Goal: Task Accomplishment & Management: Use online tool/utility

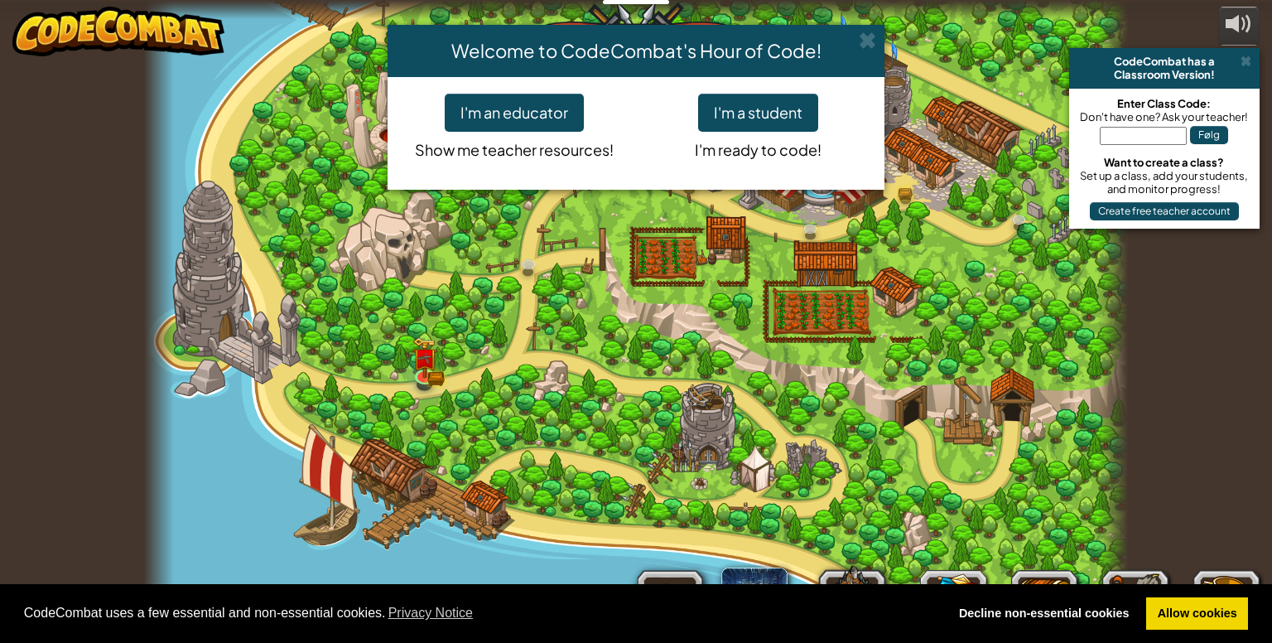
select select "da"
click at [735, 118] on button "I'm a student" at bounding box center [758, 113] width 120 height 38
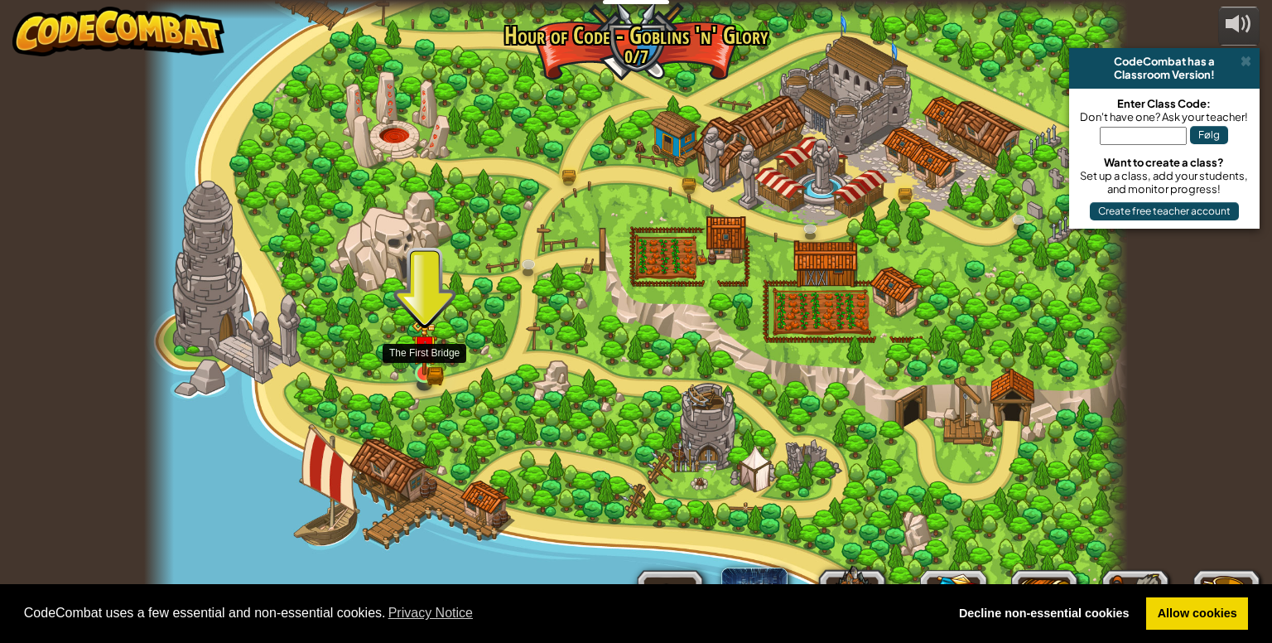
click at [414, 358] on img at bounding box center [424, 347] width 25 height 55
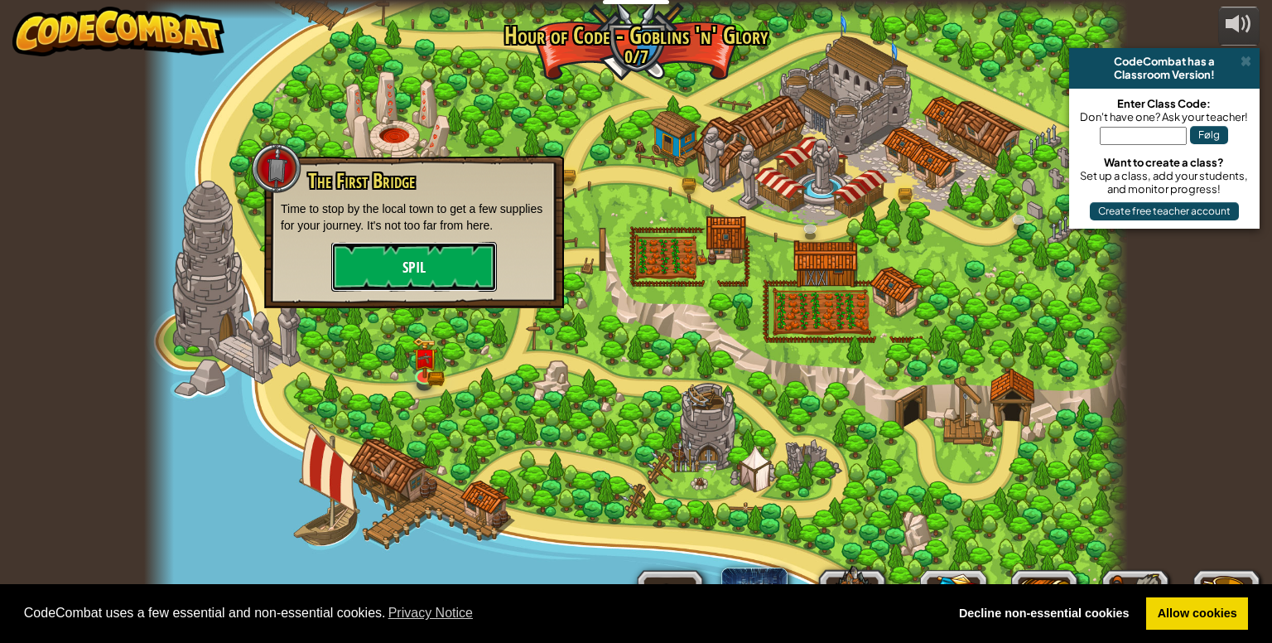
click at [464, 259] on button "Spil" at bounding box center [414, 267] width 166 height 50
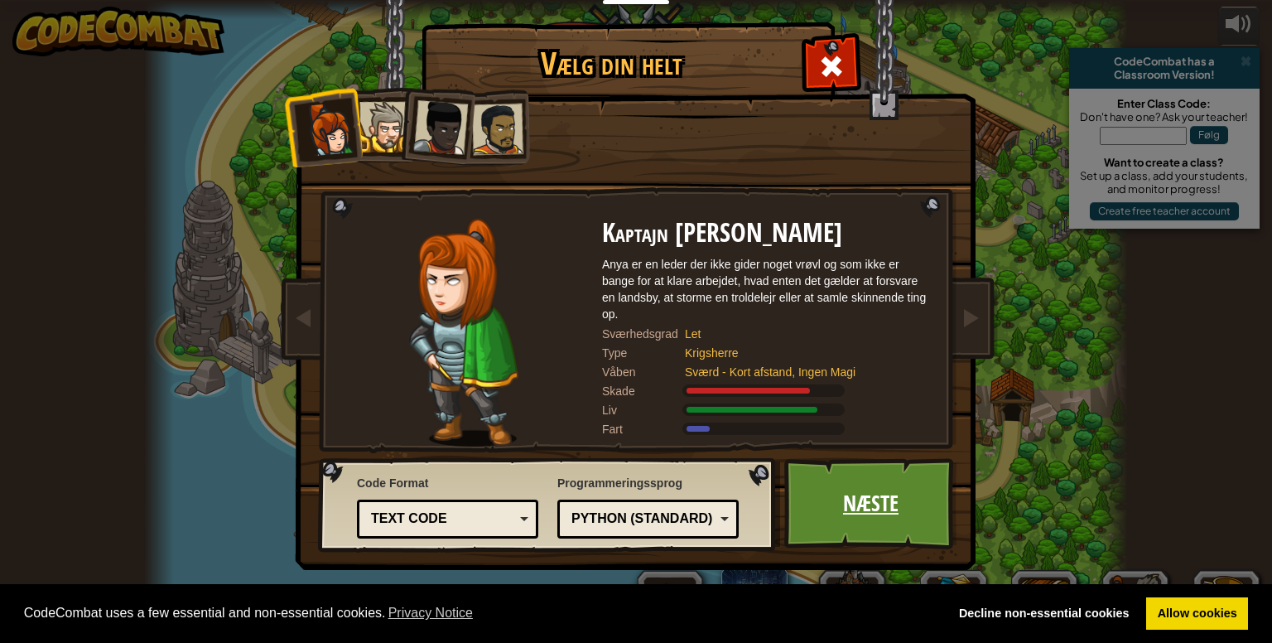
click at [865, 516] on link "Næste" at bounding box center [870, 503] width 173 height 91
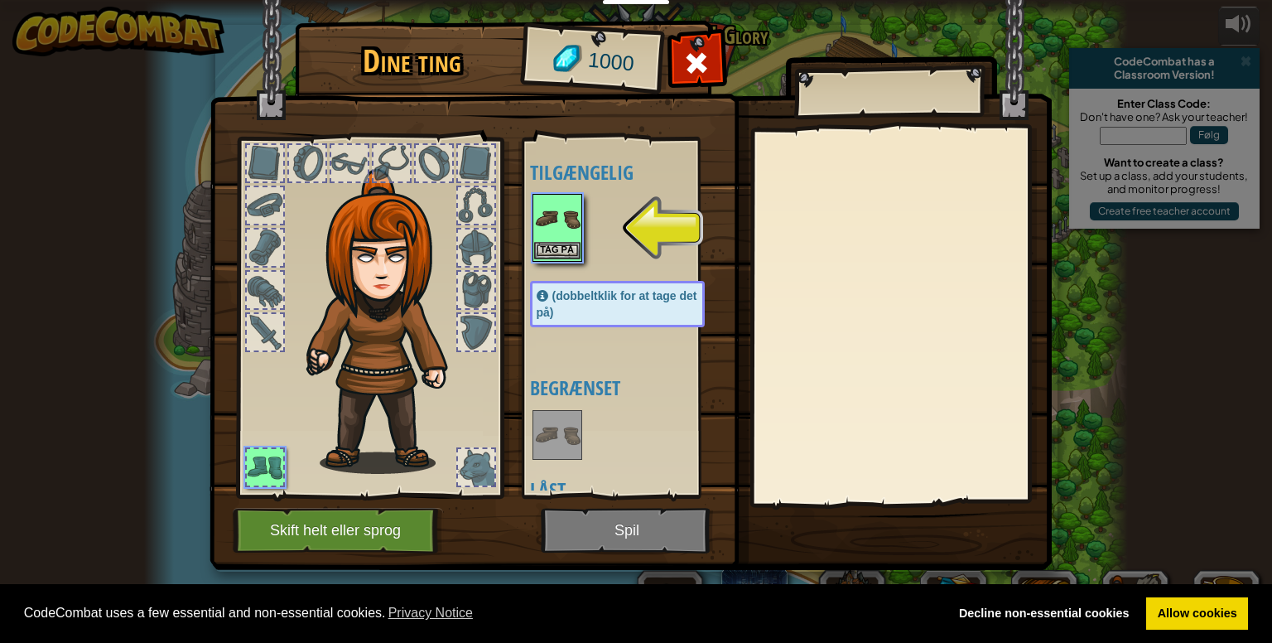
click at [550, 233] on img at bounding box center [557, 218] width 46 height 46
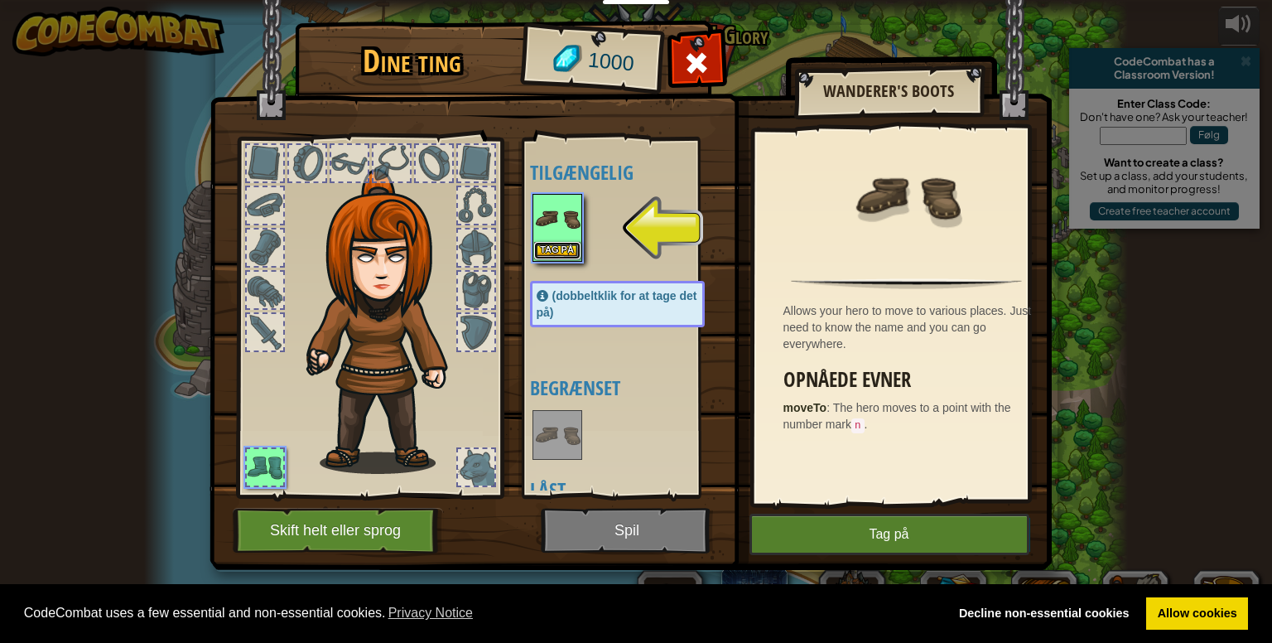
click at [561, 248] on button "Tag på" at bounding box center [557, 250] width 46 height 17
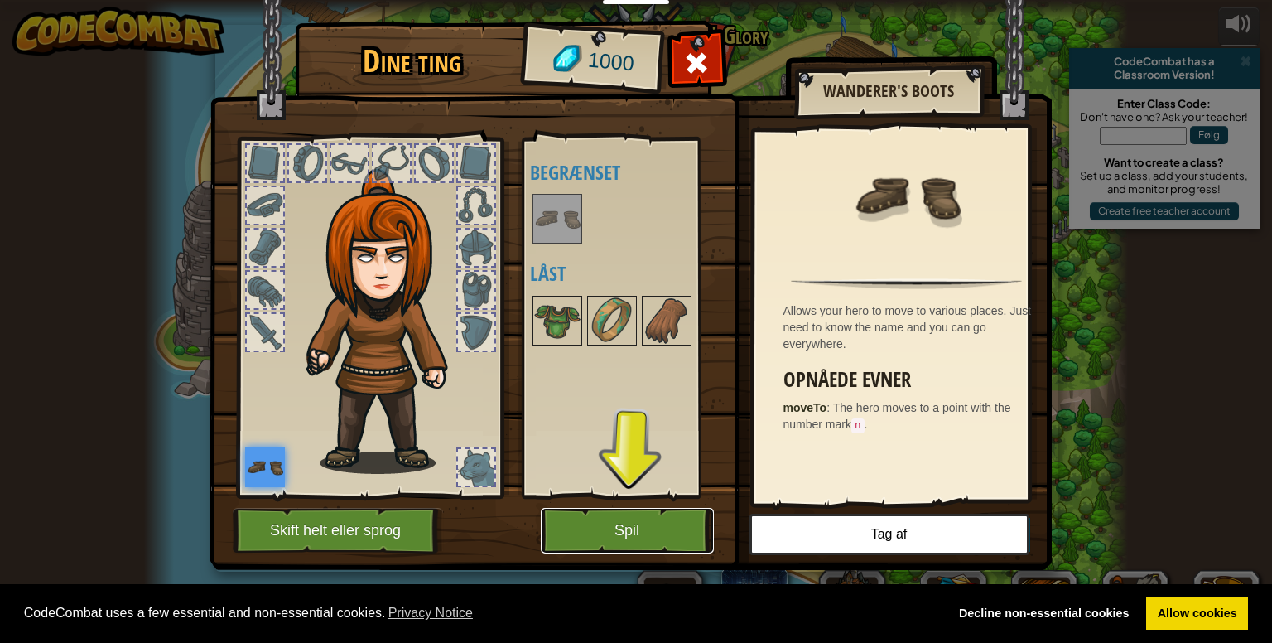
click at [595, 522] on button "Spil" at bounding box center [627, 531] width 173 height 46
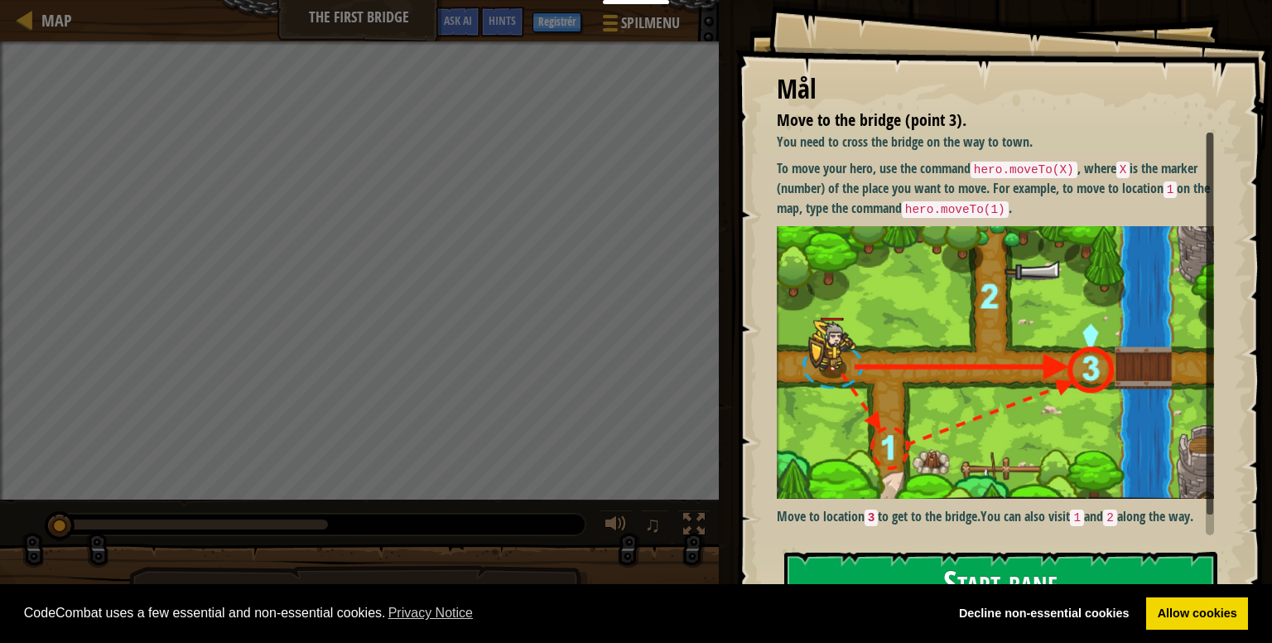
click at [1070, 559] on button "Start bane" at bounding box center [1000, 584] width 433 height 65
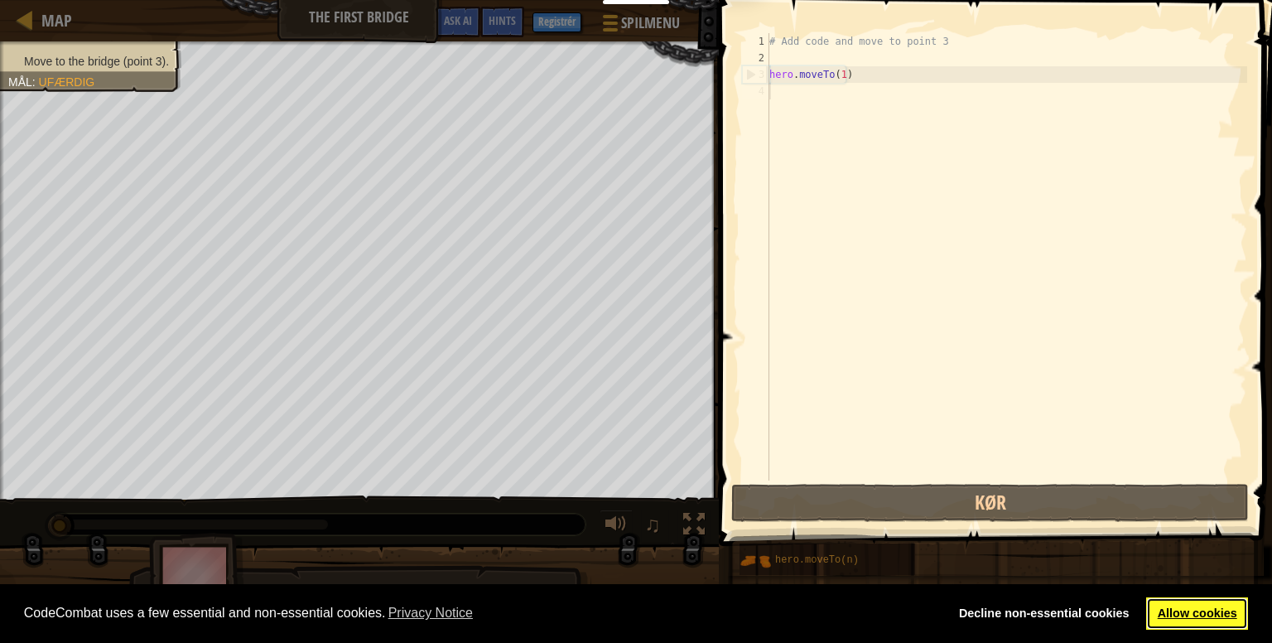
click at [1200, 614] on link "Allow cookies" at bounding box center [1197, 613] width 102 height 33
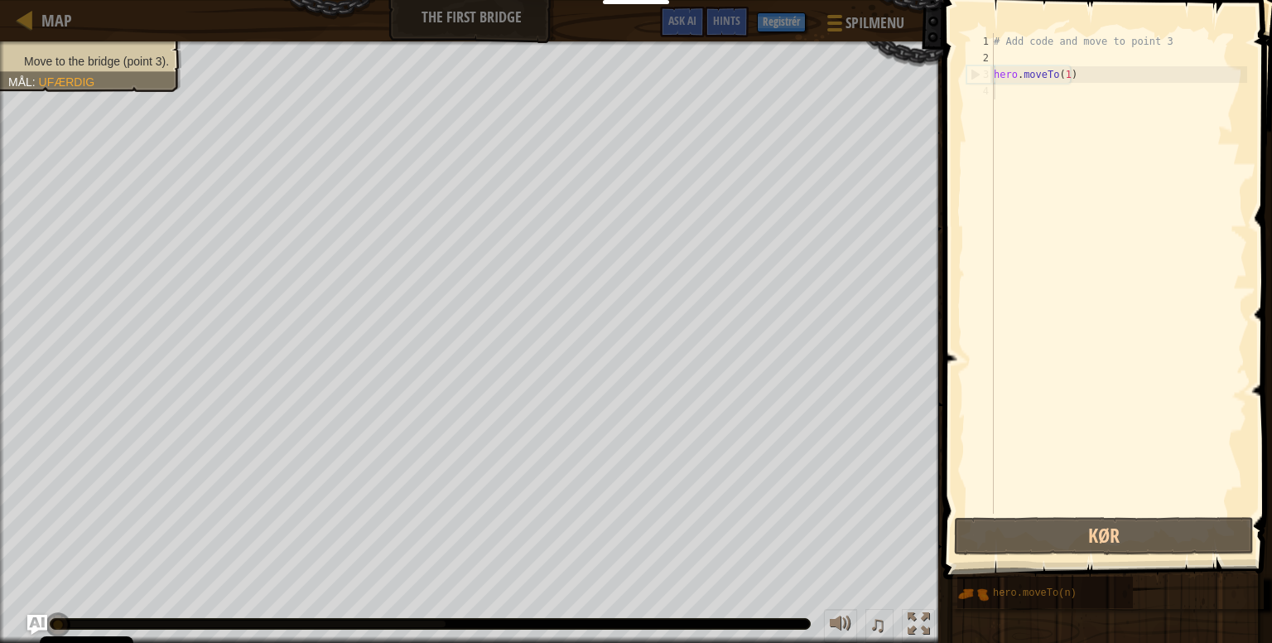
scroll to position [7, 0]
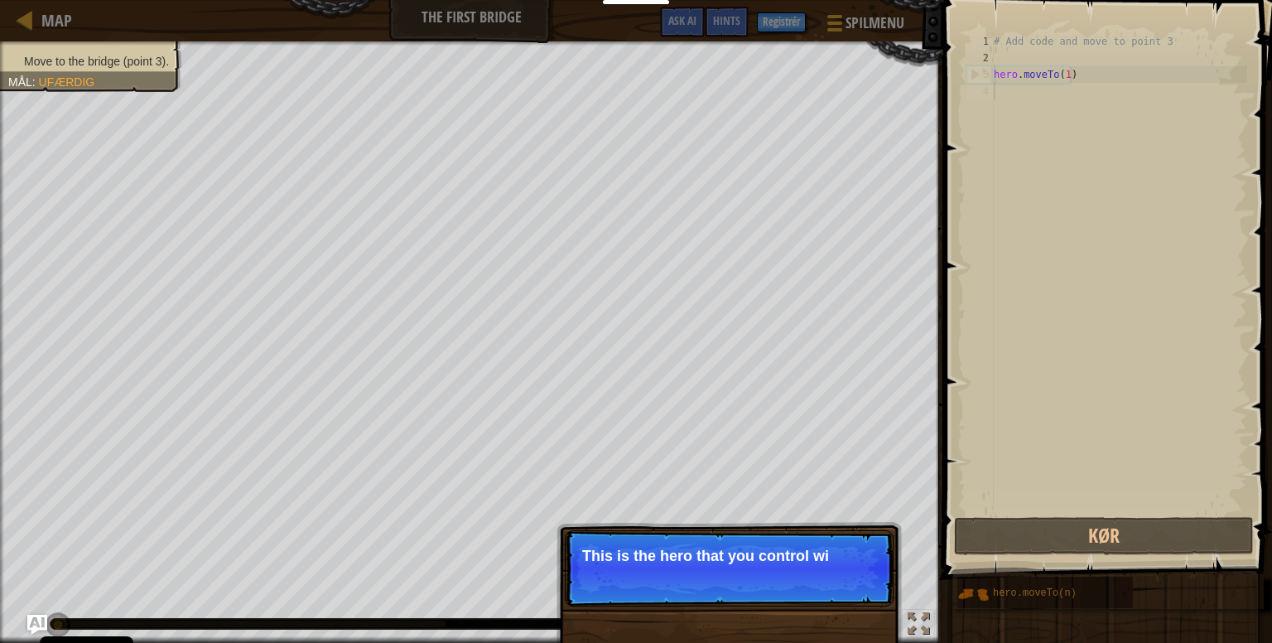
click at [749, 546] on p "Spring over (esc) Fortsæt This is the hero that you control wi" at bounding box center [729, 568] width 329 height 76
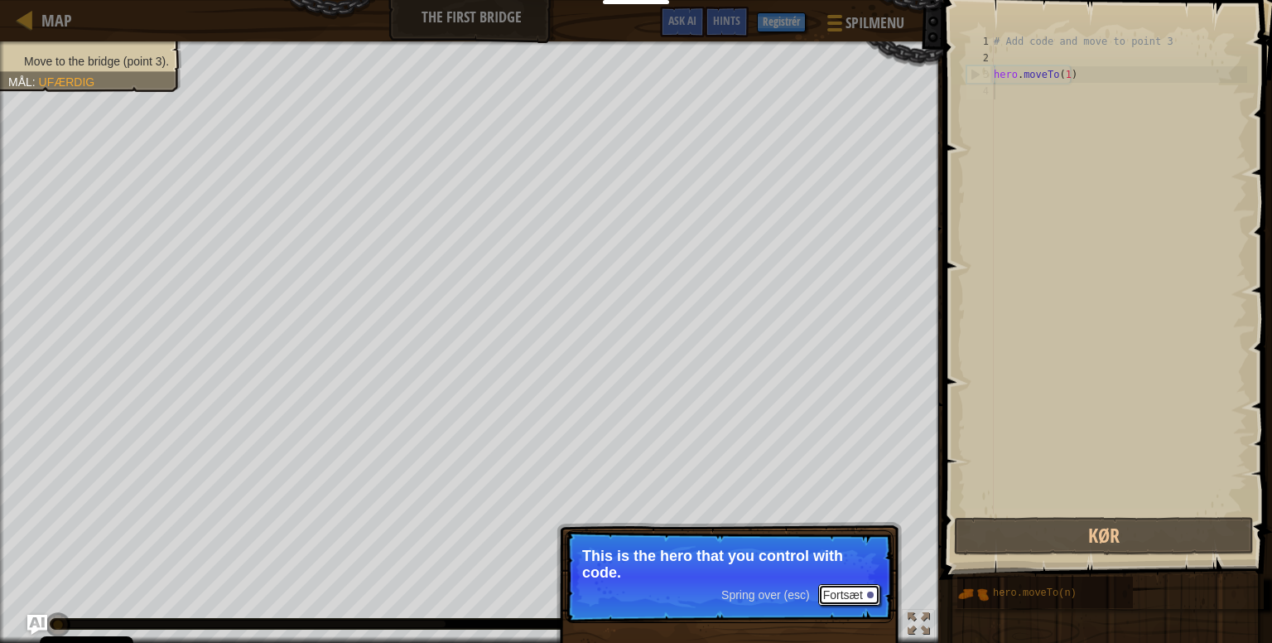
click at [859, 590] on button "Fortsæt" at bounding box center [849, 595] width 62 height 22
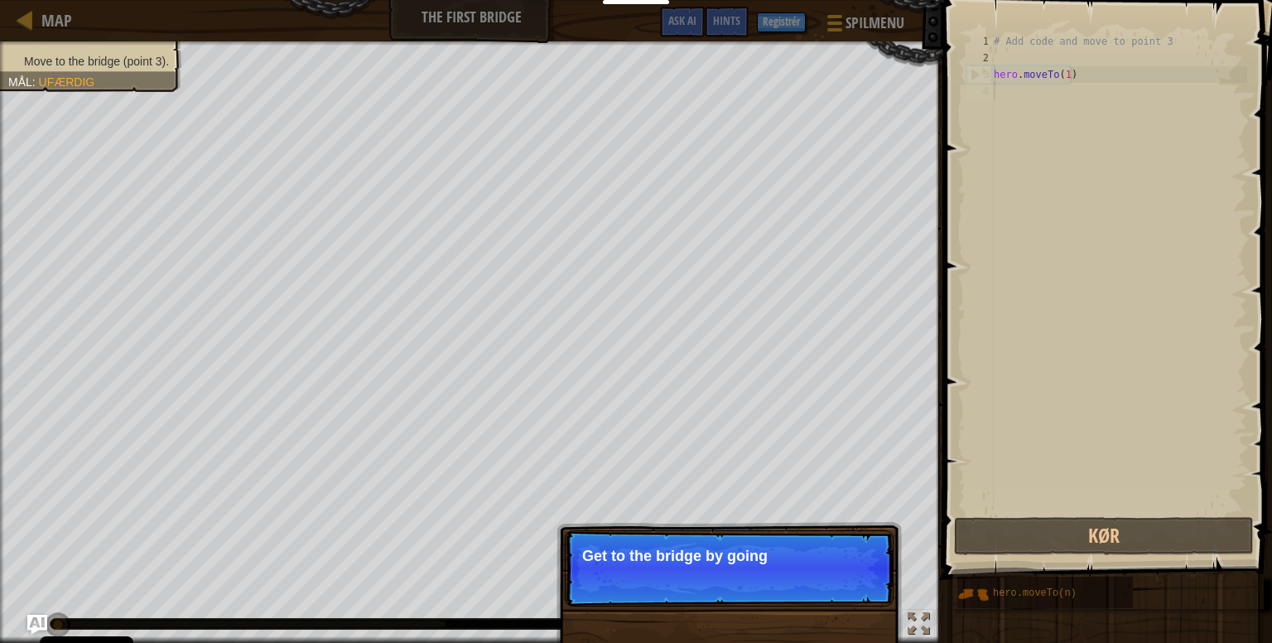
click at [805, 554] on p "Get to the bridge by going" at bounding box center [729, 555] width 294 height 17
click at [805, 554] on p "Get to the bridge by going to poin" at bounding box center [729, 555] width 294 height 17
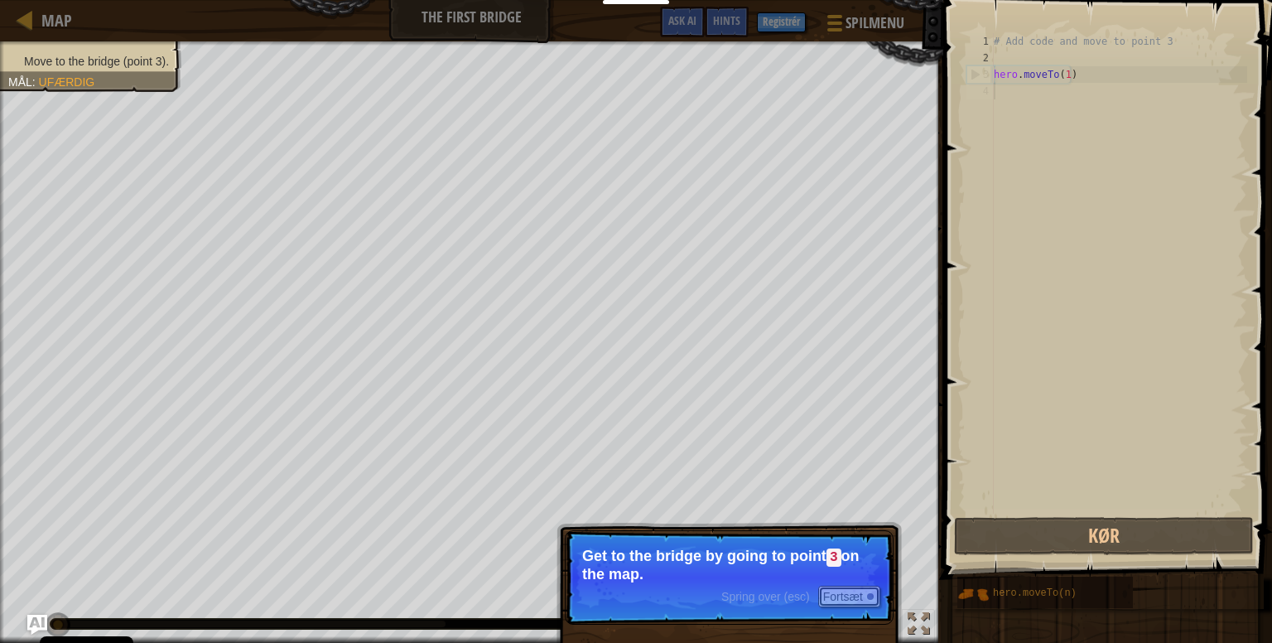
click at [836, 592] on button "Fortsæt" at bounding box center [849, 596] width 62 height 22
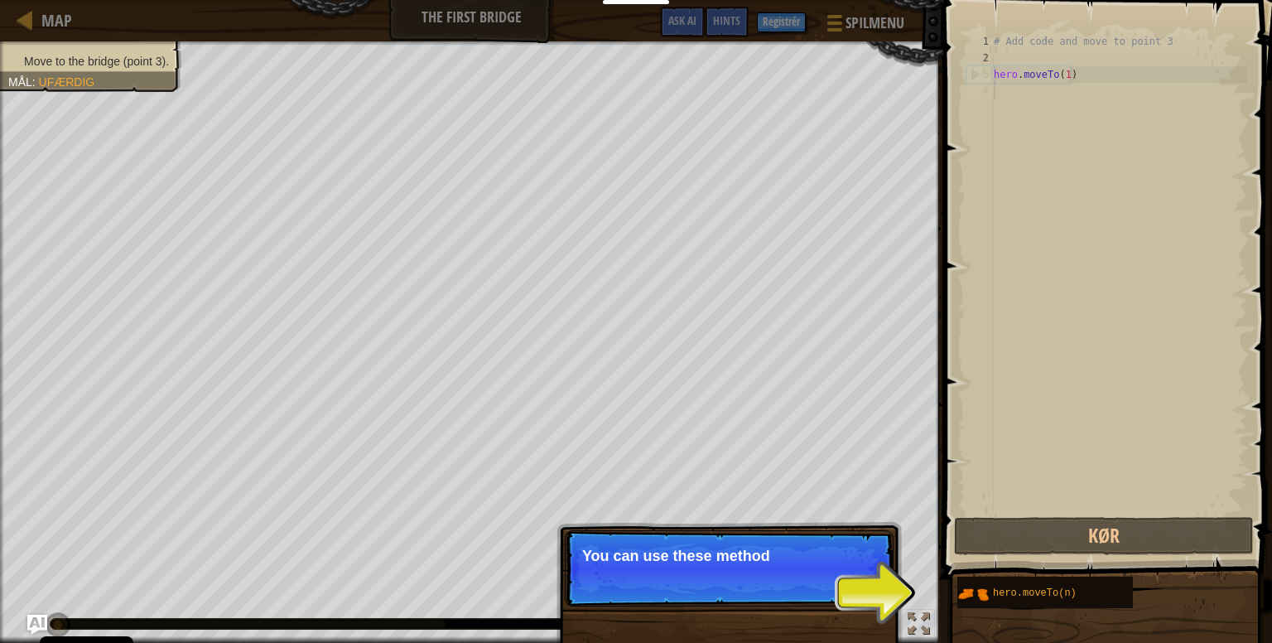
click at [826, 574] on p "Spring over (esc) Fortsæt You can use these method" at bounding box center [729, 568] width 329 height 76
click at [826, 564] on p "You can use these methods. Right now," at bounding box center [729, 555] width 294 height 17
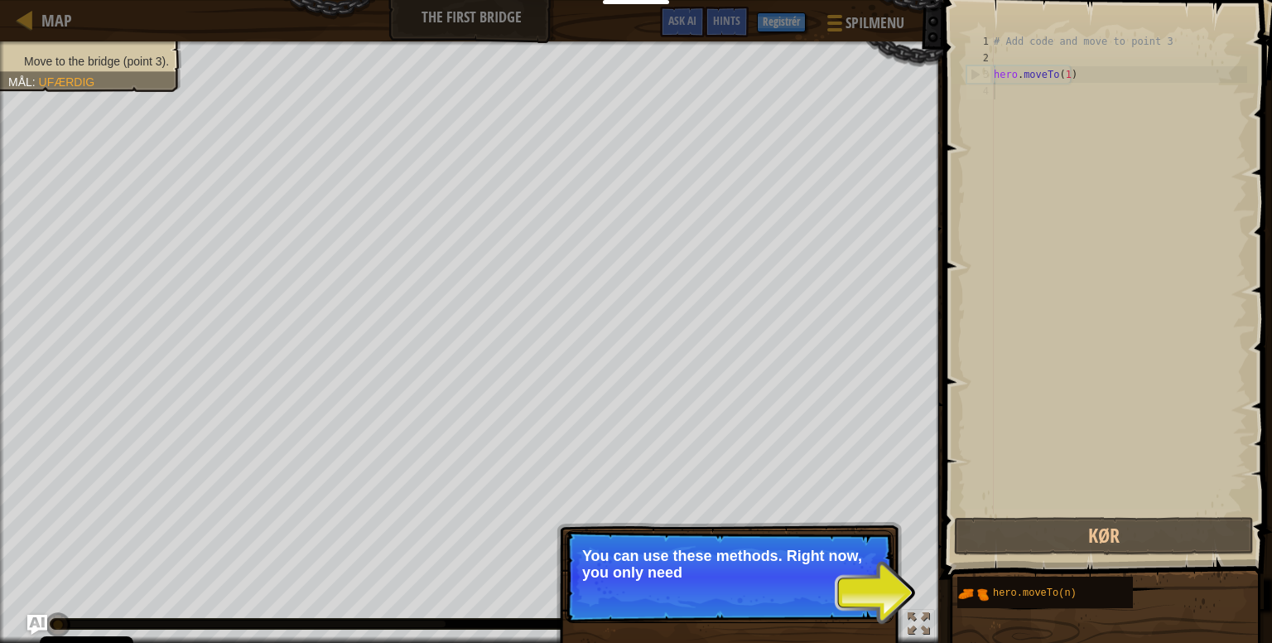
click at [826, 574] on p "You can use these methods. Right now, you only need" at bounding box center [729, 563] width 294 height 33
click at [835, 593] on button "Fortsæt" at bounding box center [849, 596] width 62 height 22
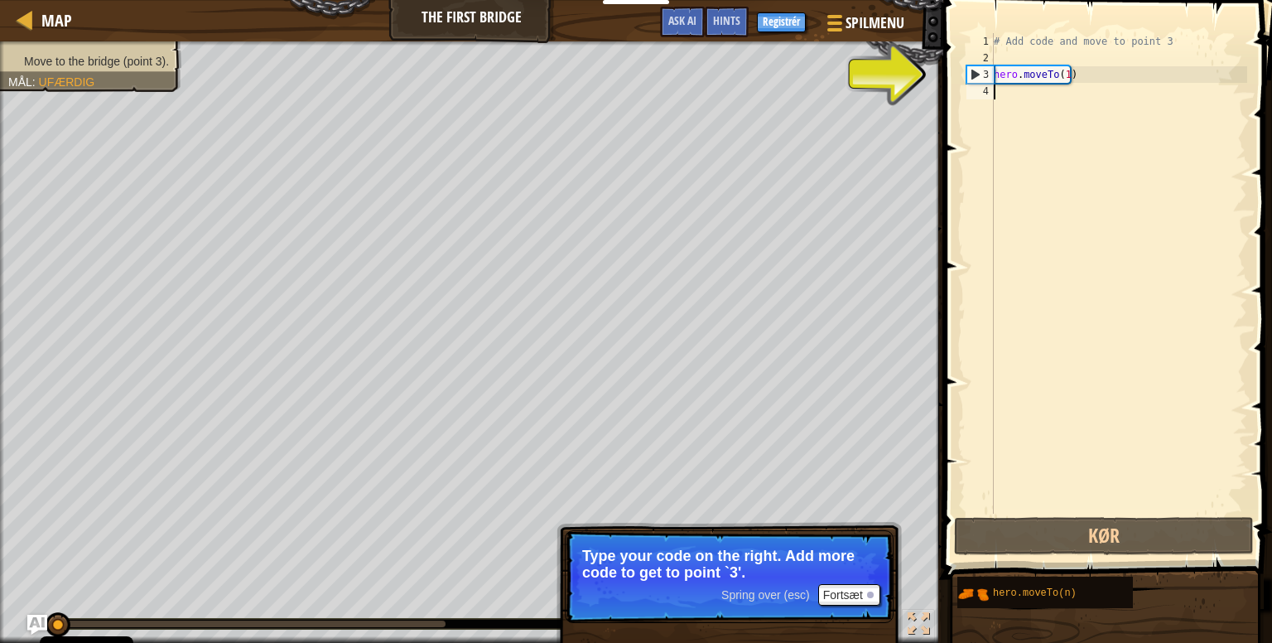
click at [1035, 75] on div "# Add code and move to point 3 hero . moveTo ( 1 )" at bounding box center [1118, 289] width 257 height 513
type textarea "hero.moveTo(1)"
click at [1086, 150] on div "# Add code and move to point 3 hero . moveTo ( 1 )" at bounding box center [1118, 289] width 257 height 513
drag, startPoint x: 1051, startPoint y: 445, endPoint x: 1038, endPoint y: 584, distance: 139.7
click at [1038, 584] on div "Hints 1 2 3 4 # Add code and move to point 3 hero . moveTo ( 1 ) הההההההההההההה…" at bounding box center [1105, 317] width 334 height 634
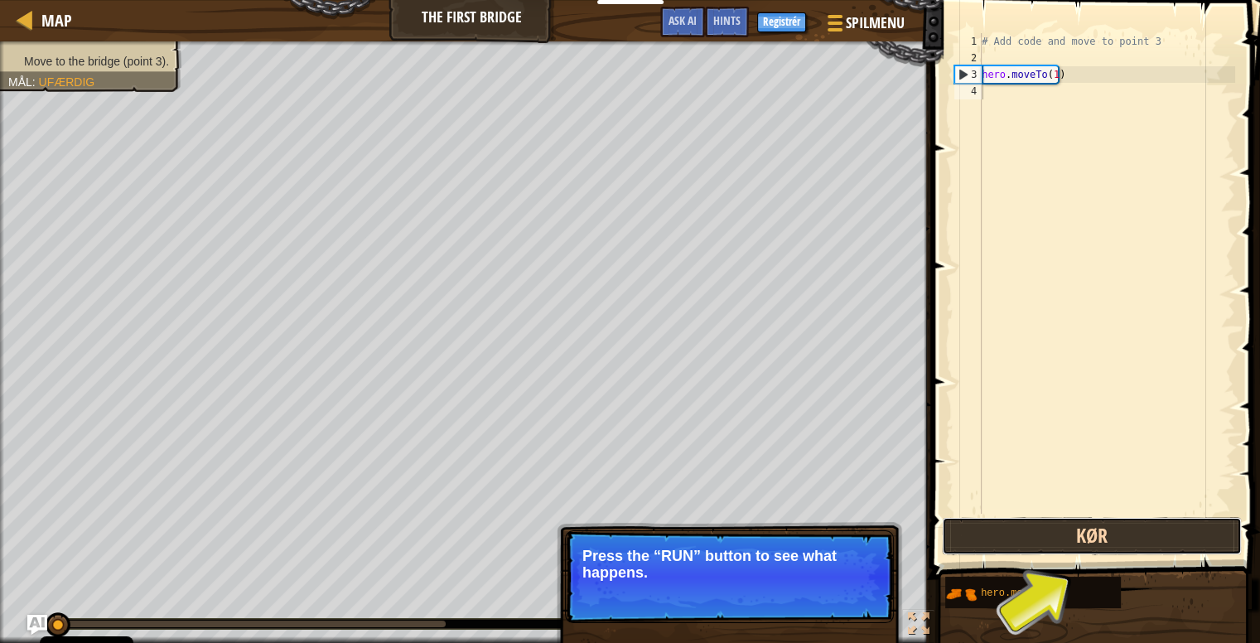
click at [1077, 543] on button "Kør" at bounding box center [1092, 536] width 300 height 38
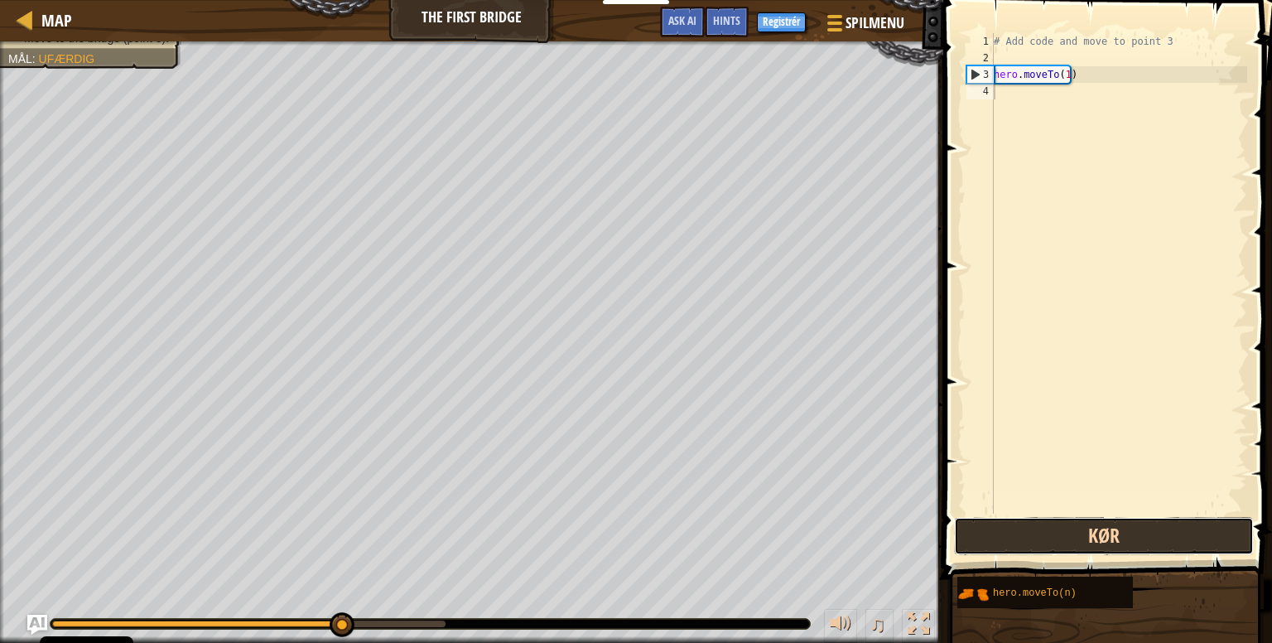
click at [1077, 543] on button "Kør" at bounding box center [1104, 536] width 300 height 38
click at [1164, 542] on button "Kør" at bounding box center [1104, 536] width 300 height 38
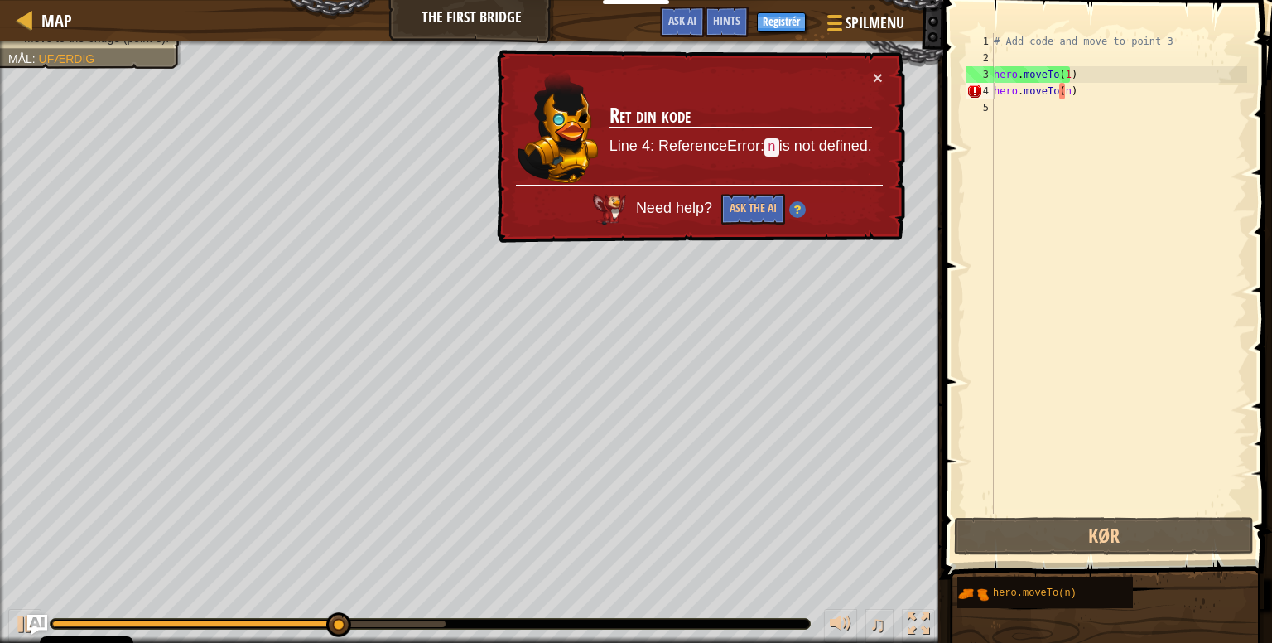
drag, startPoint x: 1164, startPoint y: 542, endPoint x: 1194, endPoint y: 577, distance: 45.8
click at [1194, 577] on div "hero.moveTo(n)" at bounding box center [1108, 592] width 304 height 33
click at [1091, 93] on div "# Add code and move to point 3 hero . moveTo ( 1 ) hero . moveTo ( n )" at bounding box center [1118, 289] width 257 height 513
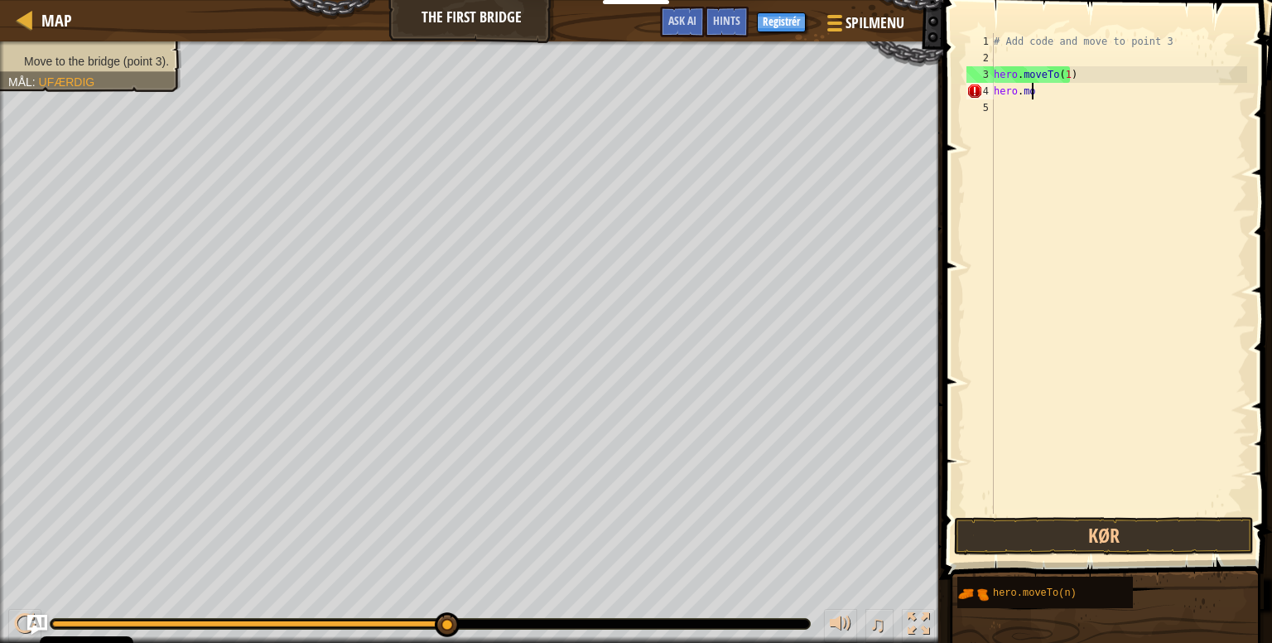
type textarea "h"
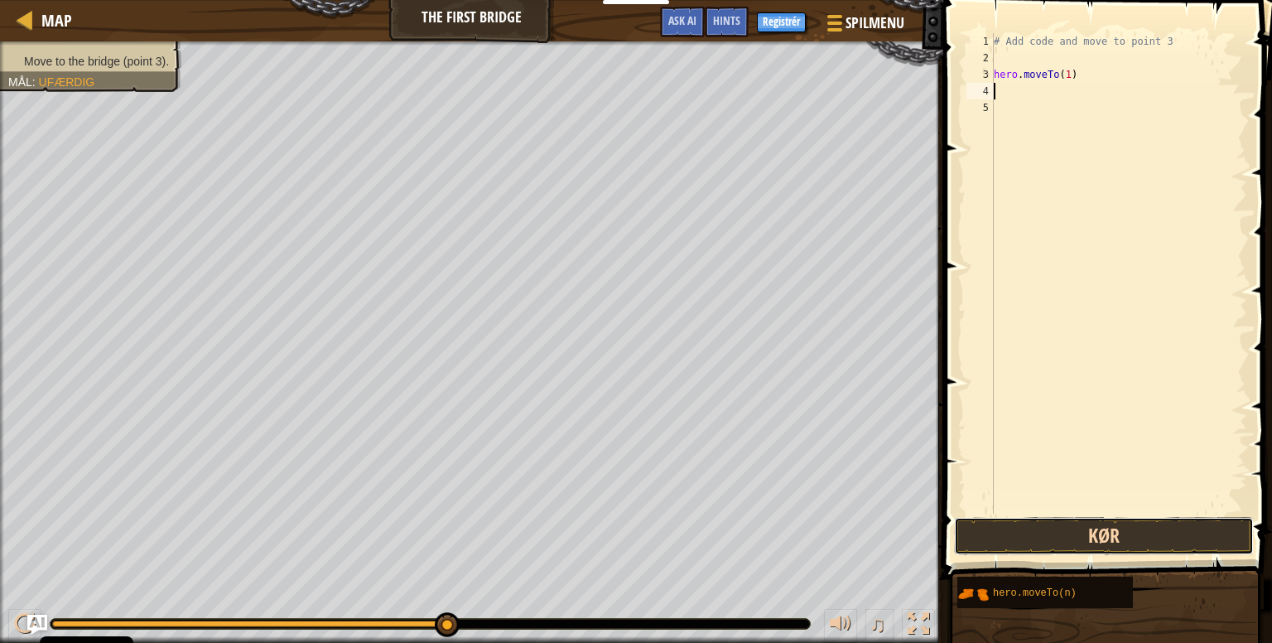
click at [1163, 532] on button "Kør" at bounding box center [1104, 536] width 300 height 38
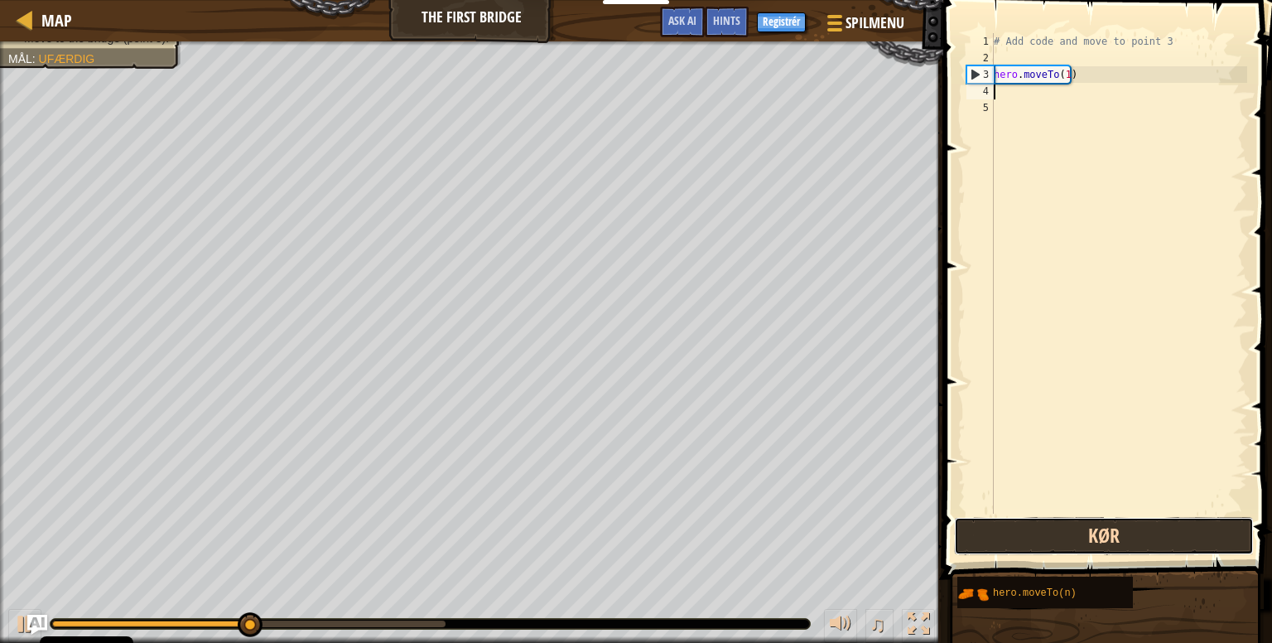
click at [1163, 532] on button "Kør" at bounding box center [1104, 536] width 300 height 38
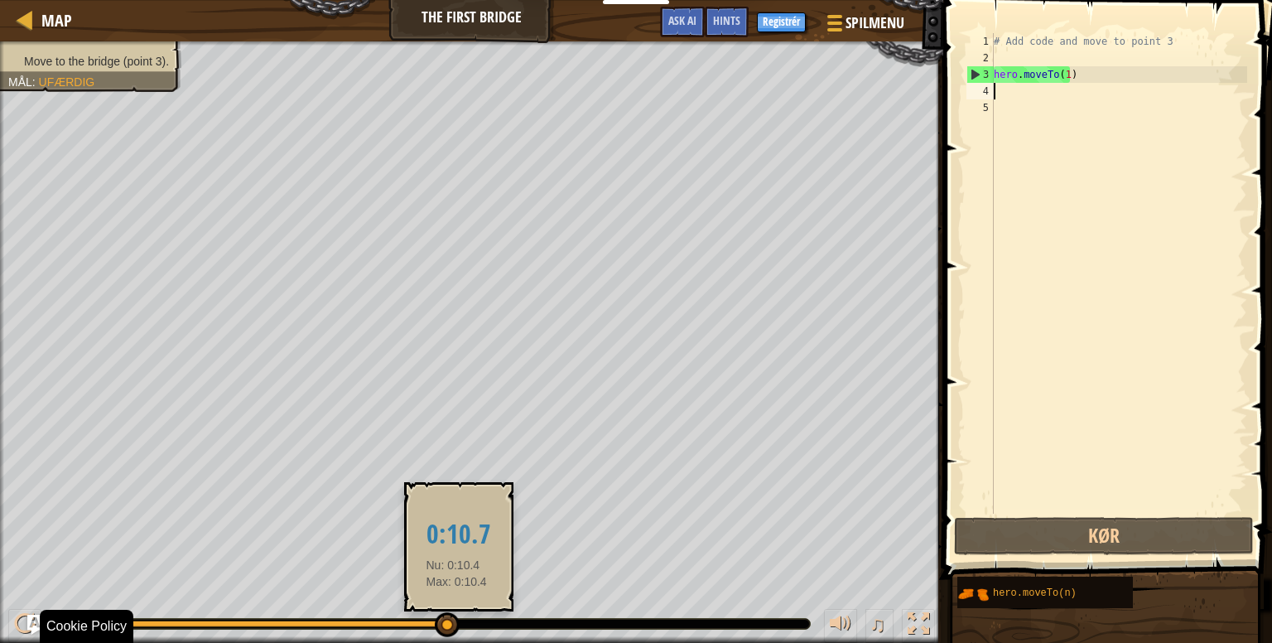
drag, startPoint x: 332, startPoint y: 620, endPoint x: 469, endPoint y: 627, distance: 136.8
click at [469, 627] on div at bounding box center [430, 624] width 759 height 10
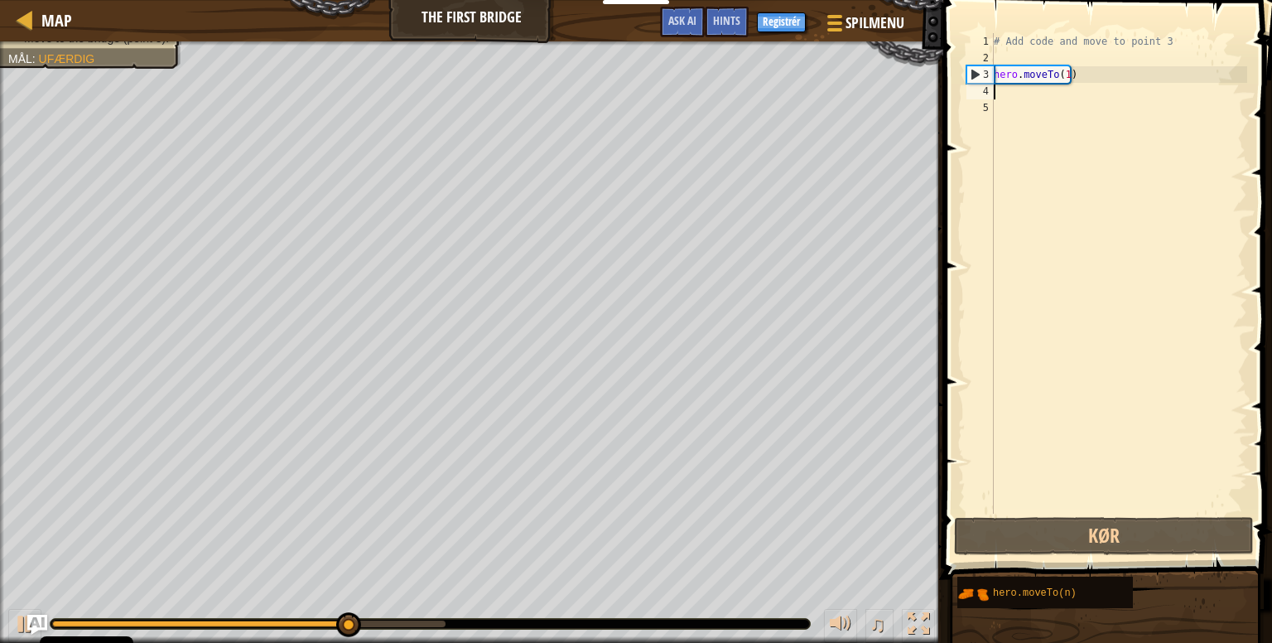
click at [1077, 77] on div "# Add code and move to point 3 hero . moveTo ( 1 )" at bounding box center [1118, 289] width 257 height 513
click at [1065, 73] on div "# Add code and move to point 3 hero . moveTo ( 1 )" at bounding box center [1118, 289] width 257 height 513
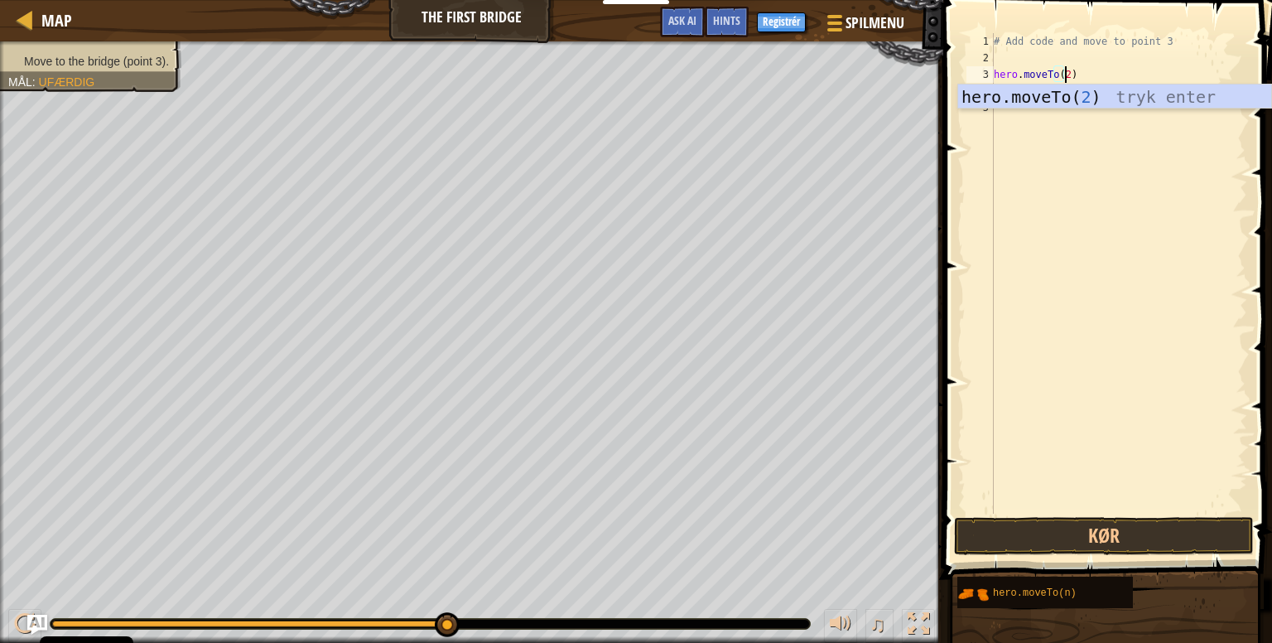
scroll to position [7, 5]
click at [1144, 537] on button "Kør" at bounding box center [1104, 536] width 300 height 38
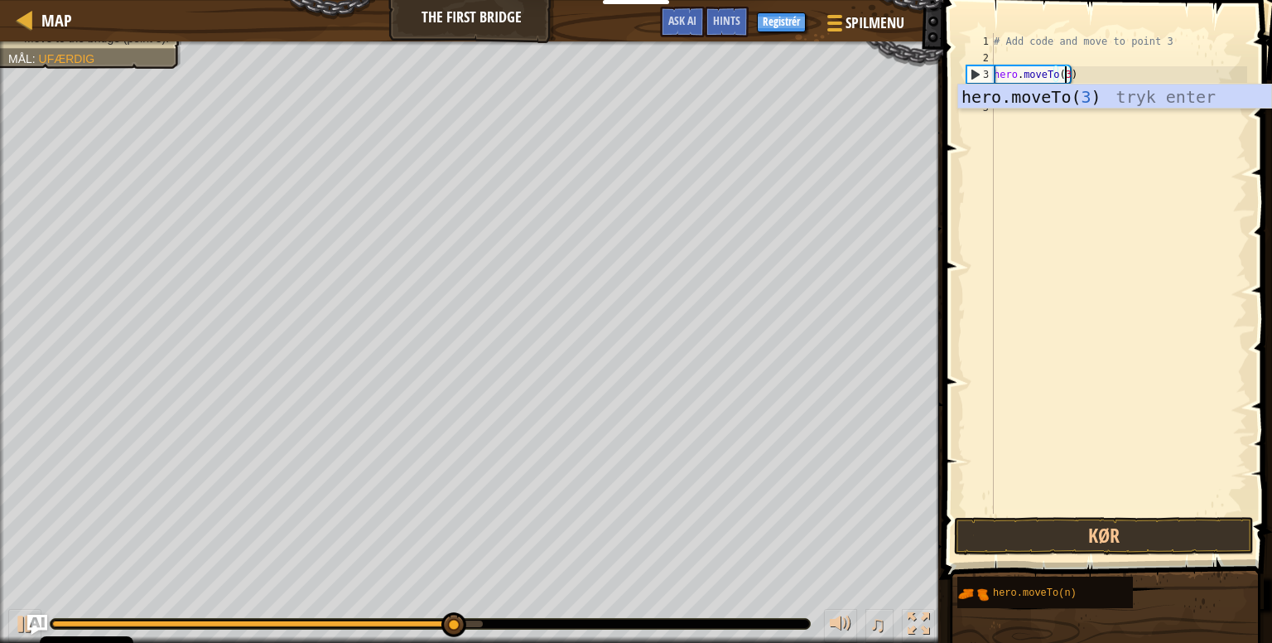
type textarea "hero.moveTo(3)"
click at [1165, 514] on span at bounding box center [1109, 266] width 342 height 628
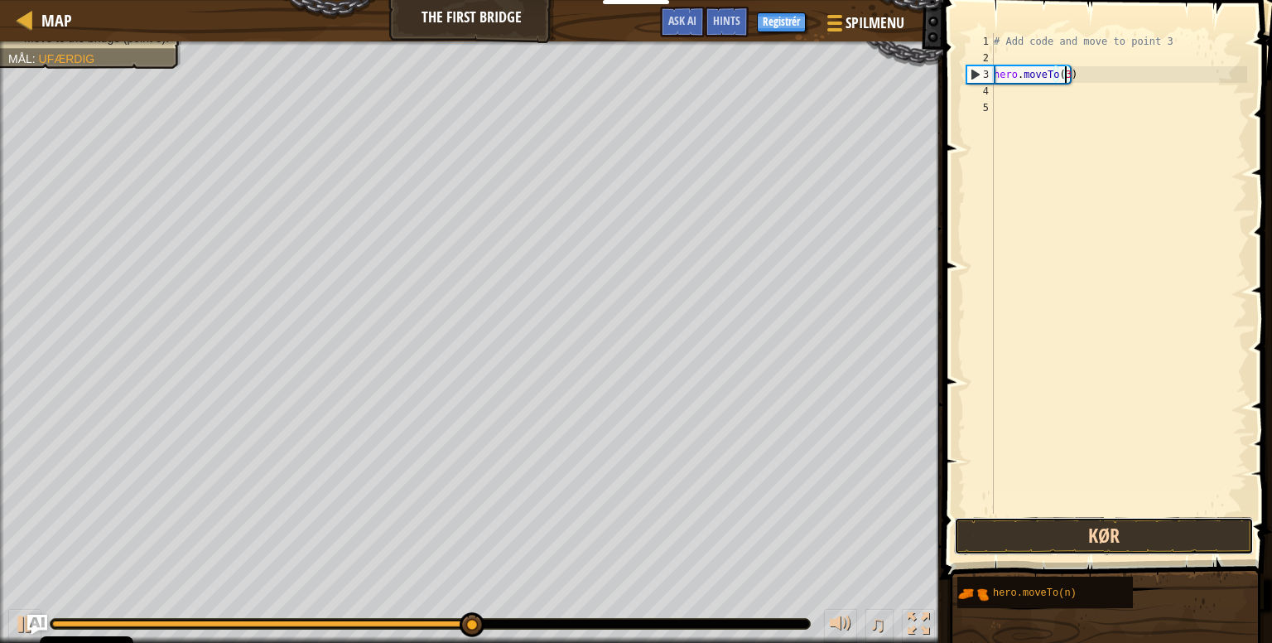
click at [1170, 533] on button "Kør" at bounding box center [1104, 536] width 300 height 38
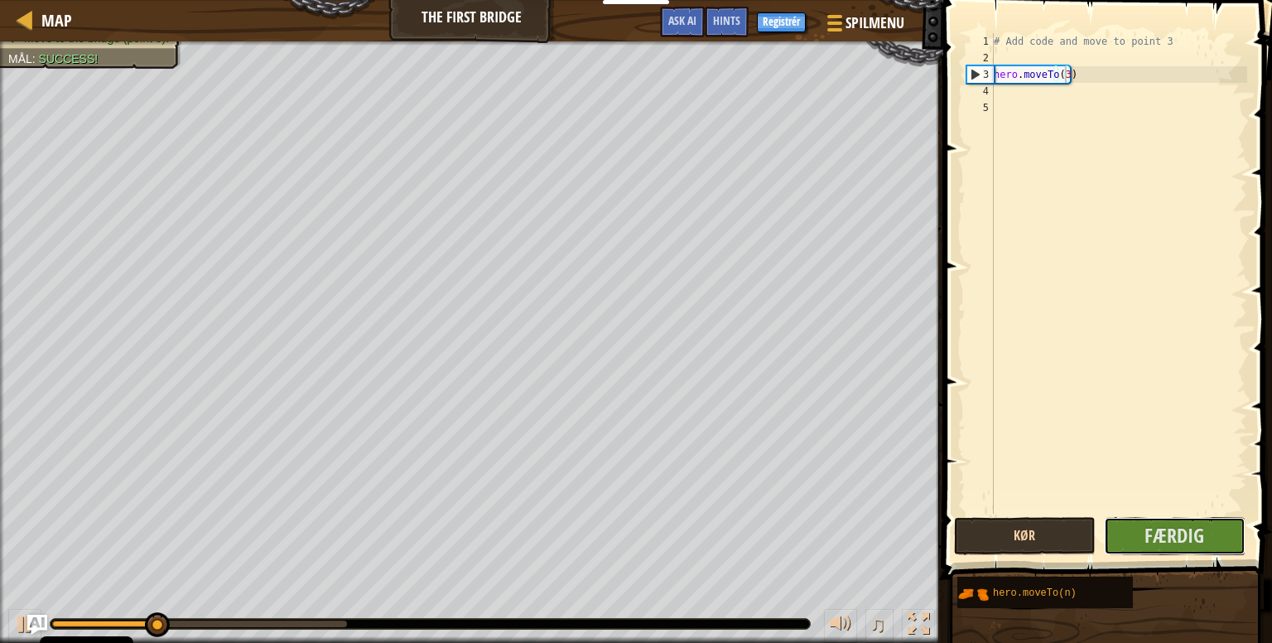
click at [1170, 533] on span "Færdig" at bounding box center [1174, 535] width 60 height 26
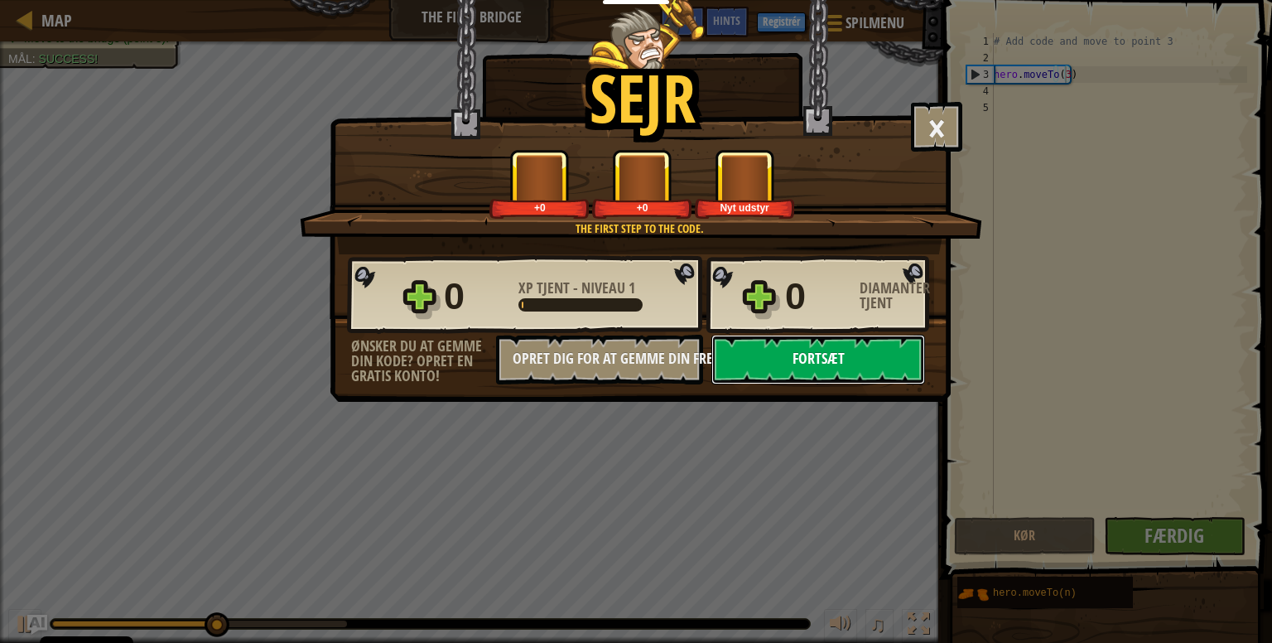
click at [825, 359] on button "Fortsæt" at bounding box center [818, 360] width 214 height 50
select select "da"
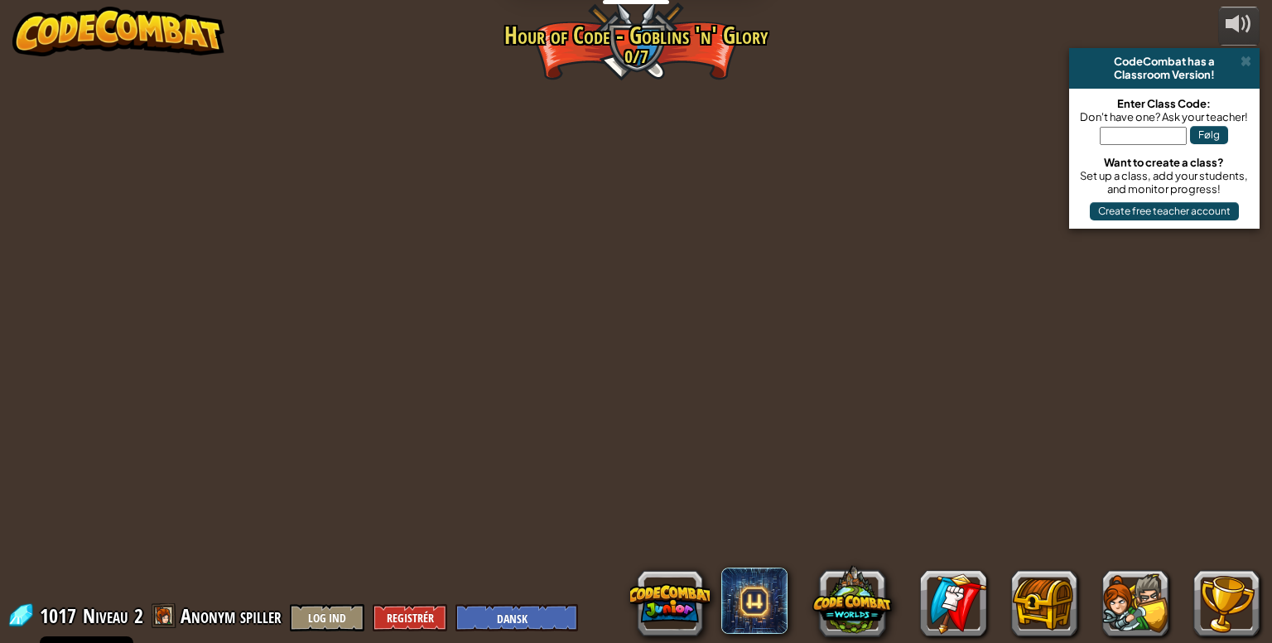
select select "da"
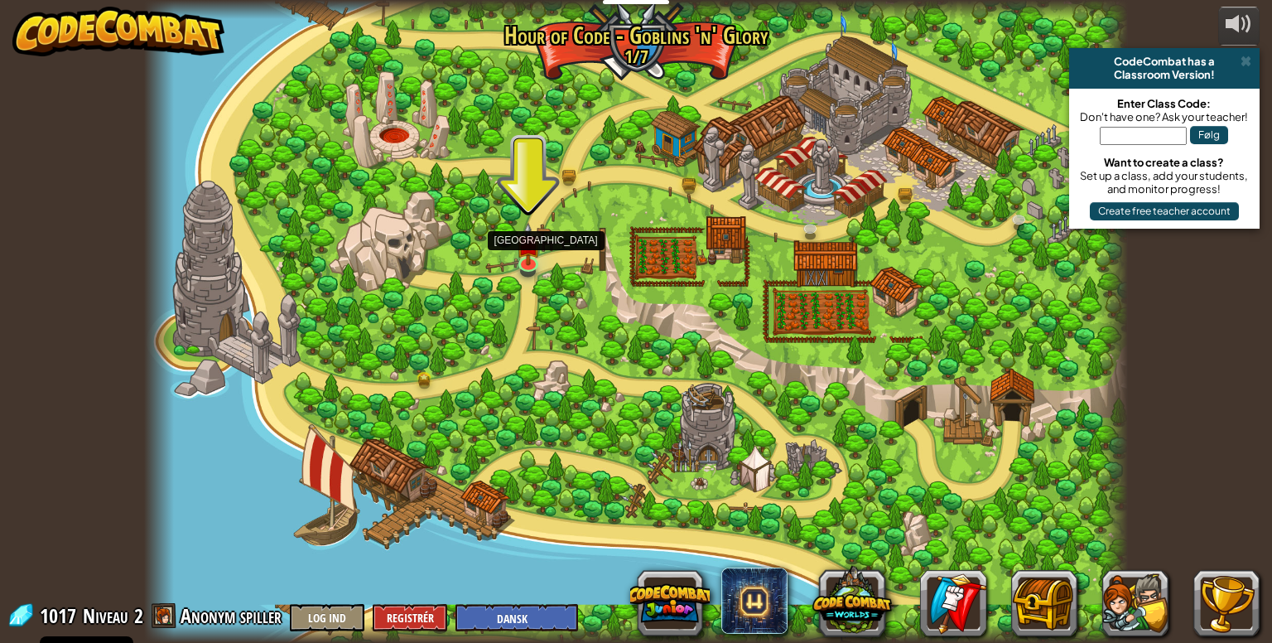
click at [513, 257] on div at bounding box center [635, 321] width 983 height 643
click at [536, 258] on img at bounding box center [528, 233] width 25 height 57
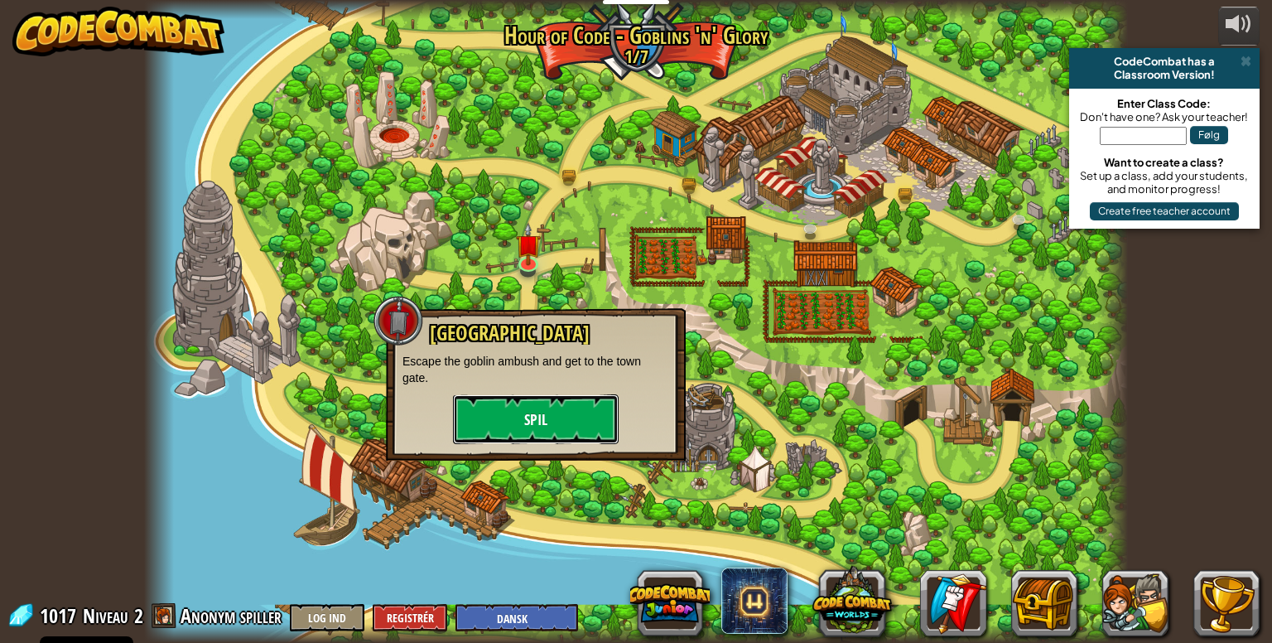
click at [570, 412] on button "Spil" at bounding box center [536, 419] width 166 height 50
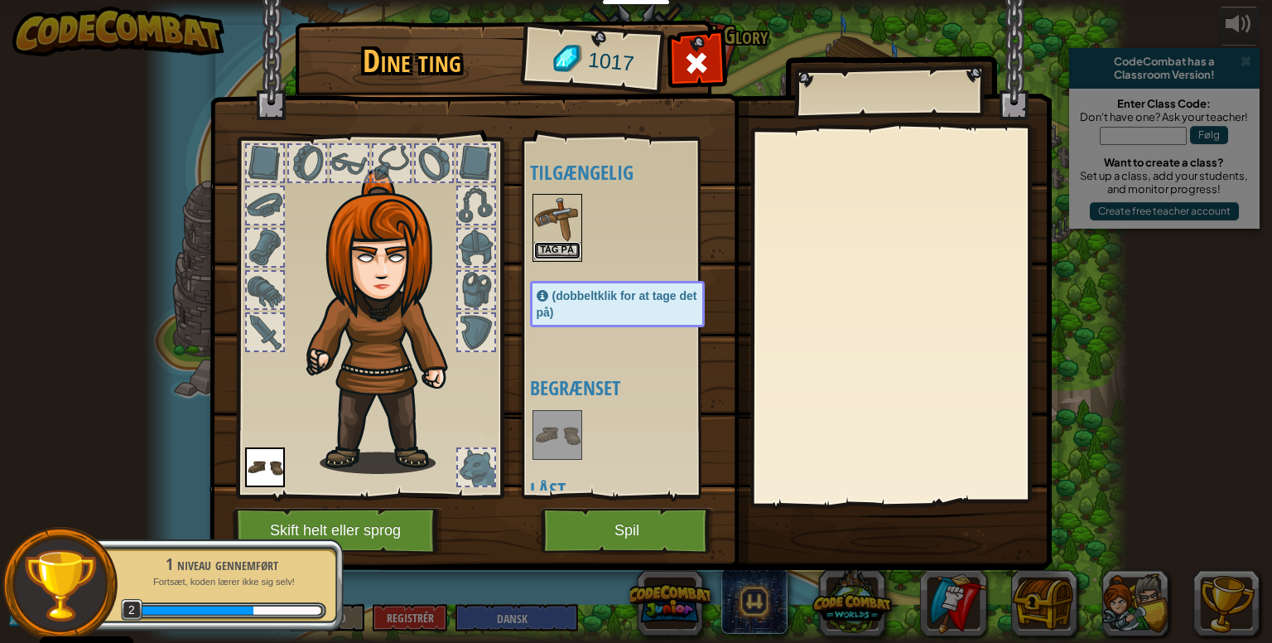
click at [554, 243] on button "Tag på" at bounding box center [557, 250] width 46 height 17
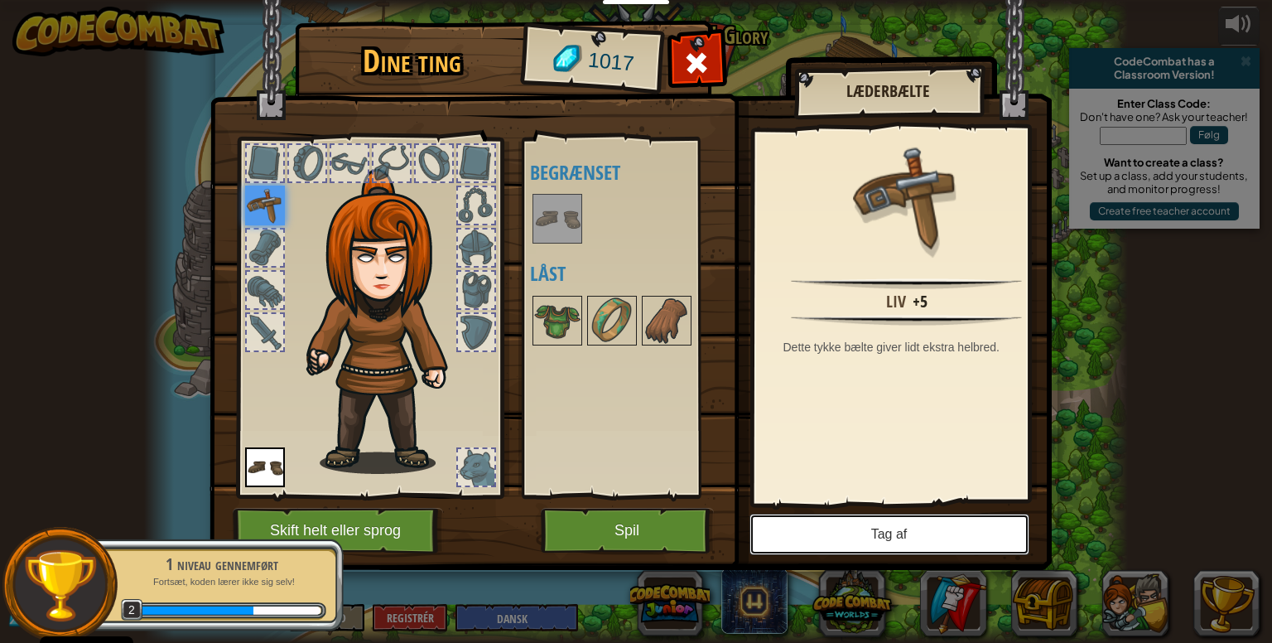
click at [831, 536] on button "Tag af" at bounding box center [889, 533] width 280 height 41
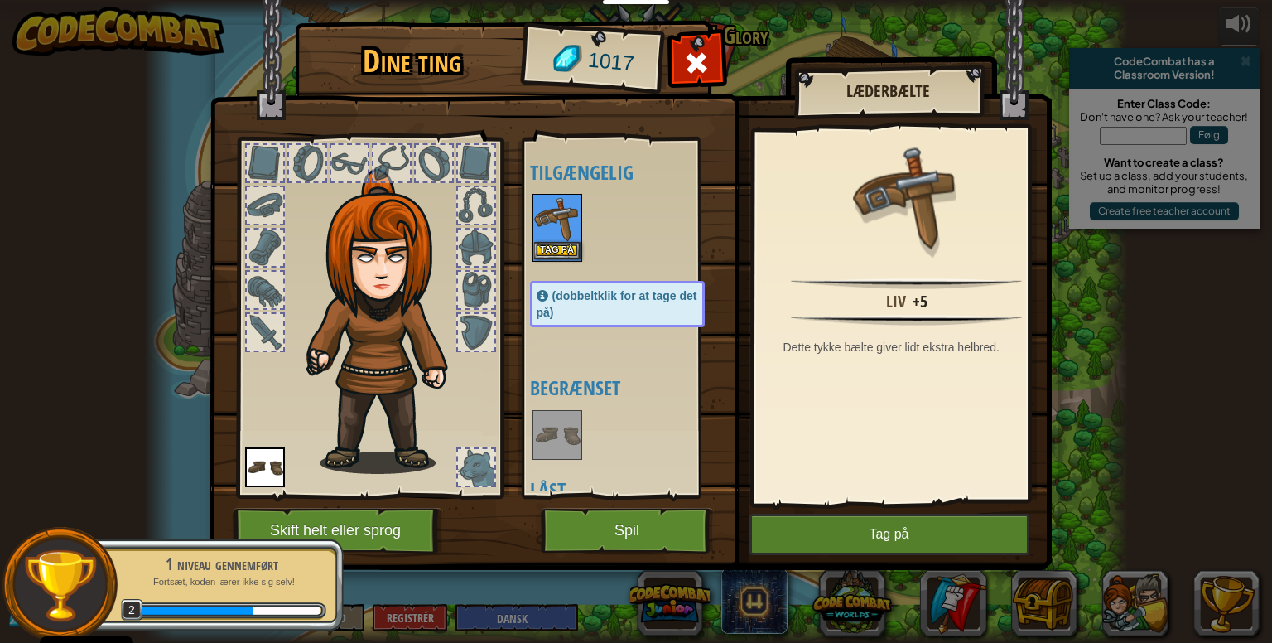
click at [563, 238] on img at bounding box center [557, 218] width 46 height 46
click at [556, 251] on button "Tag på" at bounding box center [557, 250] width 46 height 17
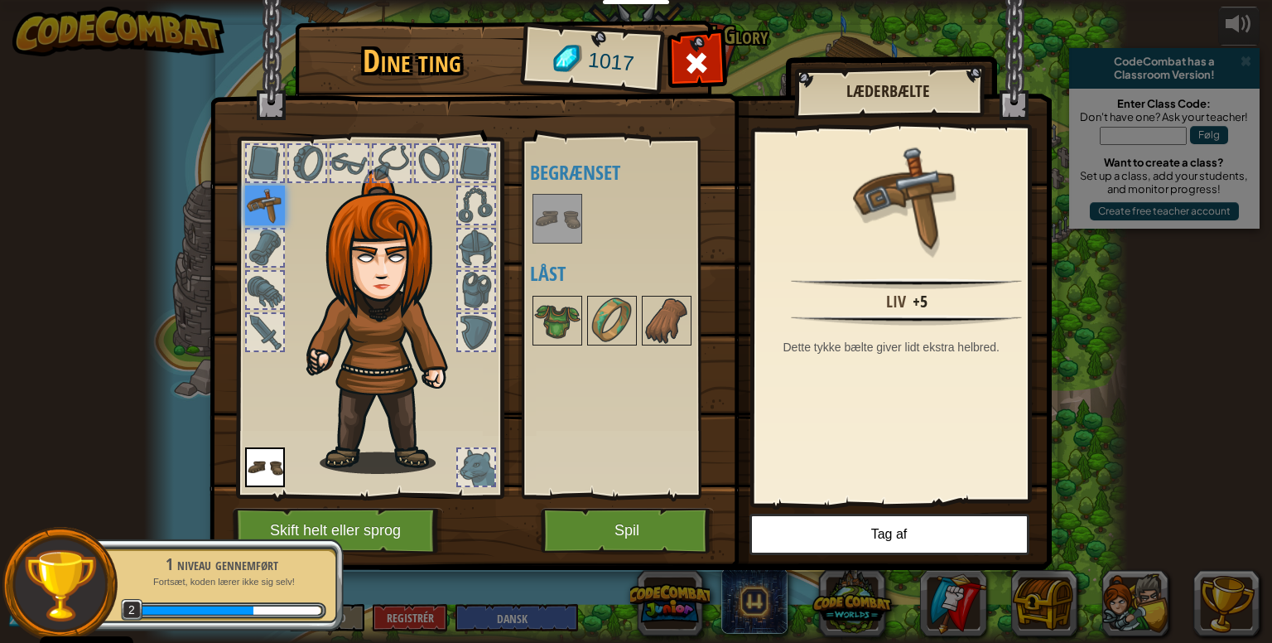
click at [284, 206] on div at bounding box center [369, 313] width 273 height 373
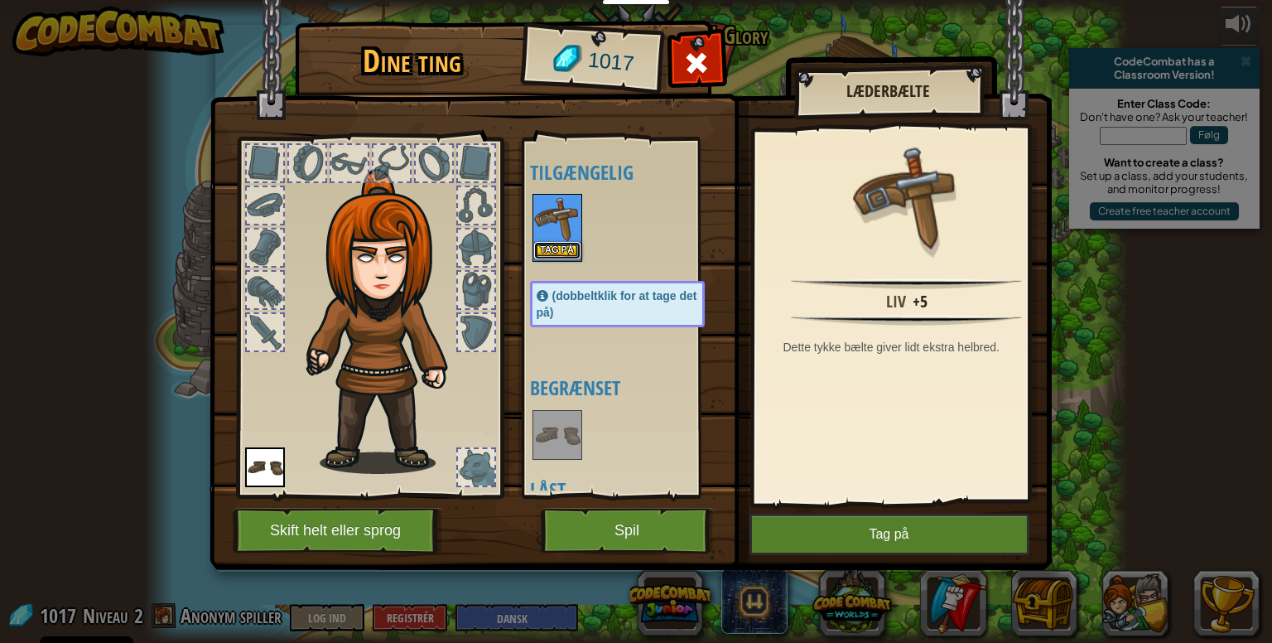
click at [567, 253] on button "Tag på" at bounding box center [557, 250] width 46 height 17
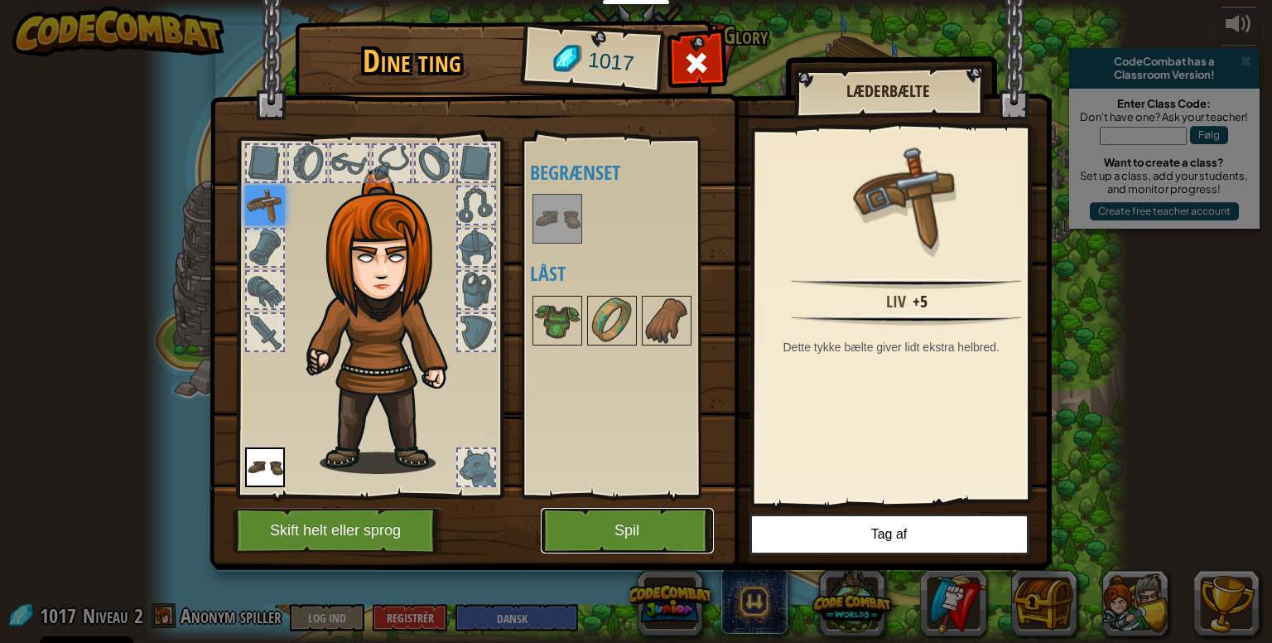
click at [653, 530] on button "Spil" at bounding box center [627, 531] width 173 height 46
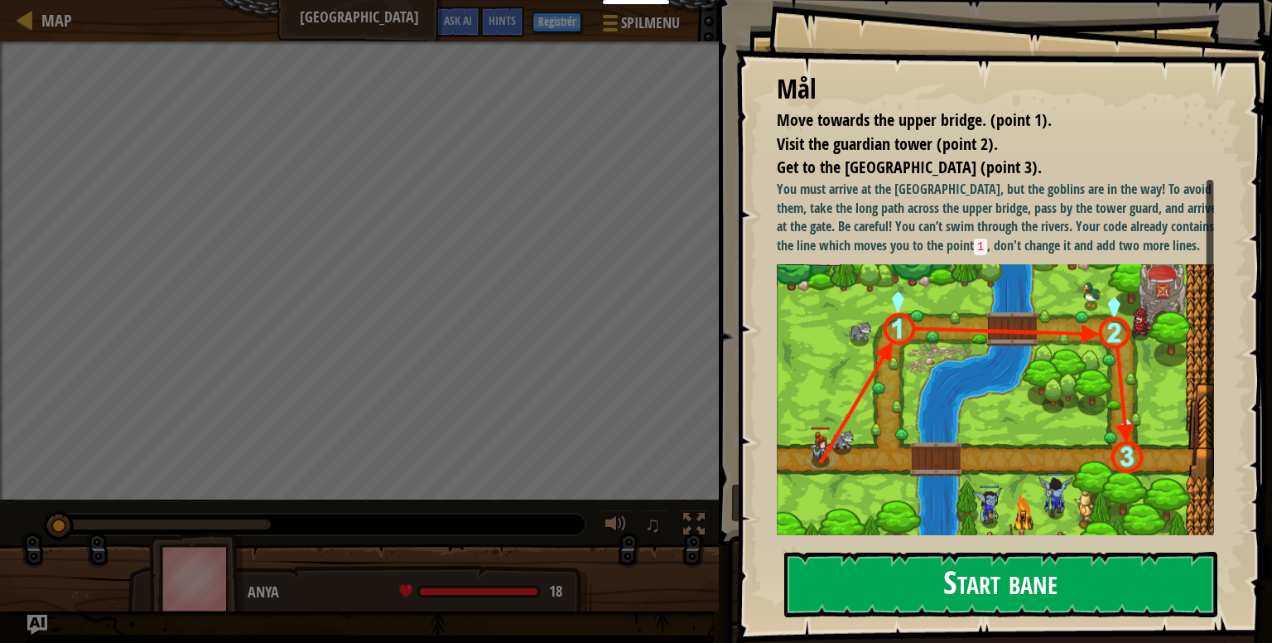
click at [981, 582] on button "Start bane" at bounding box center [1000, 584] width 433 height 65
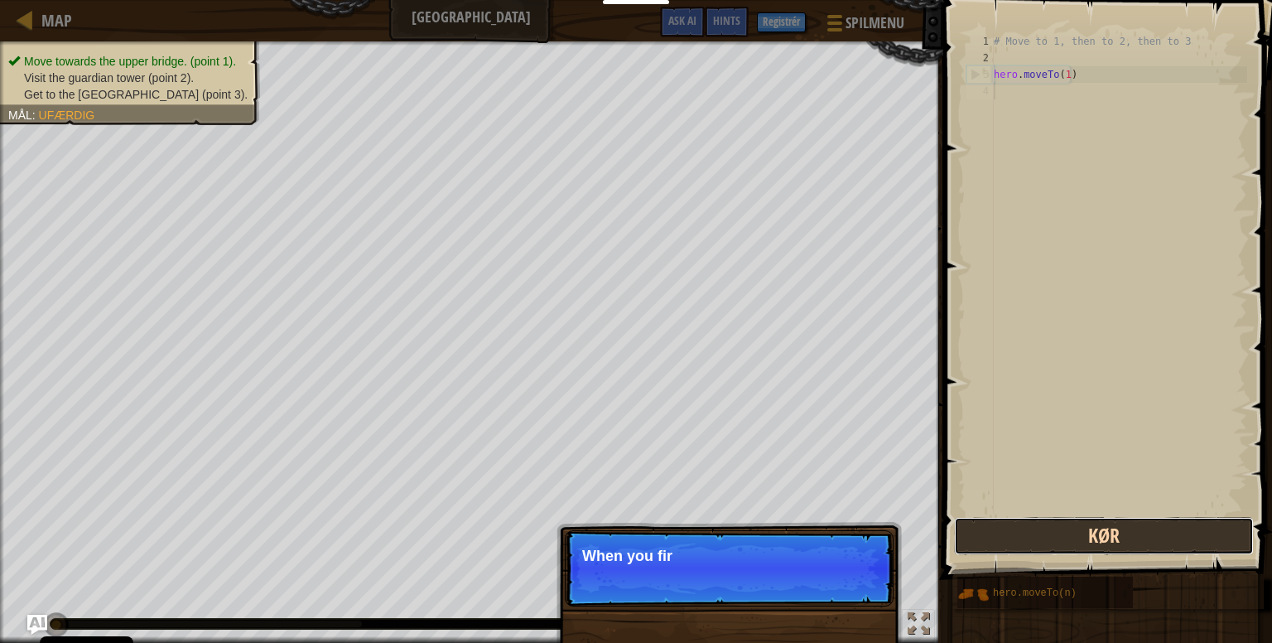
click at [1034, 537] on button "Kør" at bounding box center [1104, 536] width 300 height 38
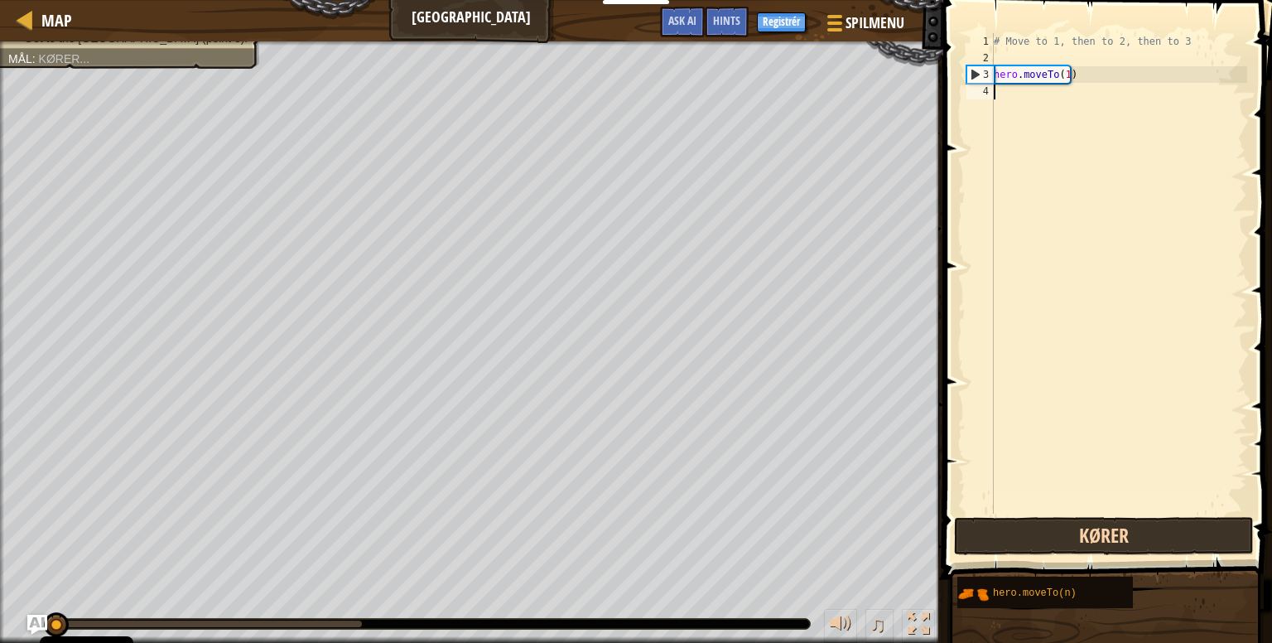
scroll to position [7, 0]
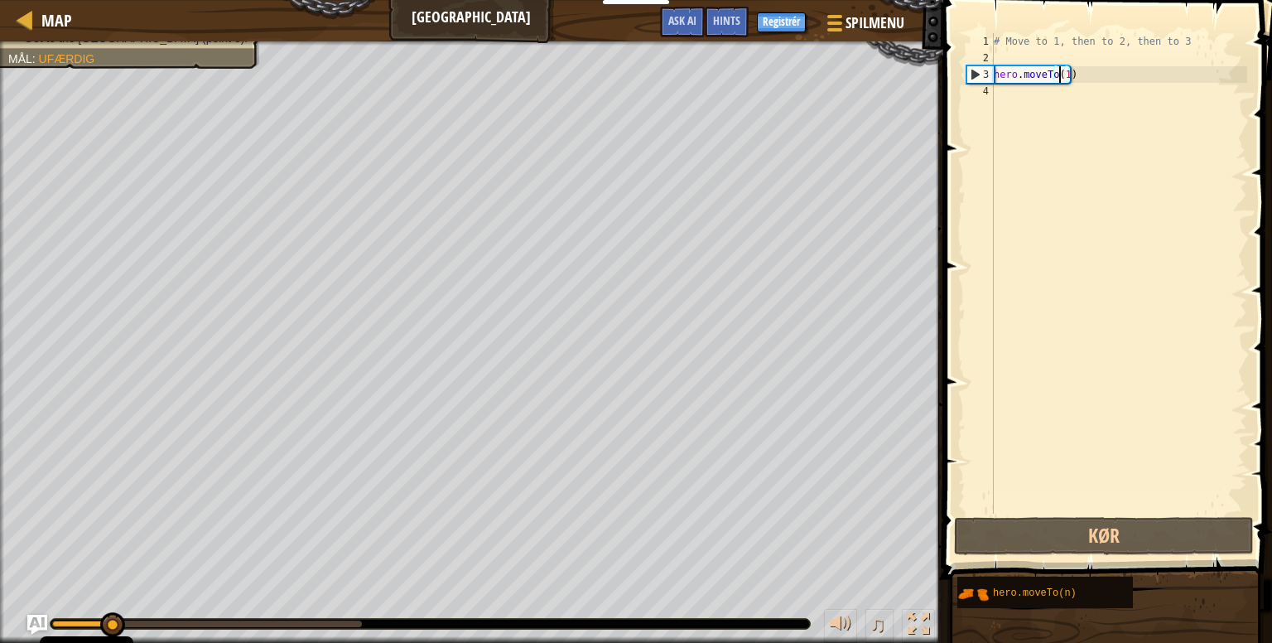
click at [1060, 73] on div "# Move to 1, then to 2, then to 3 hero . moveTo ( 1 )" at bounding box center [1118, 289] width 257 height 513
click at [1063, 75] on div "# Move to 1, then to 2, then to 3 hero . moveTo ( 1 )" at bounding box center [1118, 289] width 257 height 513
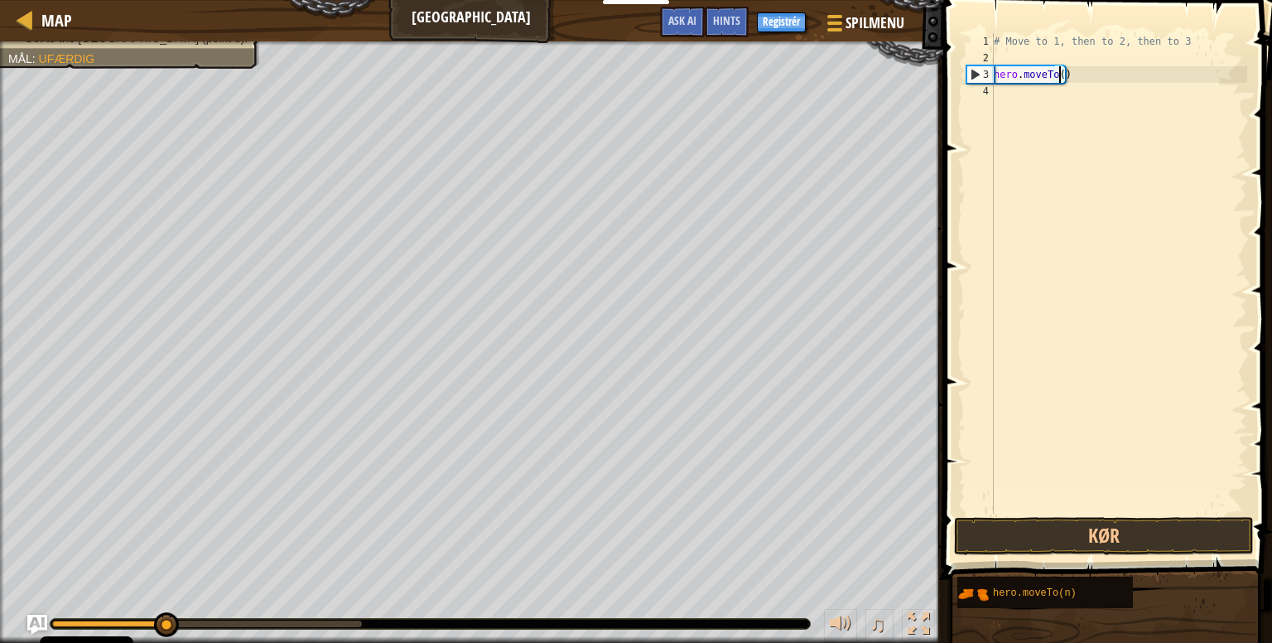
scroll to position [7, 5]
click at [1151, 526] on button "Kør" at bounding box center [1104, 536] width 300 height 38
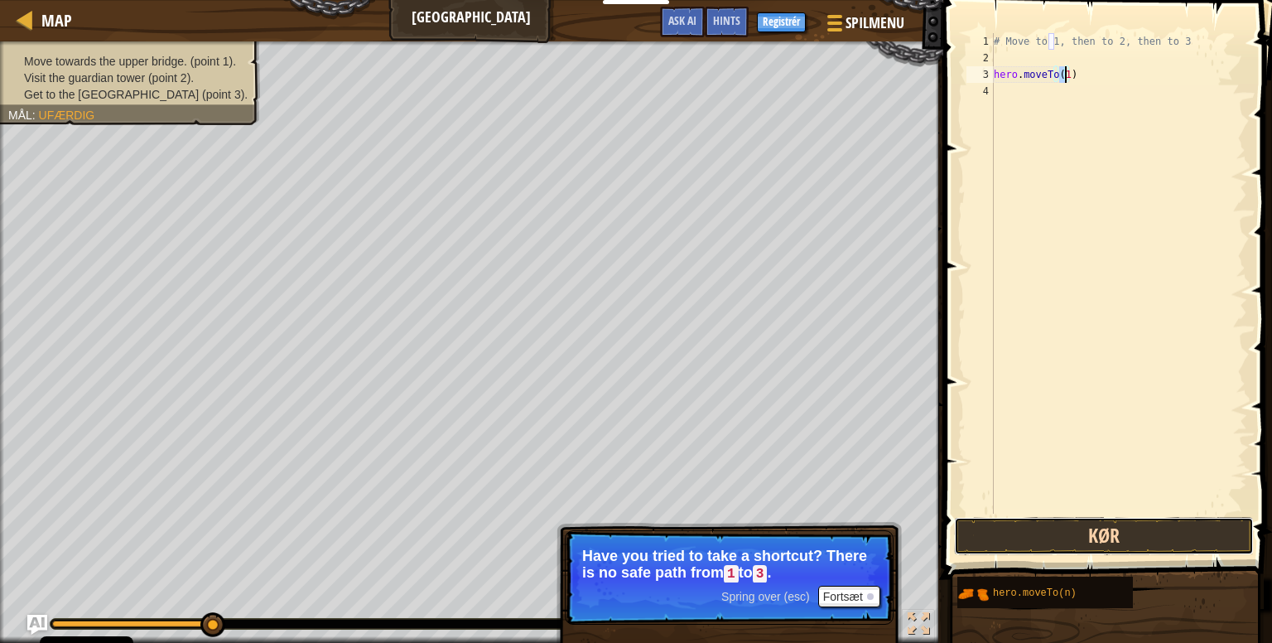
click at [1128, 529] on button "Kør" at bounding box center [1104, 536] width 300 height 38
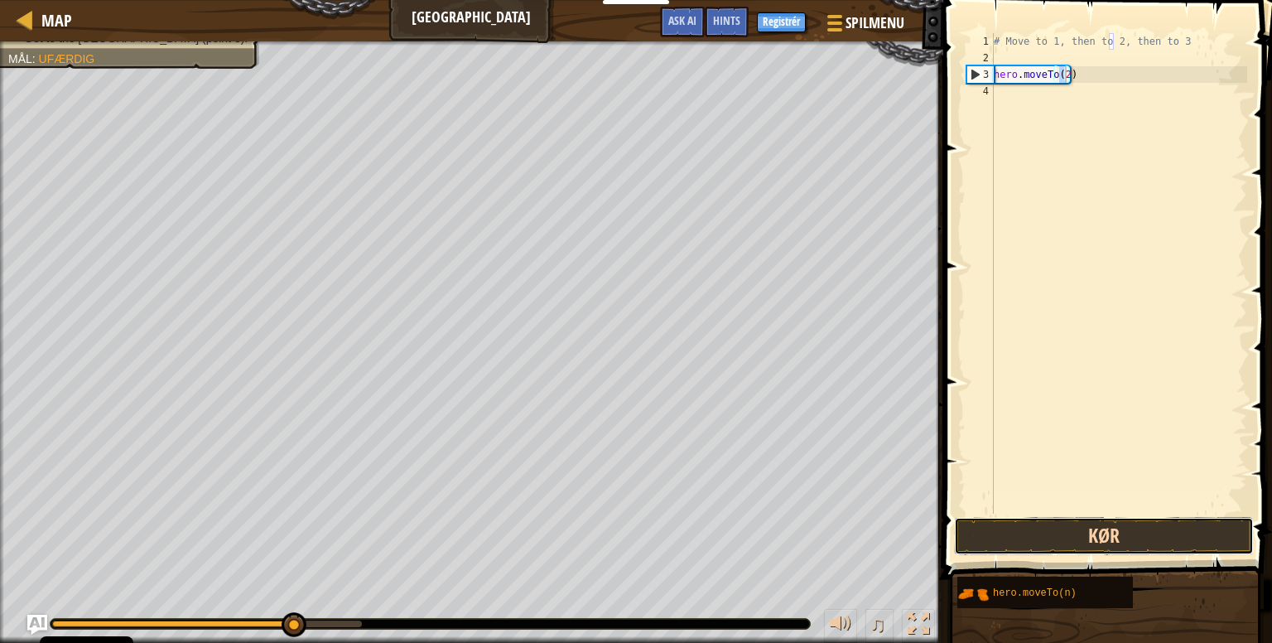
click at [1139, 550] on button "Kør" at bounding box center [1104, 536] width 300 height 38
click at [1163, 537] on button "Kør" at bounding box center [1104, 536] width 300 height 38
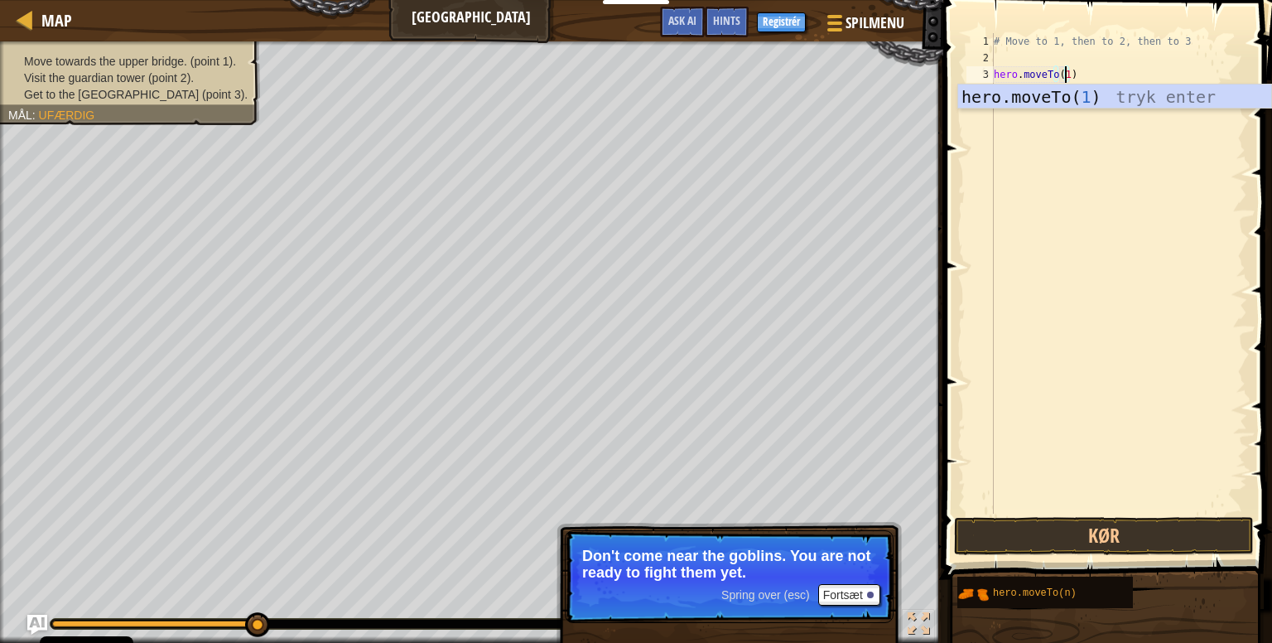
scroll to position [7, 6]
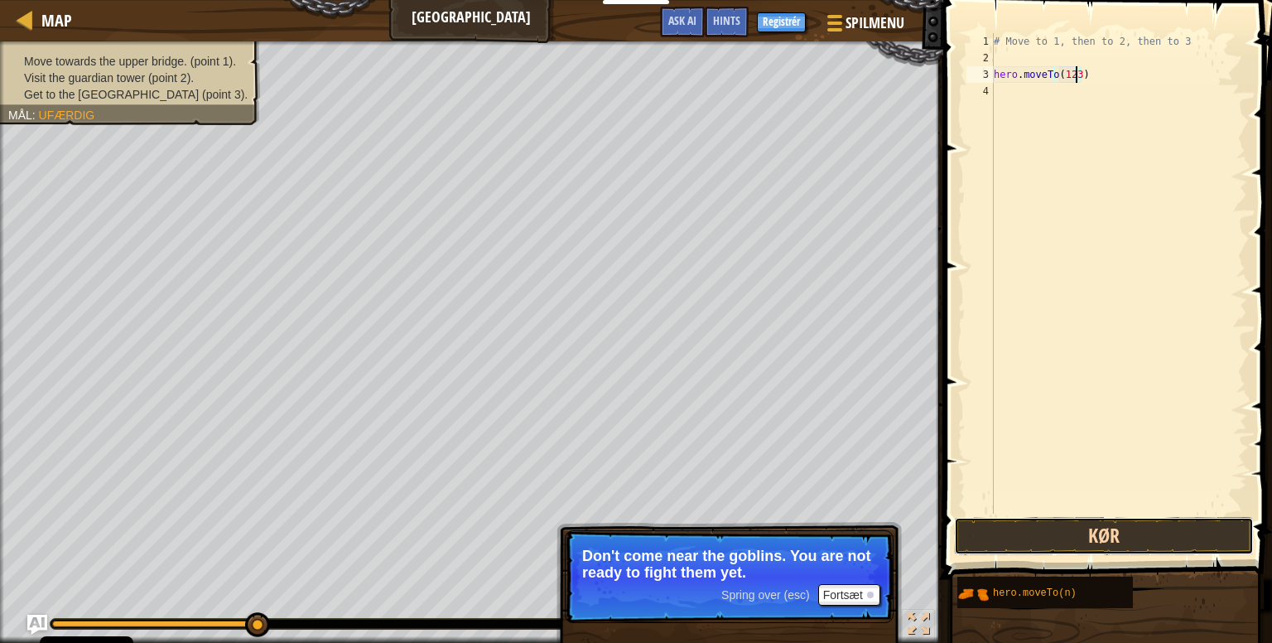
click at [1224, 546] on button "Kør" at bounding box center [1104, 536] width 300 height 38
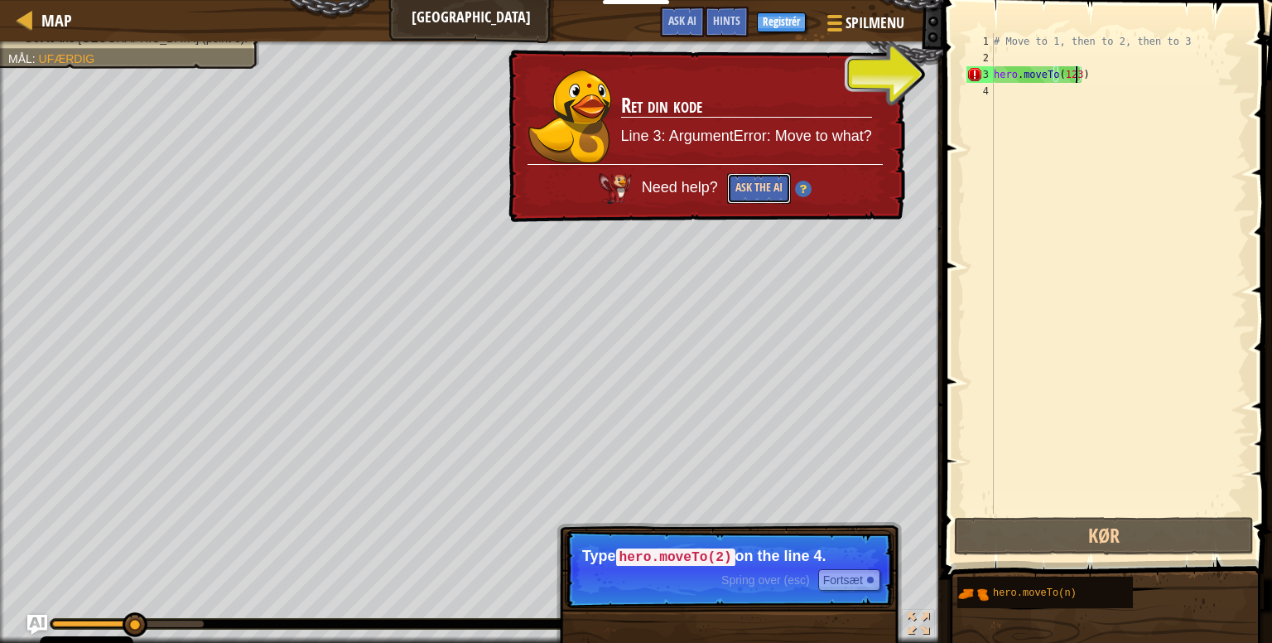
click at [778, 190] on button "Ask the AI" at bounding box center [759, 188] width 64 height 31
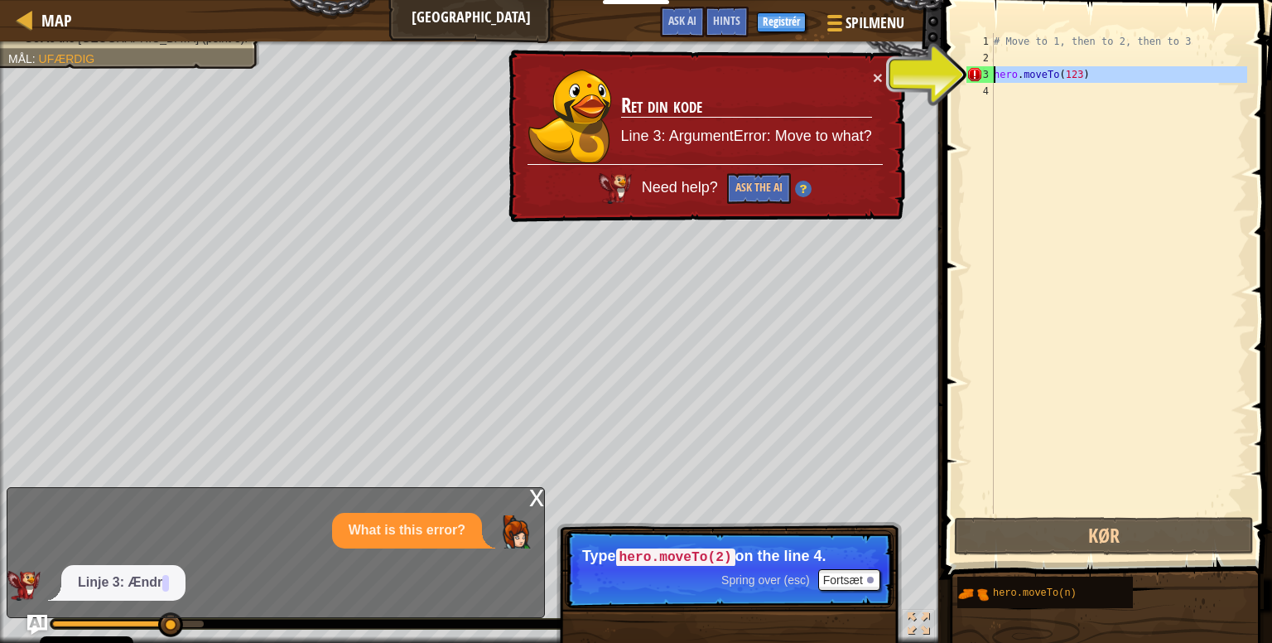
click at [971, 72] on div "3" at bounding box center [979, 74] width 27 height 17
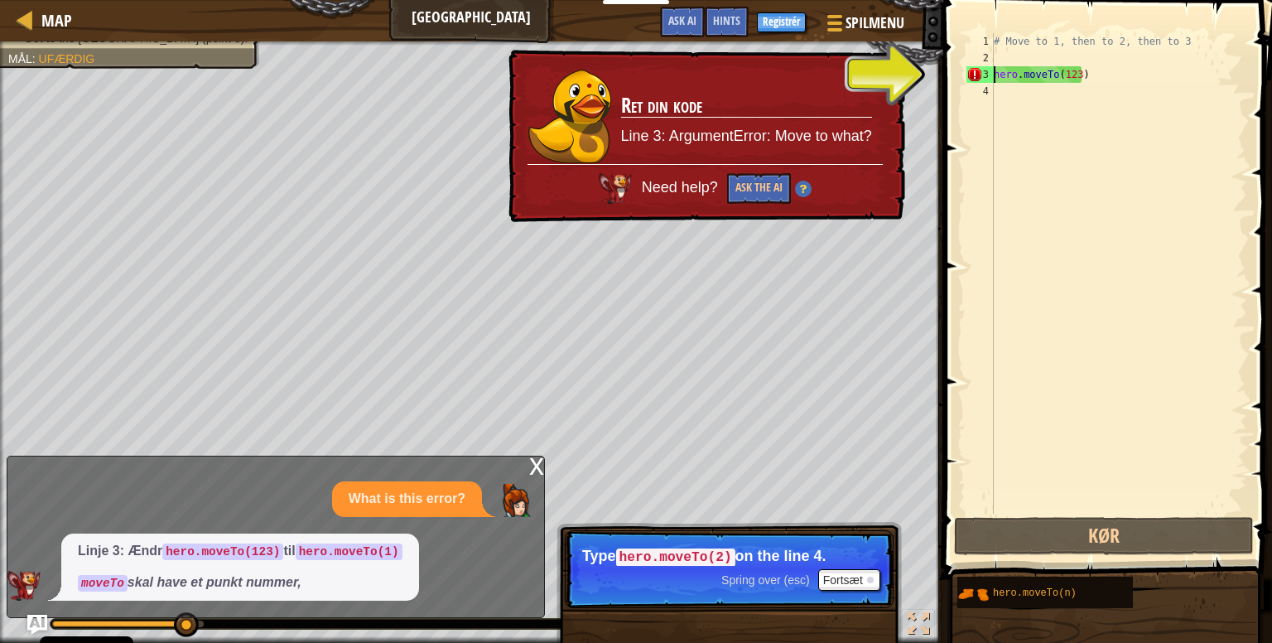
click at [980, 68] on div "3" at bounding box center [979, 74] width 27 height 17
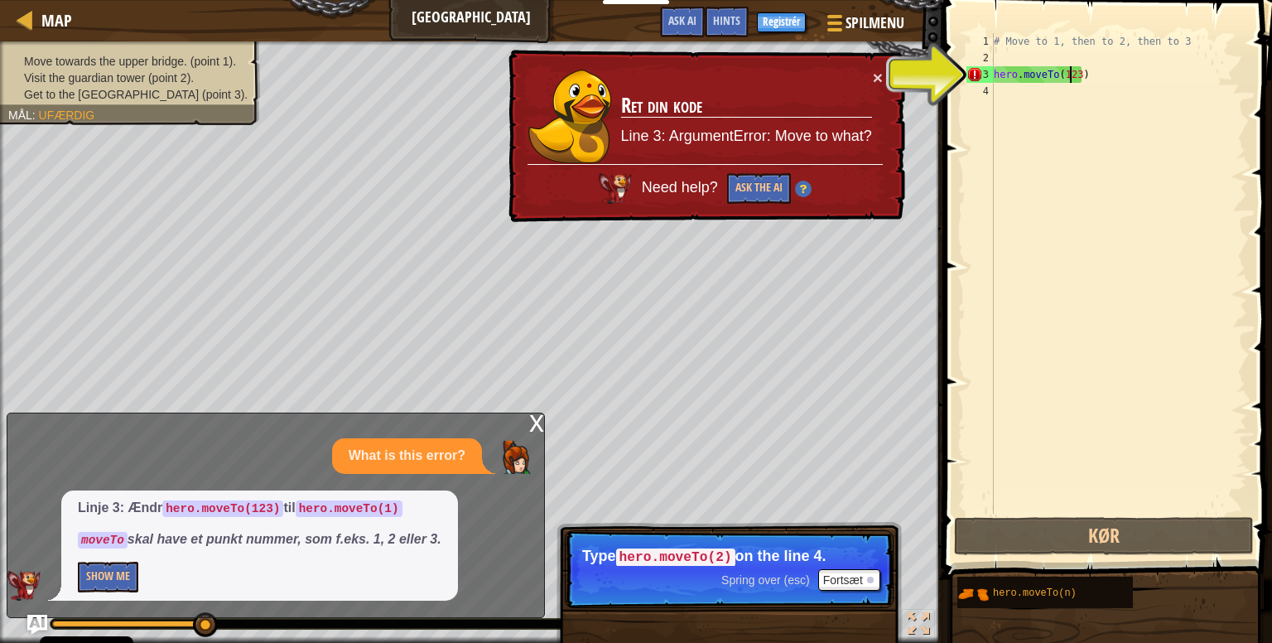
click at [1072, 77] on div "# Move to 1, then to 2, then to 3 hero . moveTo ( 123 )" at bounding box center [1118, 289] width 257 height 513
click at [1075, 78] on div "# Move to 1, then to 2, then to 3 hero . moveTo ( 123 )" at bounding box center [1118, 289] width 257 height 513
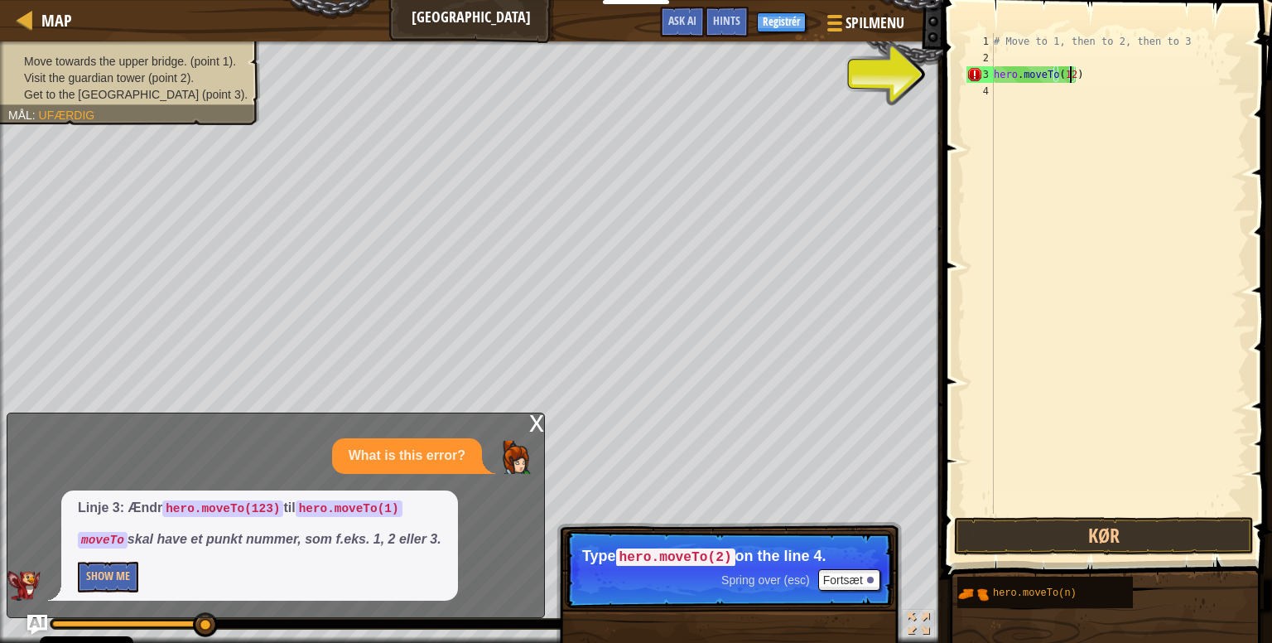
scroll to position [7, 5]
click at [525, 427] on div "x What is this error? Linje 3: Ændr hero.moveTo(123) til hero.moveTo(1) moveTo …" at bounding box center [276, 514] width 538 height 205
click at [533, 415] on div "x" at bounding box center [536, 421] width 15 height 17
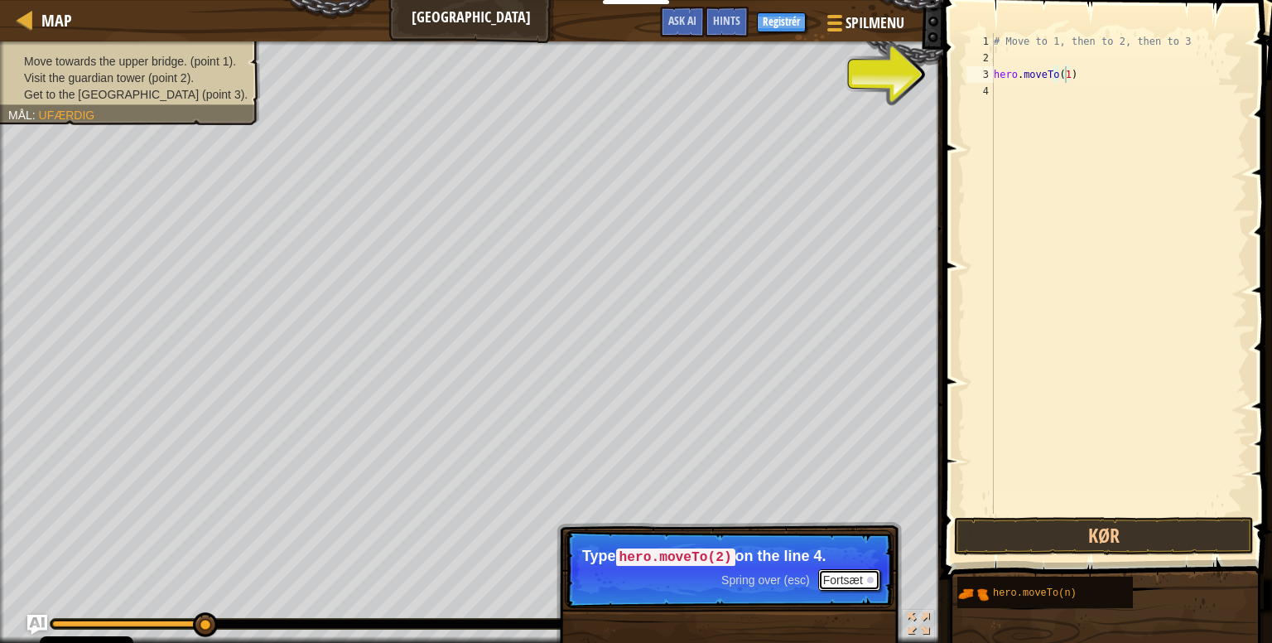
click at [835, 576] on button "Fortsæt" at bounding box center [849, 580] width 62 height 22
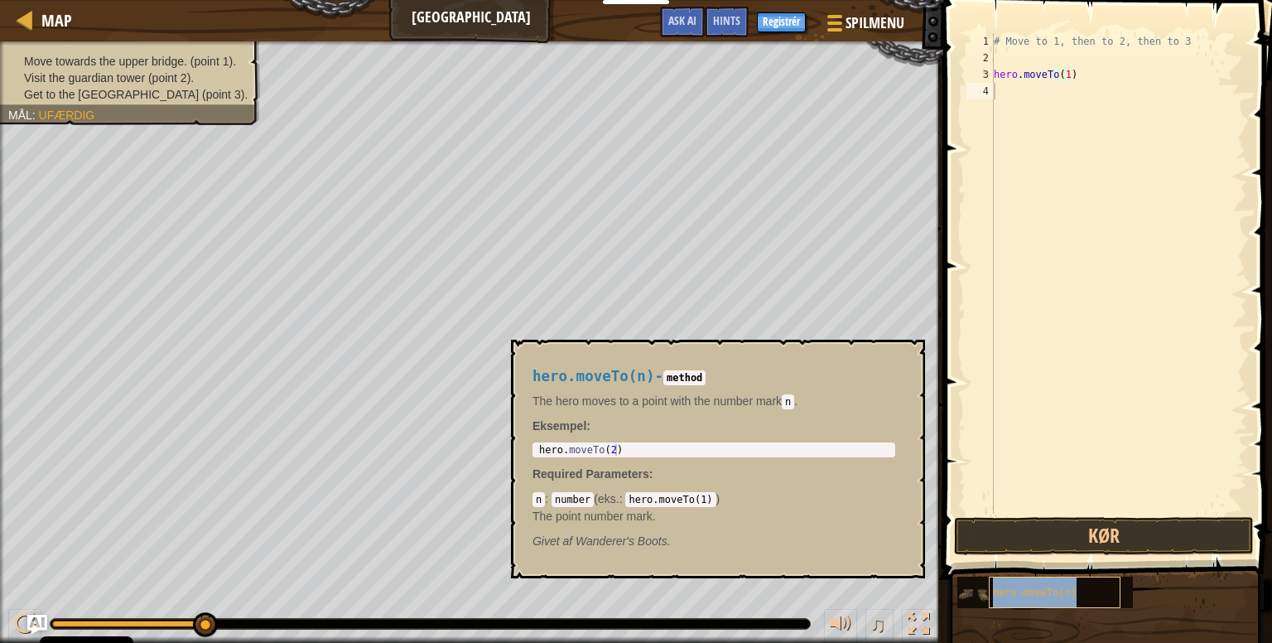
type textarea "hero.moveTo(n)"
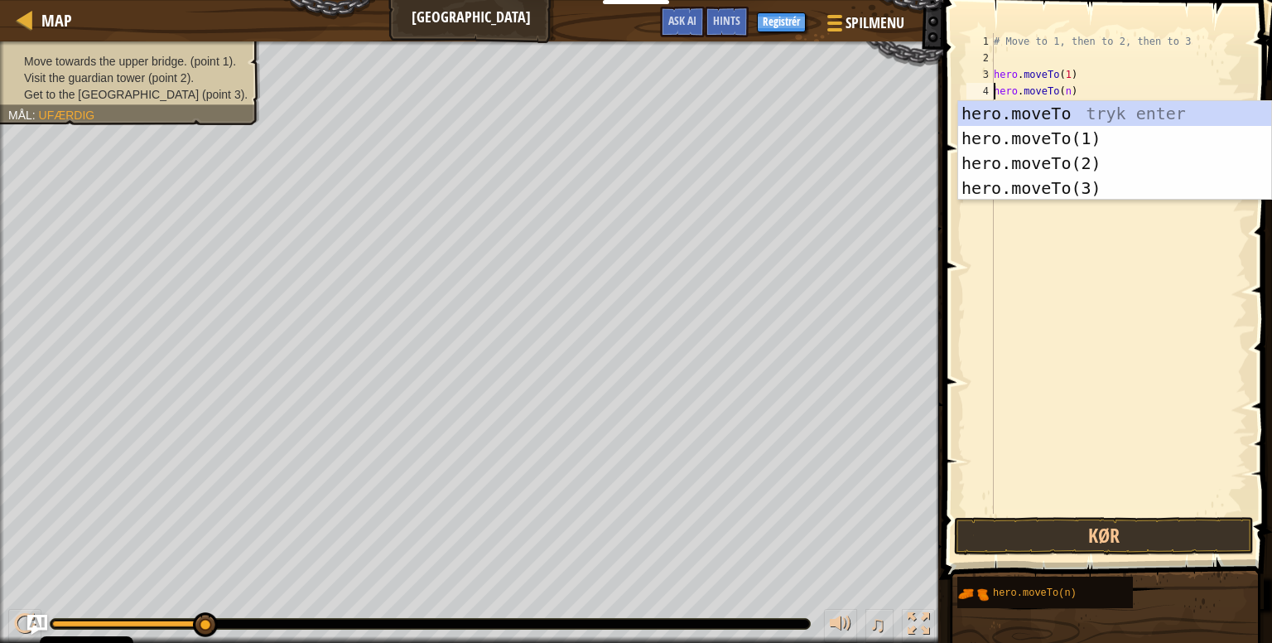
click at [1082, 275] on div "# Move to 1, then to 2, then to 3 hero . moveTo ( 1 ) hero . moveTo ( n )" at bounding box center [1118, 289] width 257 height 513
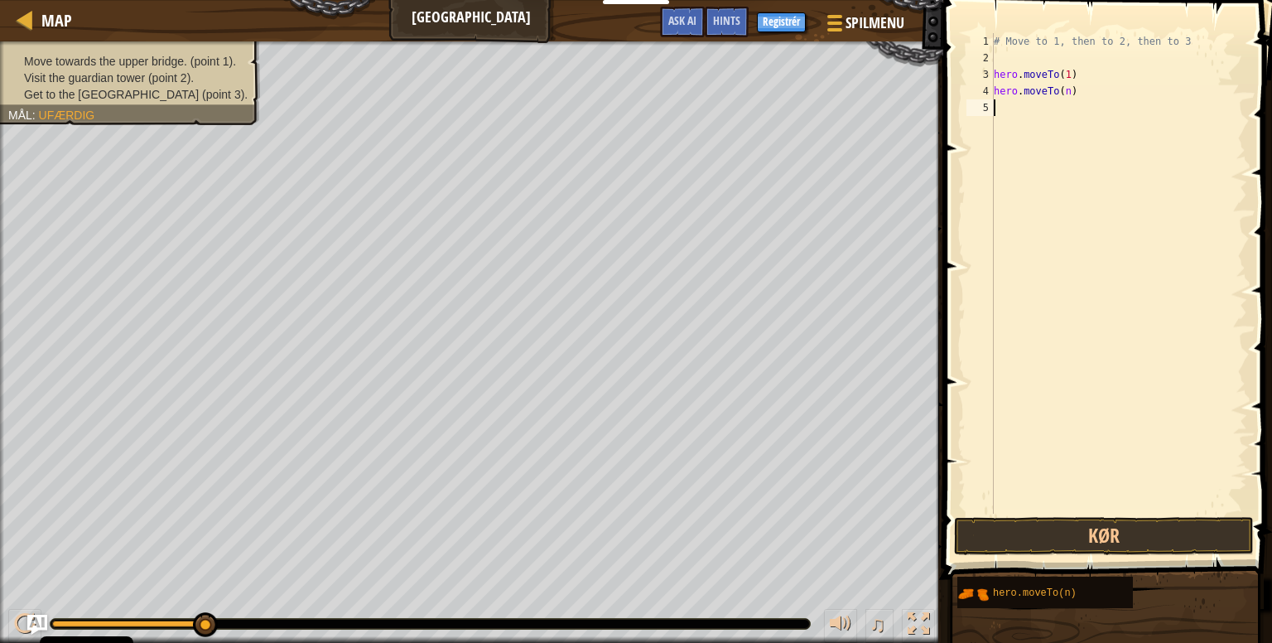
click at [1063, 90] on div "# Move to 1, then to 2, then to 3 hero . moveTo ( 1 ) hero . moveTo ( n )" at bounding box center [1118, 289] width 257 height 513
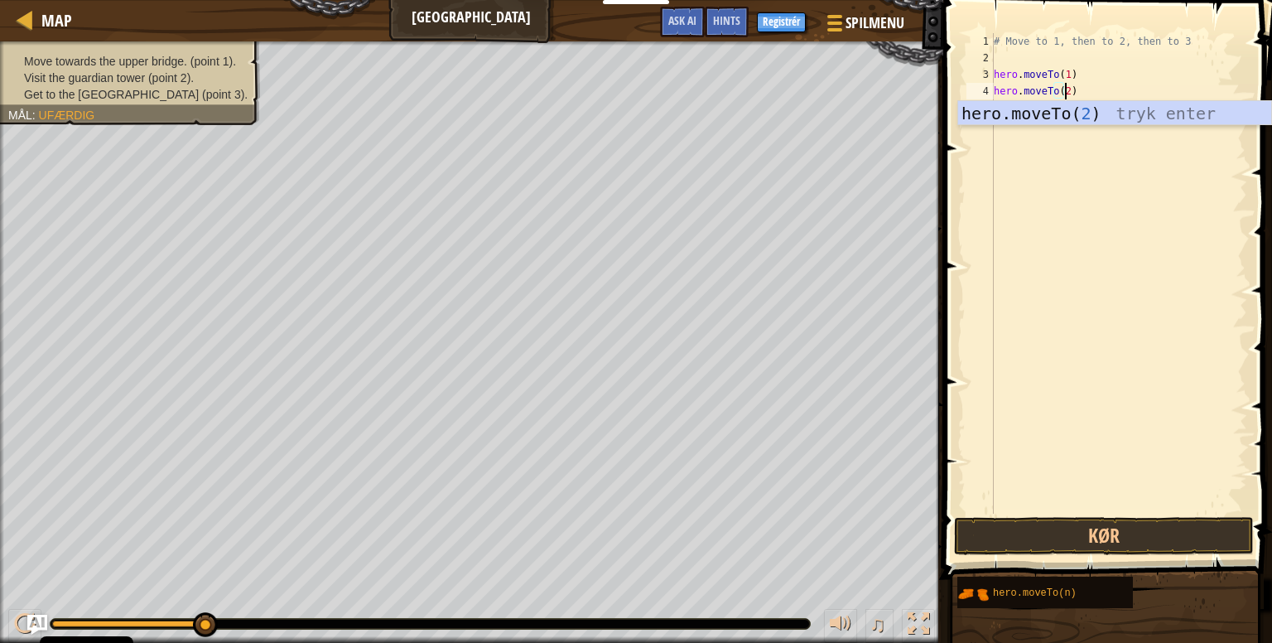
scroll to position [7, 5]
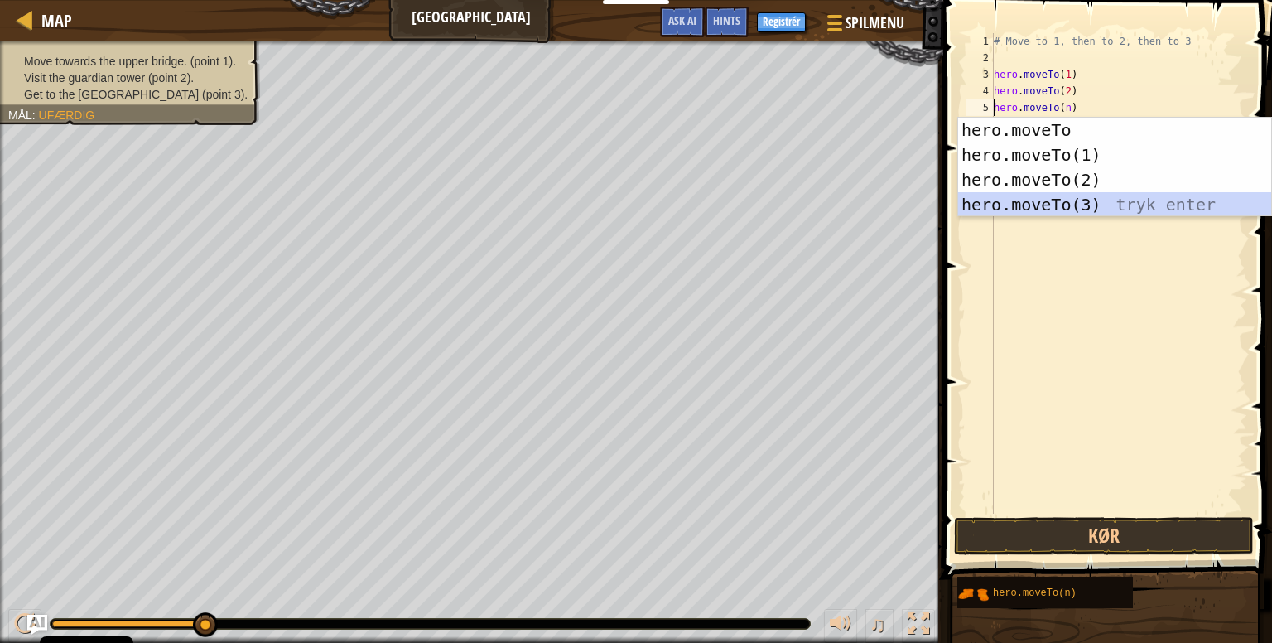
click at [1086, 210] on div "hero.moveTo tryk enter hero.moveTo(1) tryk enter hero.moveTo(2) tryk enter hero…" at bounding box center [1114, 192] width 313 height 149
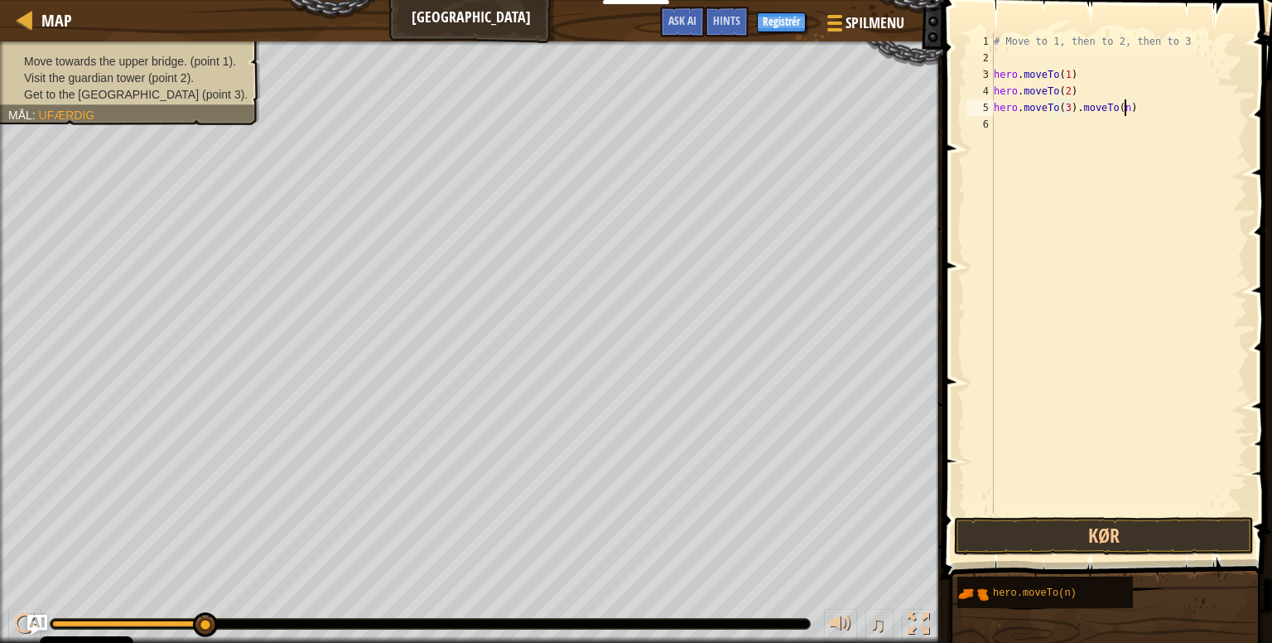
click at [1139, 107] on div "# Move to 1, then to 2, then to 3 hero . moveTo ( 1 ) hero . moveTo ( 2 ) hero …" at bounding box center [1118, 289] width 257 height 513
type textarea "hero.moveTo(3)"
click at [1103, 534] on button "Kør" at bounding box center [1104, 536] width 300 height 38
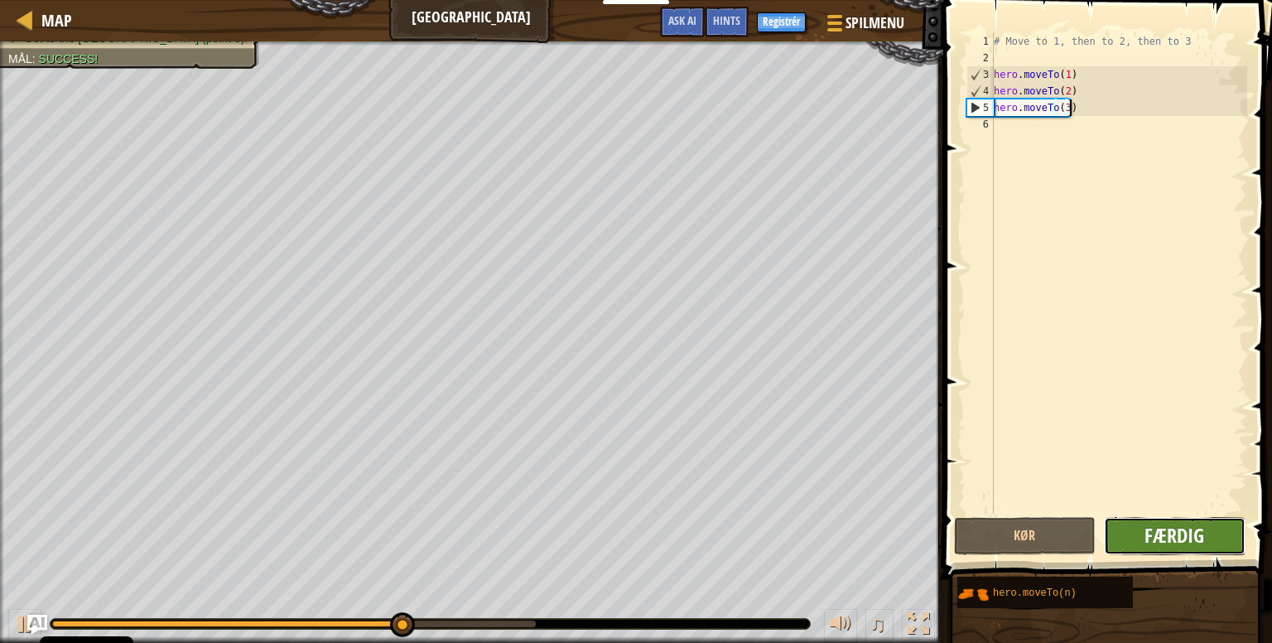
click at [1199, 532] on span "Færdig" at bounding box center [1174, 535] width 60 height 26
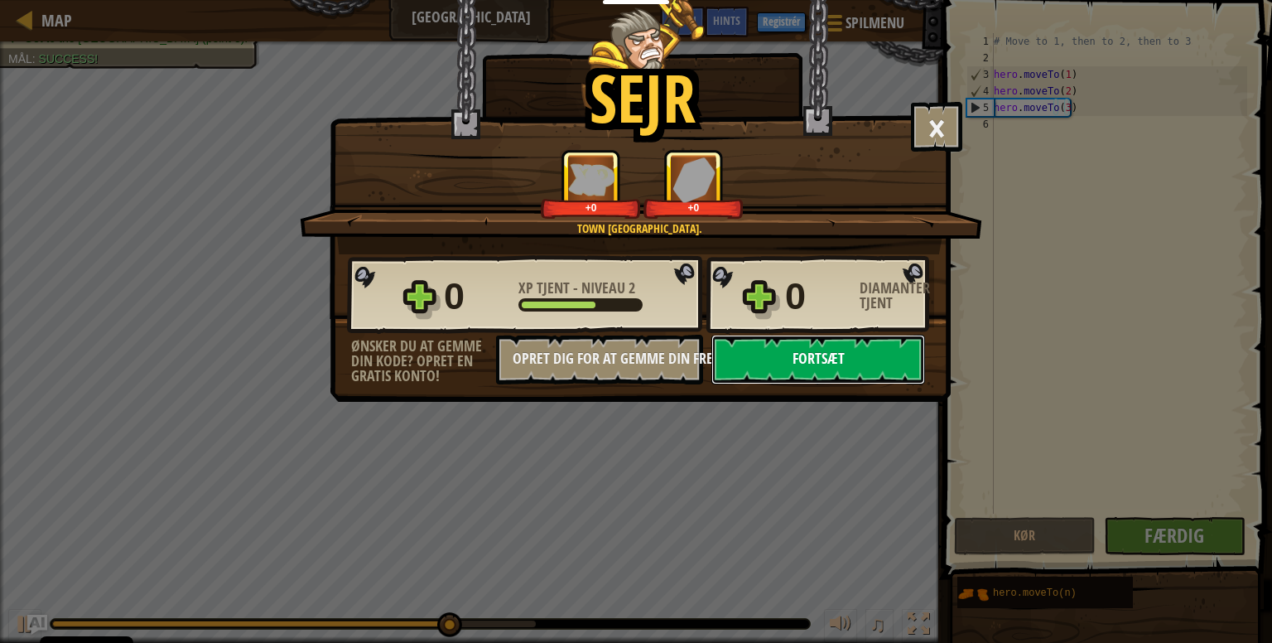
click at [820, 382] on button "Fortsæt" at bounding box center [818, 360] width 214 height 50
select select "da"
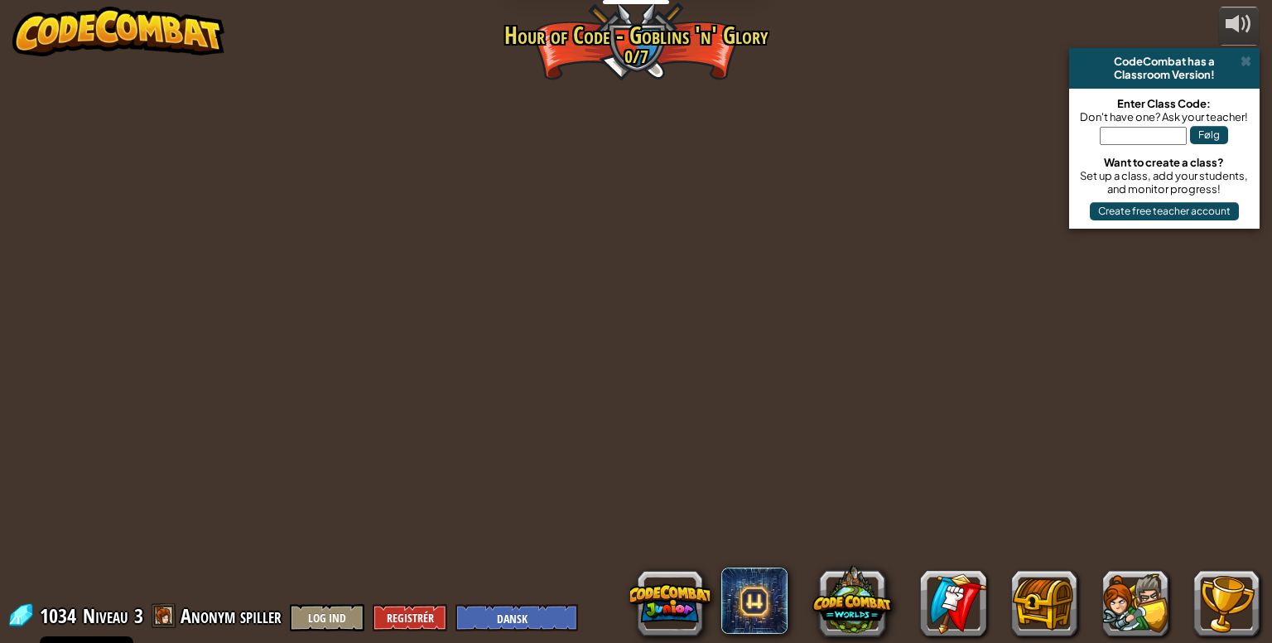
select select "da"
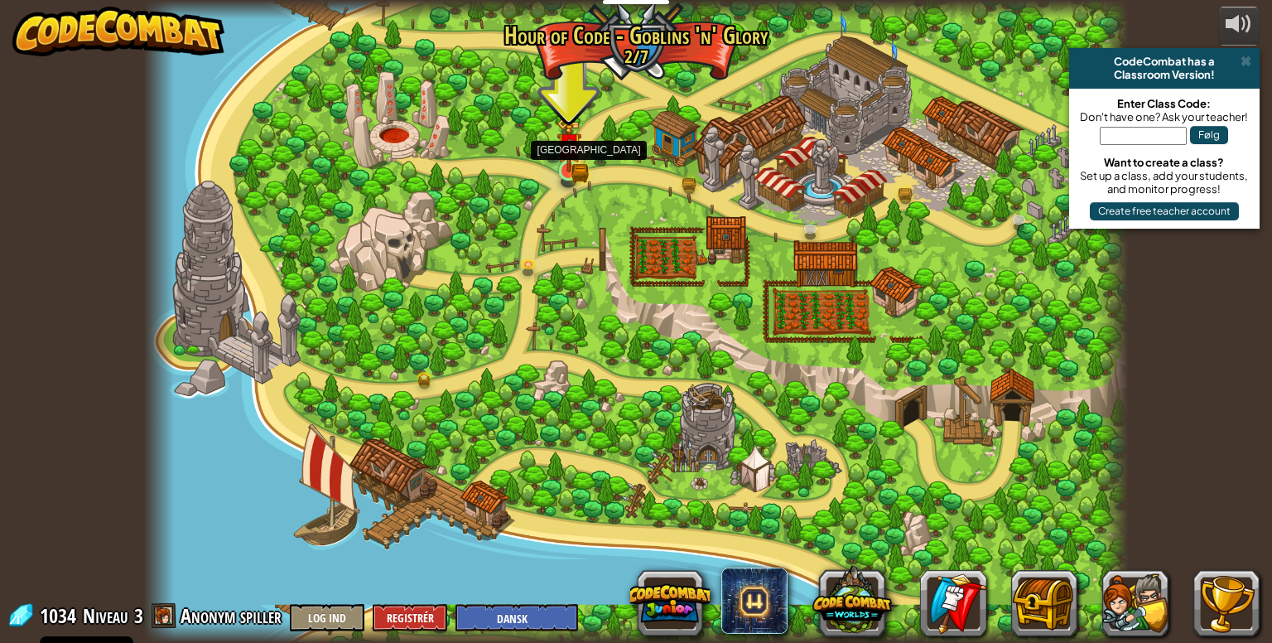
click at [570, 160] on img at bounding box center [568, 145] width 25 height 55
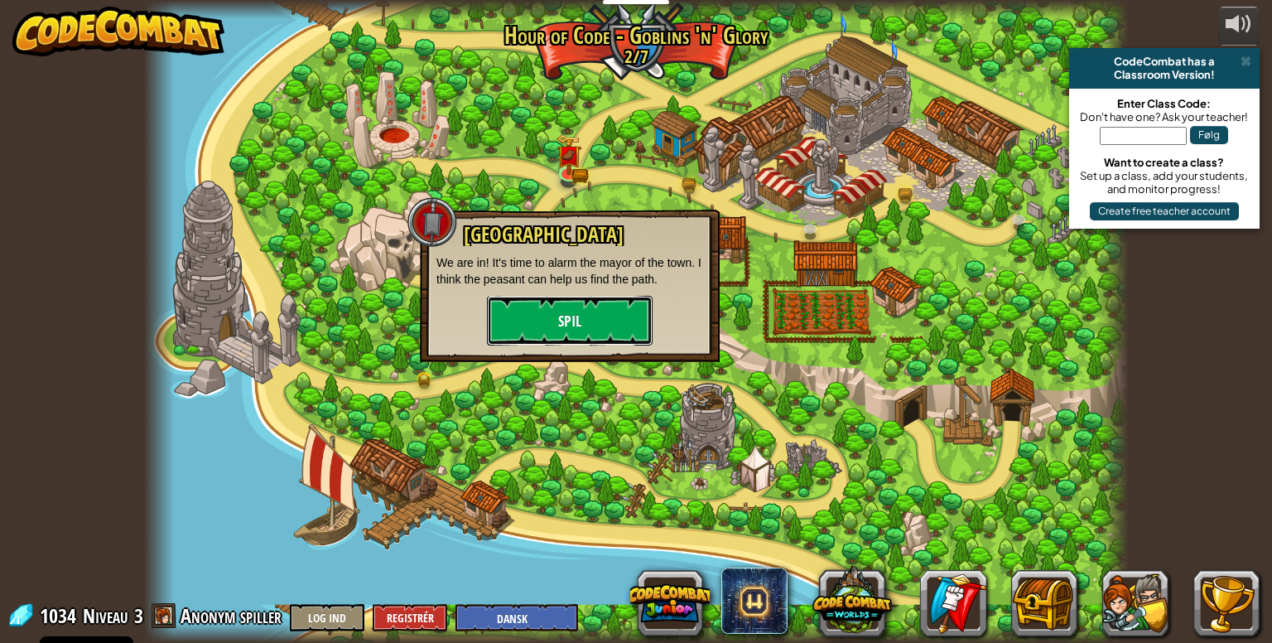
click at [593, 317] on button "Spil" at bounding box center [570, 321] width 166 height 50
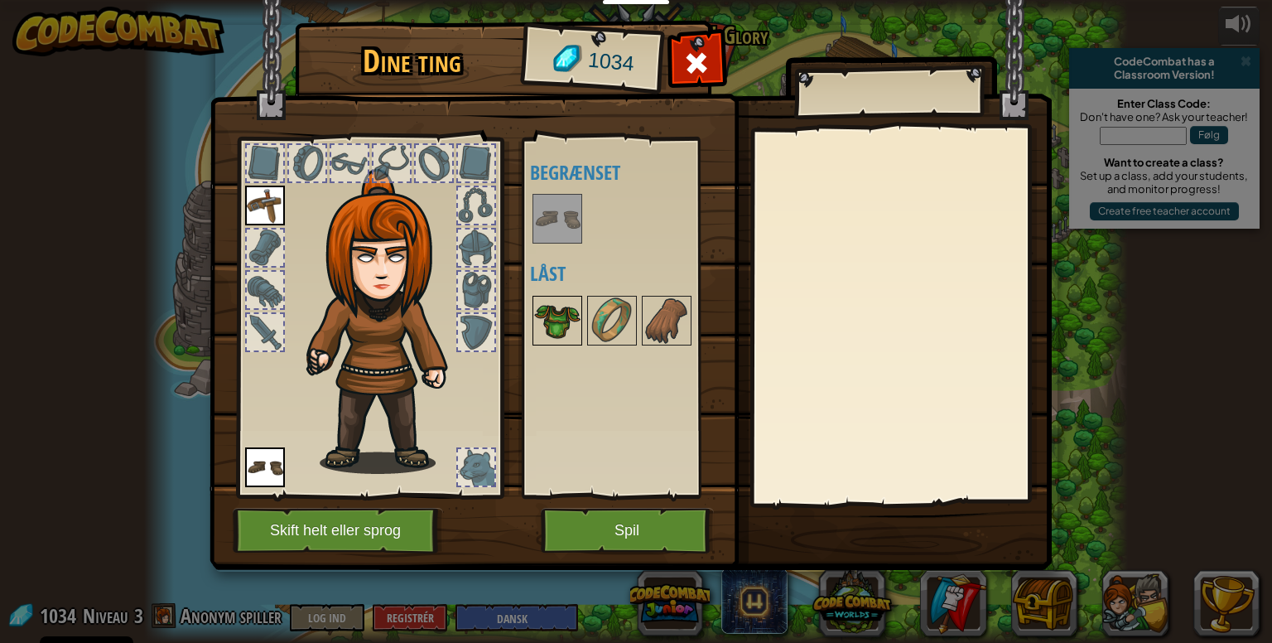
click at [550, 328] on img at bounding box center [557, 320] width 46 height 46
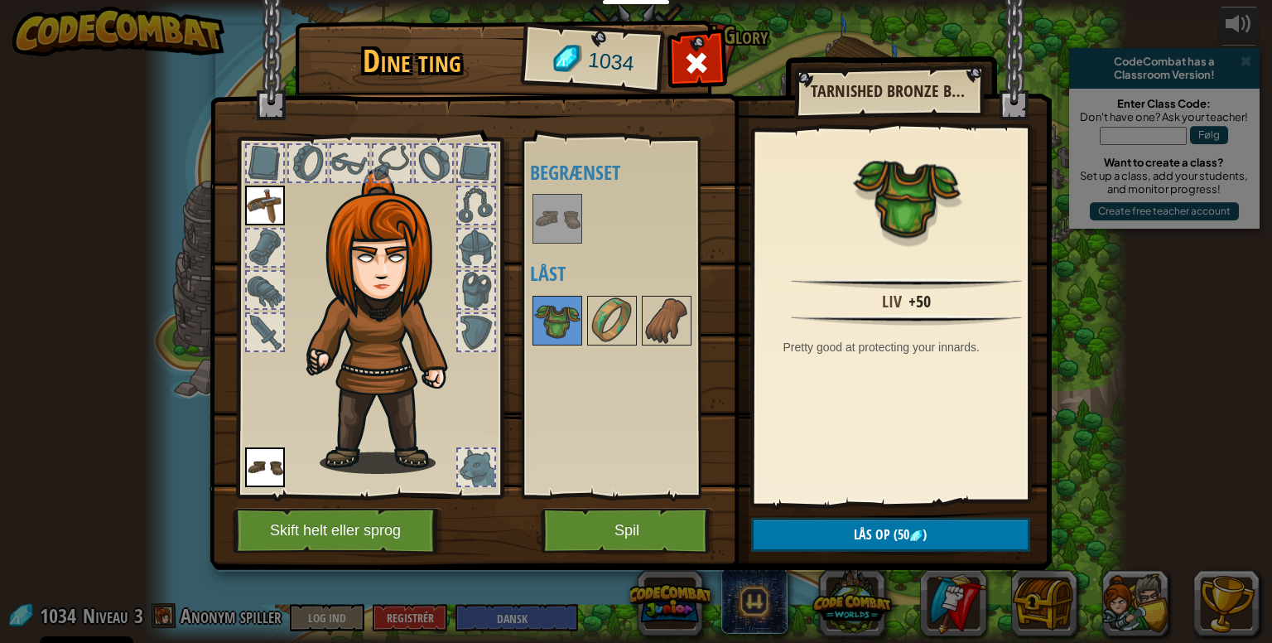
click at [676, 435] on div "Tilgængelig Tag på (dobbeltklik for at tage det på) Begrænset [GEOGRAPHIC_DATA]" at bounding box center [634, 317] width 208 height 345
click at [601, 331] on img at bounding box center [612, 320] width 46 height 46
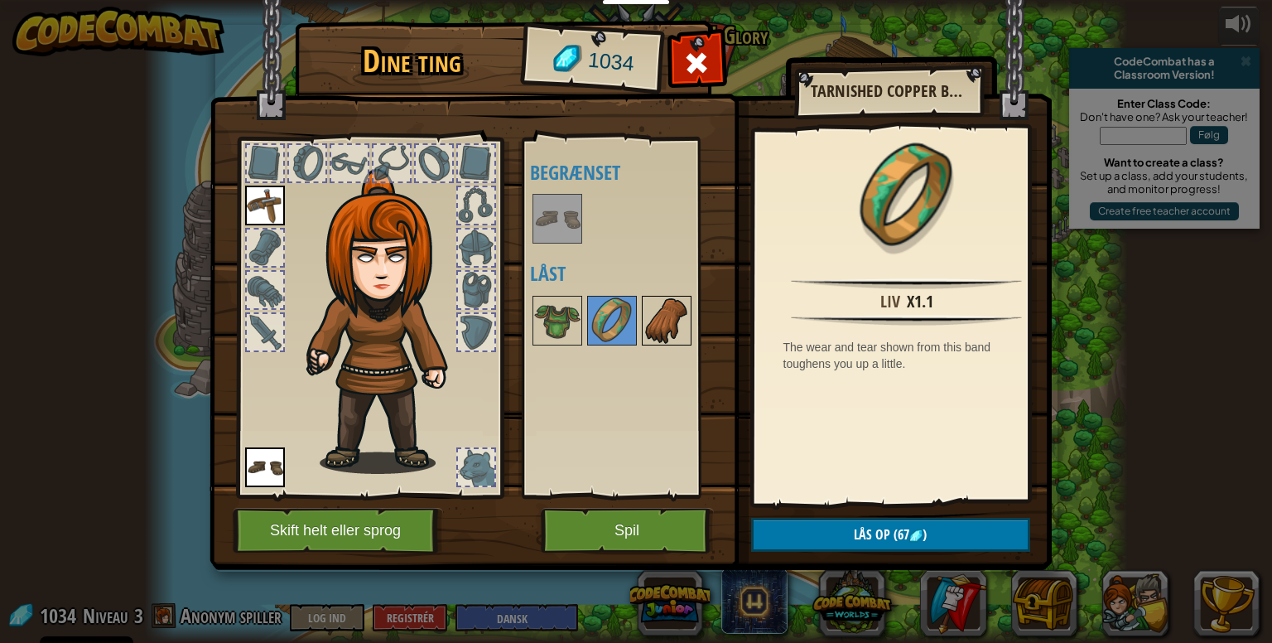
click at [649, 324] on img at bounding box center [666, 320] width 46 height 46
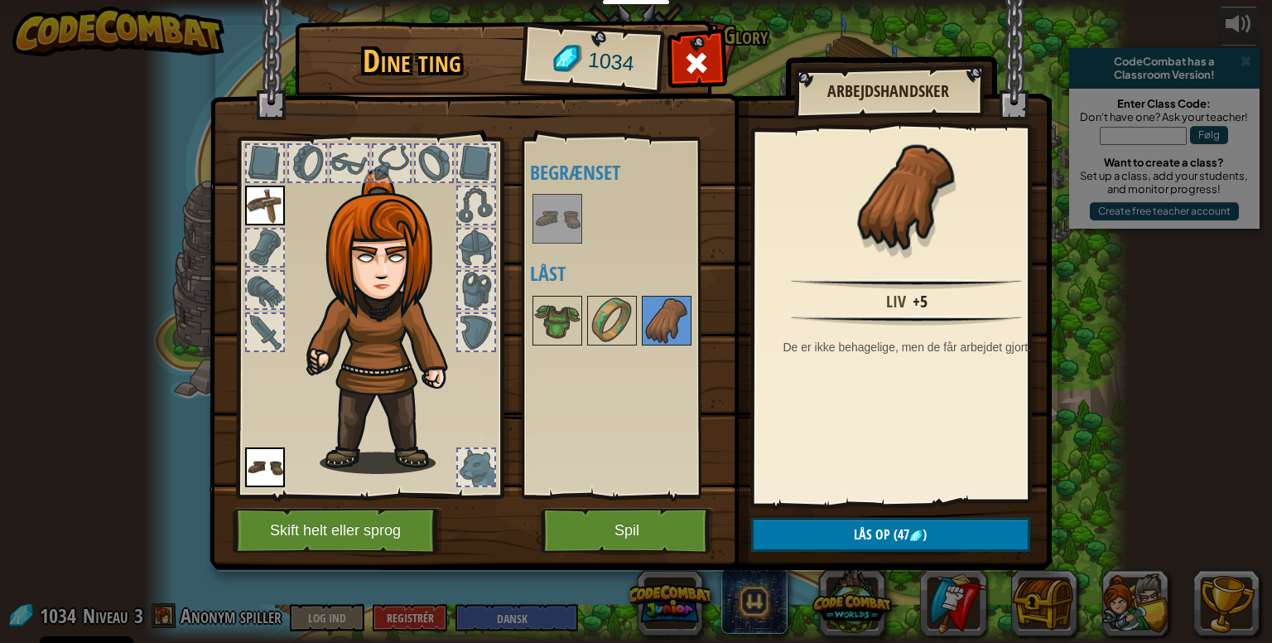
click at [527, 307] on div "Tilgængelig Tag på (dobbeltklik for at tage det på) Begrænset [GEOGRAPHIC_DATA]" at bounding box center [624, 317] width 203 height 360
click at [550, 318] on img at bounding box center [557, 320] width 46 height 46
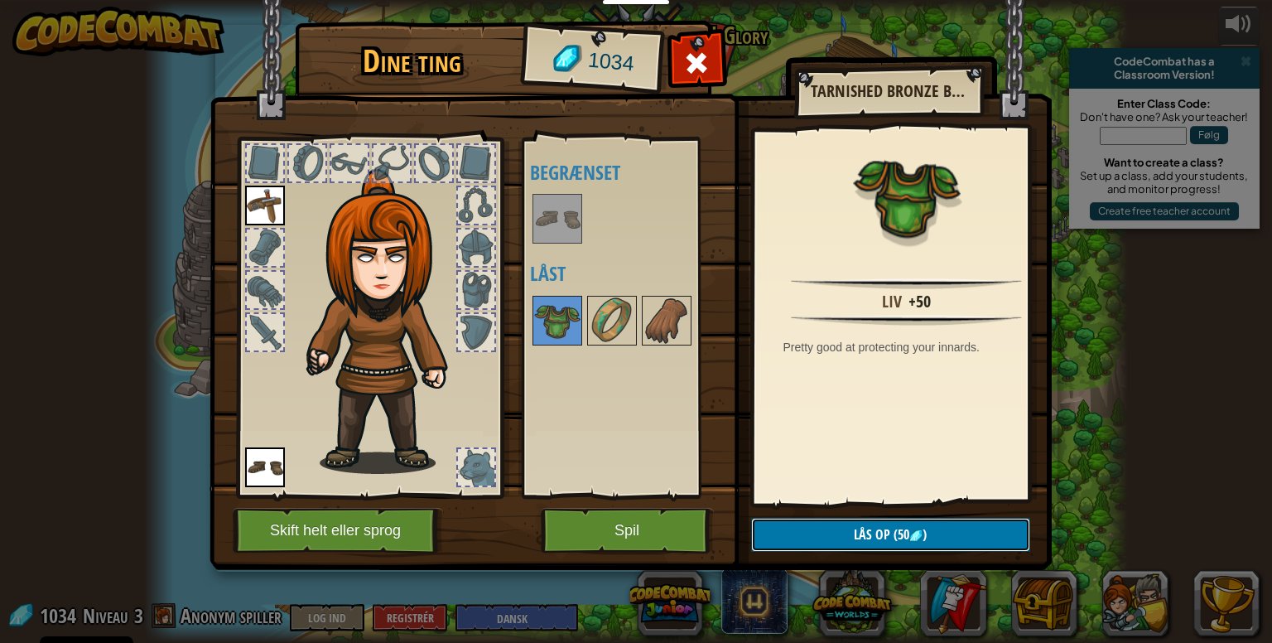
click at [882, 532] on span "Lås op" at bounding box center [872, 534] width 36 height 18
drag, startPoint x: 882, startPoint y: 532, endPoint x: 883, endPoint y: 542, distance: 9.1
click at [883, 542] on button "Bekræft" at bounding box center [890, 535] width 279 height 34
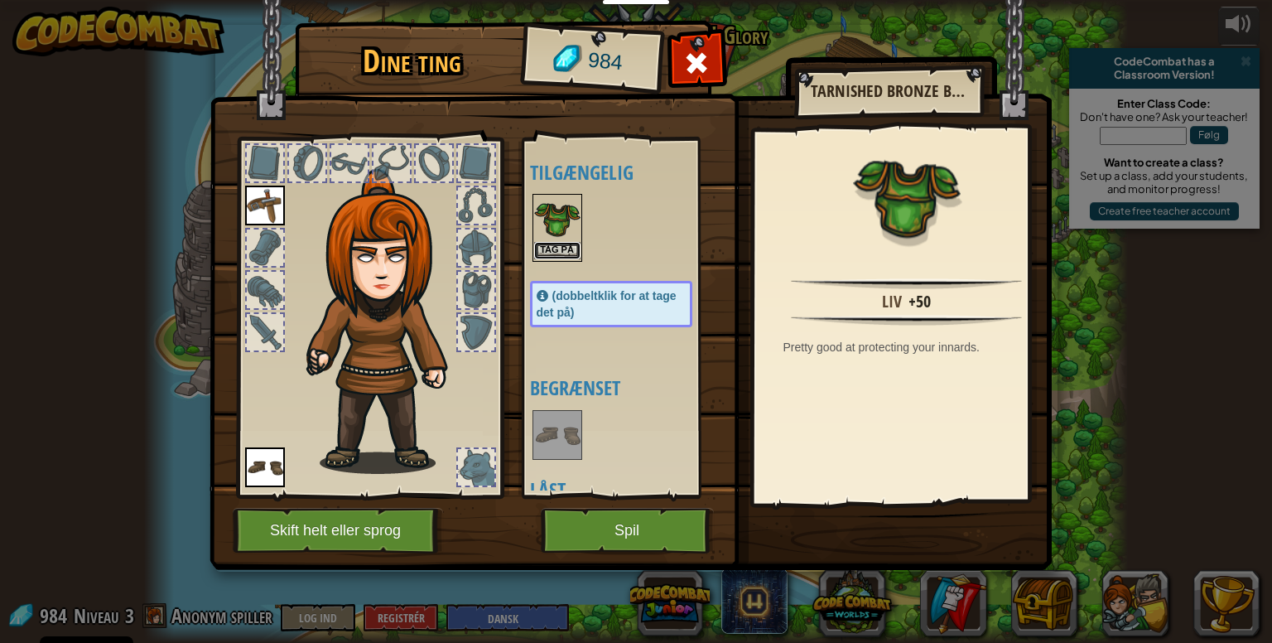
click at [547, 248] on button "Tag på" at bounding box center [557, 250] width 46 height 17
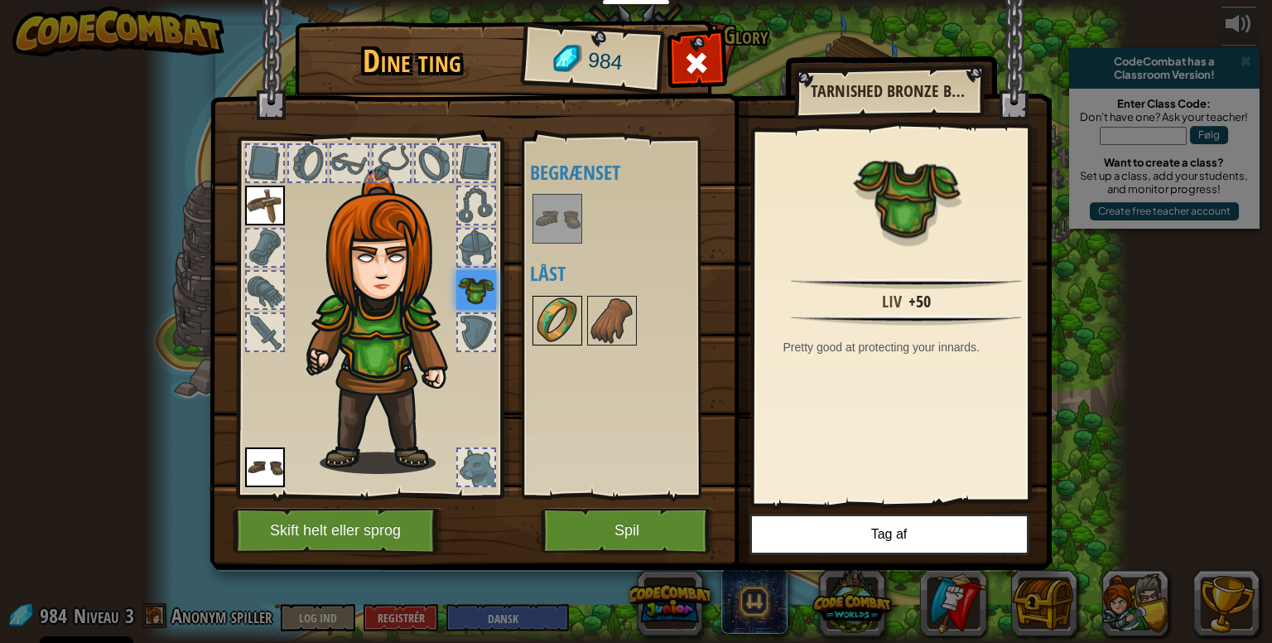
click at [555, 301] on img at bounding box center [557, 320] width 46 height 46
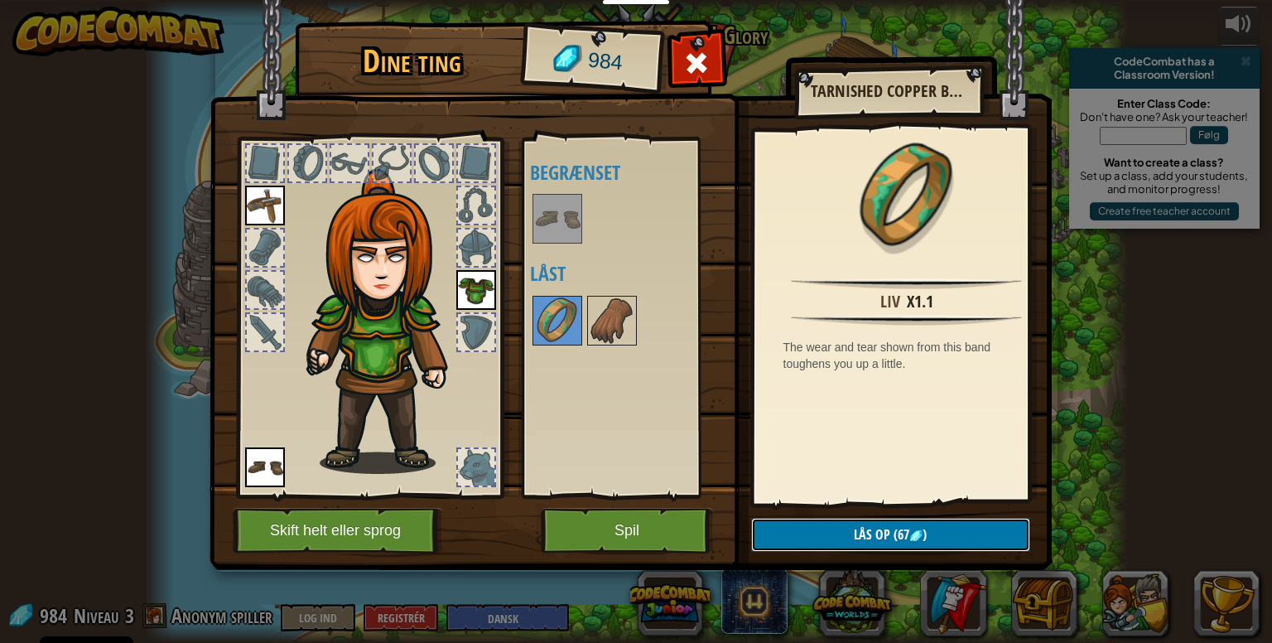
click at [836, 531] on button "Lås op (67 )" at bounding box center [890, 535] width 279 height 34
click at [836, 531] on button "Bekræft" at bounding box center [890, 535] width 279 height 34
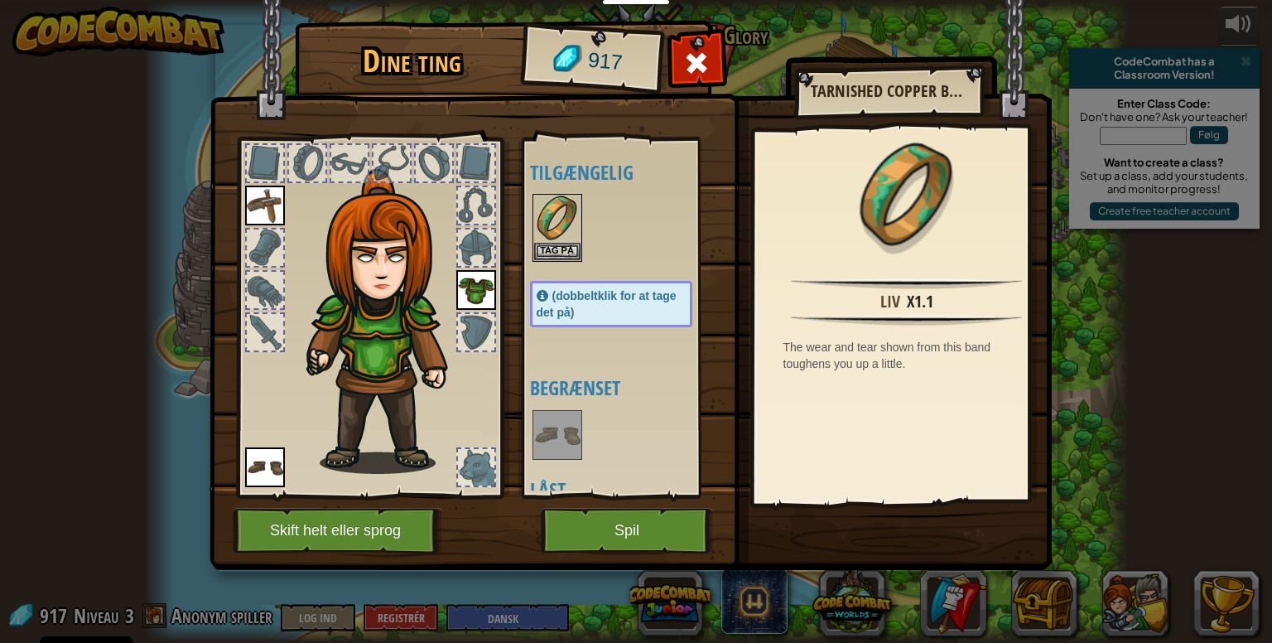
click at [836, 531] on img at bounding box center [631, 269] width 842 height 601
click at [555, 250] on button "Tag på" at bounding box center [557, 250] width 46 height 17
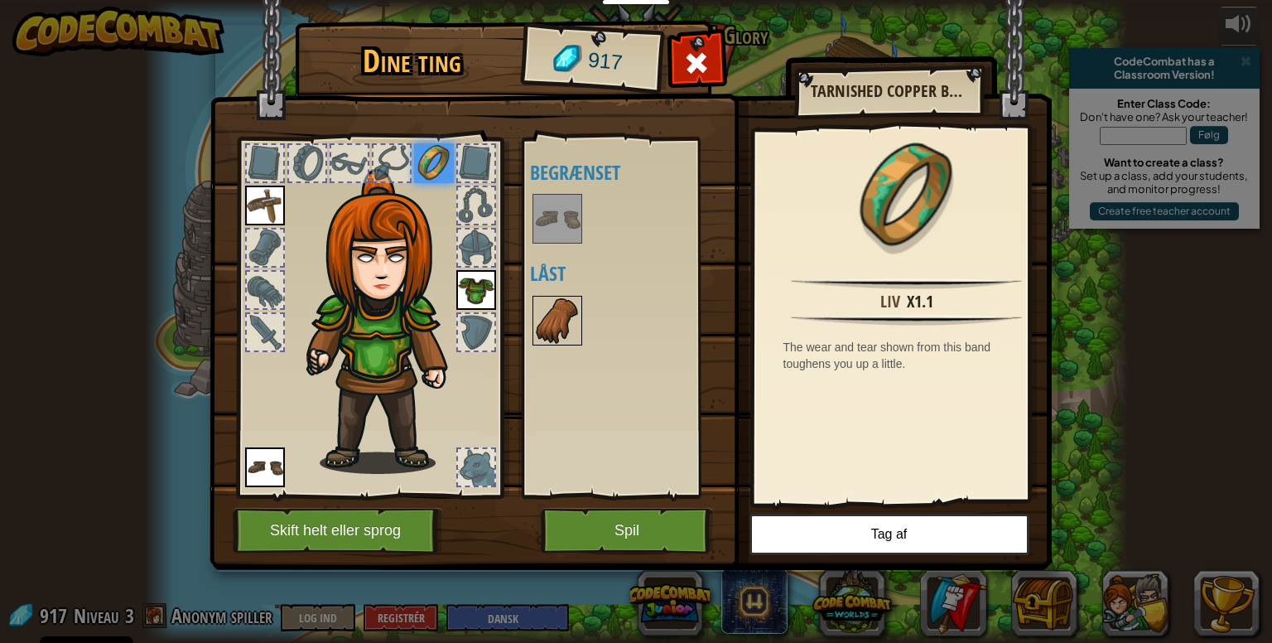
click at [553, 322] on img at bounding box center [557, 320] width 46 height 46
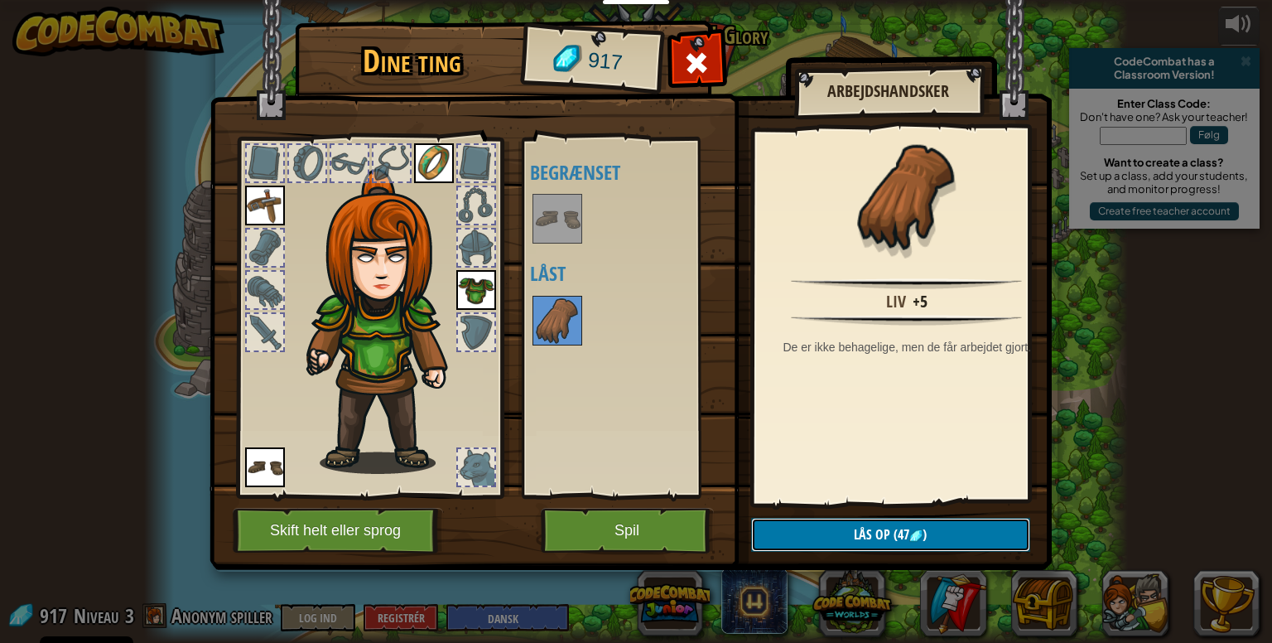
click at [870, 532] on span "Lås op" at bounding box center [872, 534] width 36 height 18
click at [870, 532] on button "Bekræft" at bounding box center [890, 535] width 279 height 34
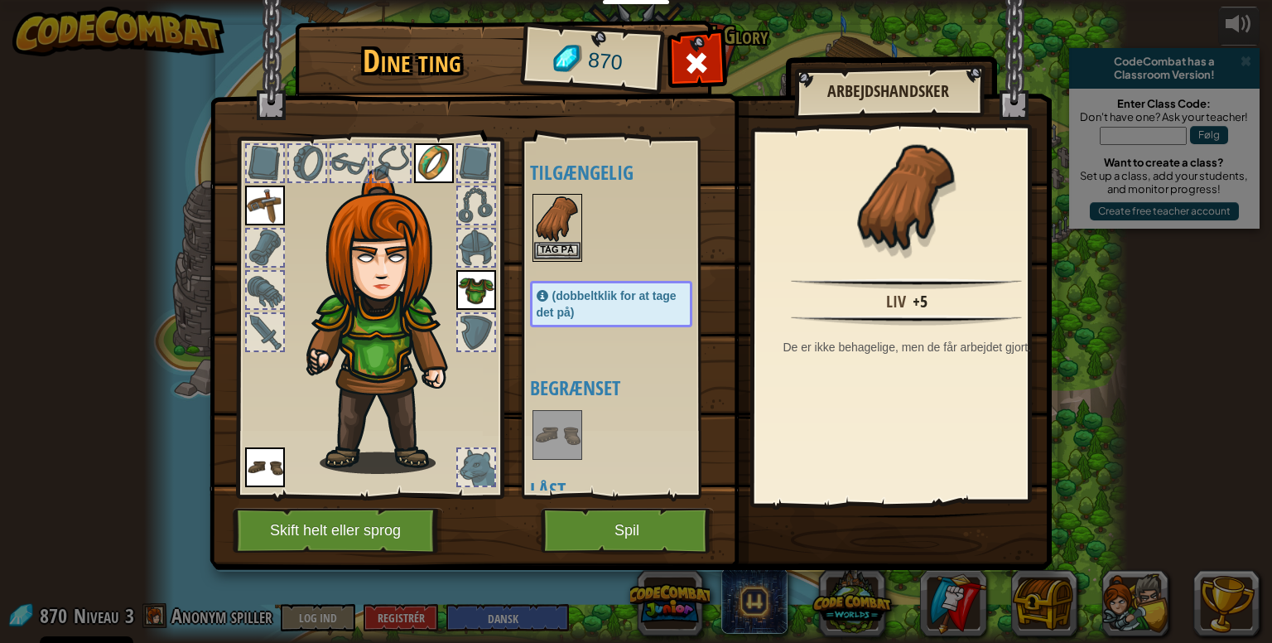
click at [549, 233] on img at bounding box center [557, 218] width 46 height 46
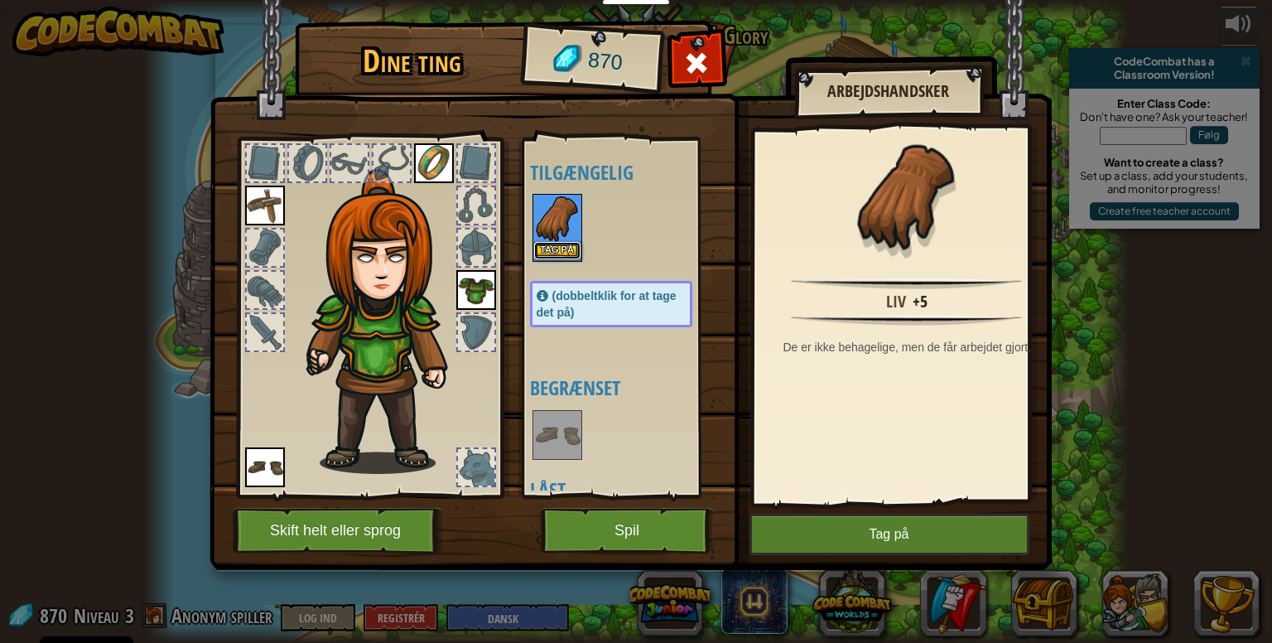
click at [558, 247] on button "Tag på" at bounding box center [557, 250] width 46 height 17
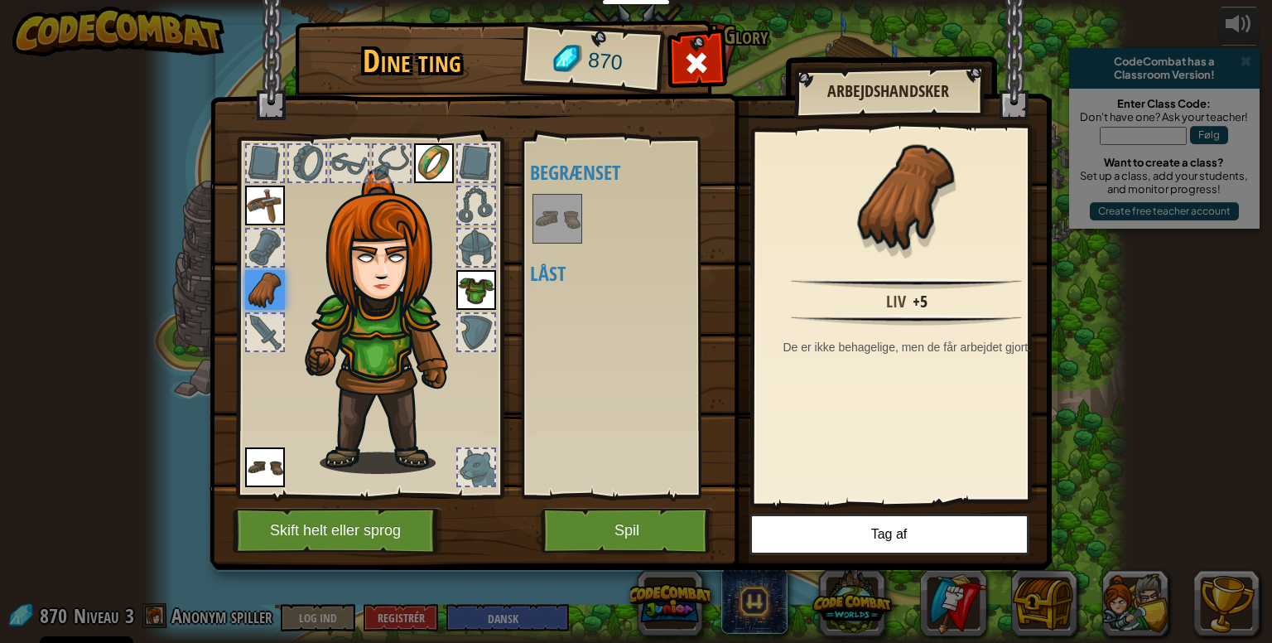
click at [556, 217] on img at bounding box center [557, 218] width 46 height 46
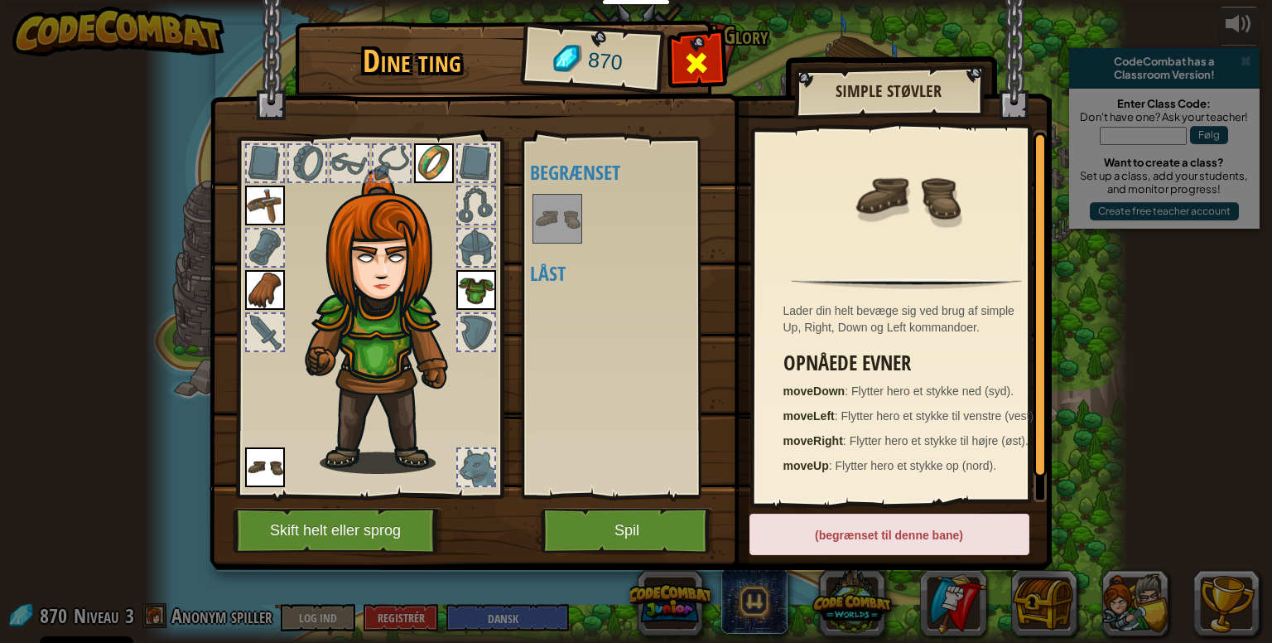
click at [691, 47] on div at bounding box center [697, 67] width 52 height 52
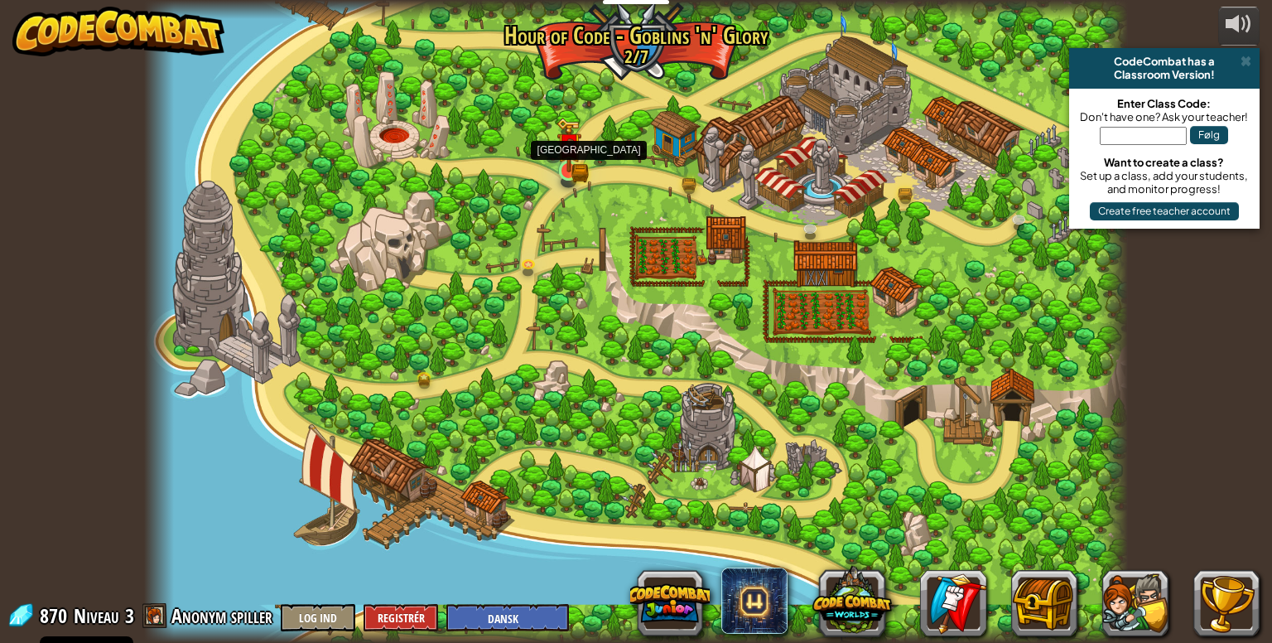
click at [580, 166] on img at bounding box center [568, 145] width 25 height 55
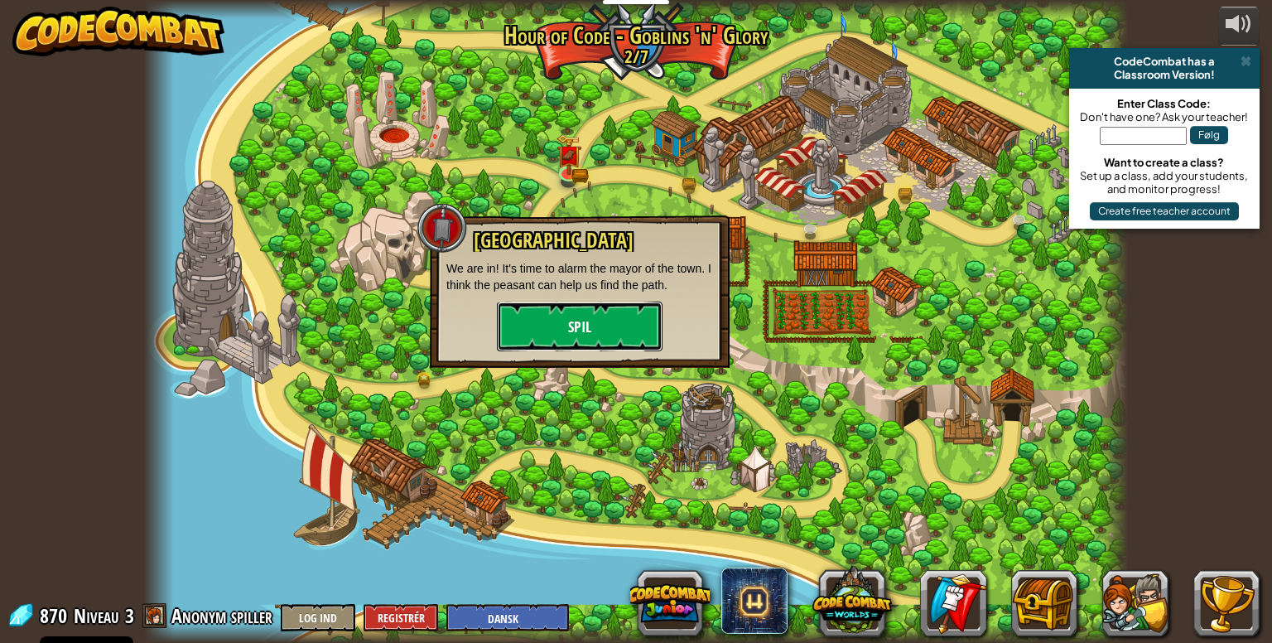
click at [598, 330] on button "Spil" at bounding box center [580, 326] width 166 height 50
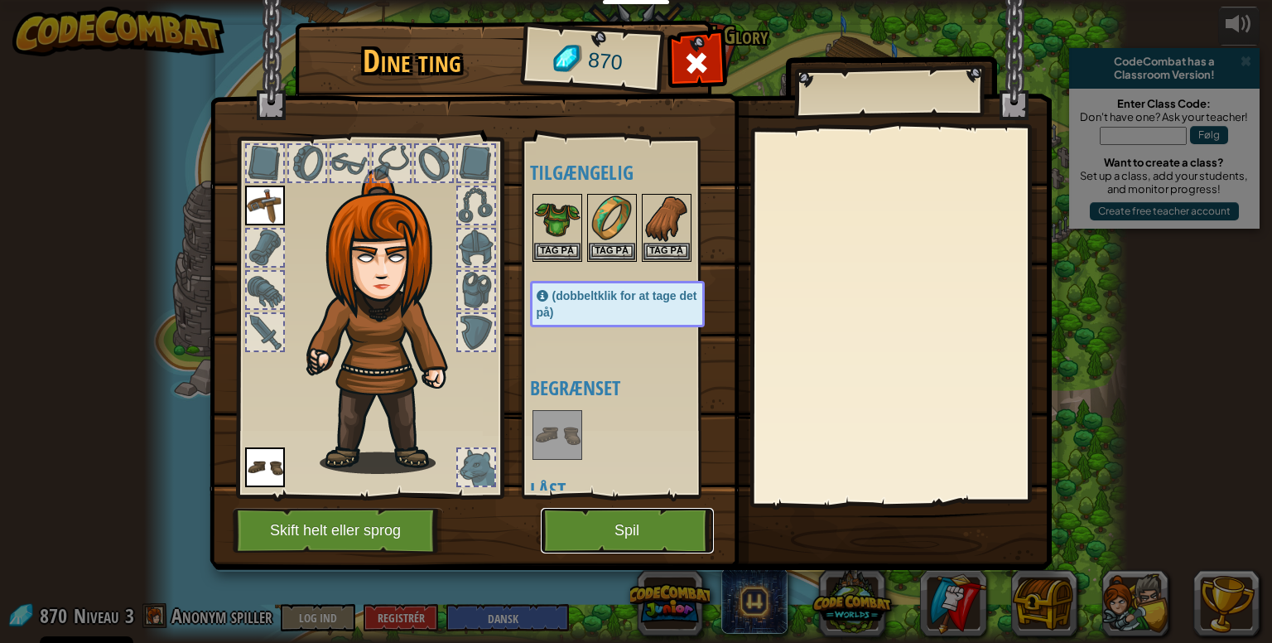
click at [653, 529] on button "Spil" at bounding box center [627, 531] width 173 height 46
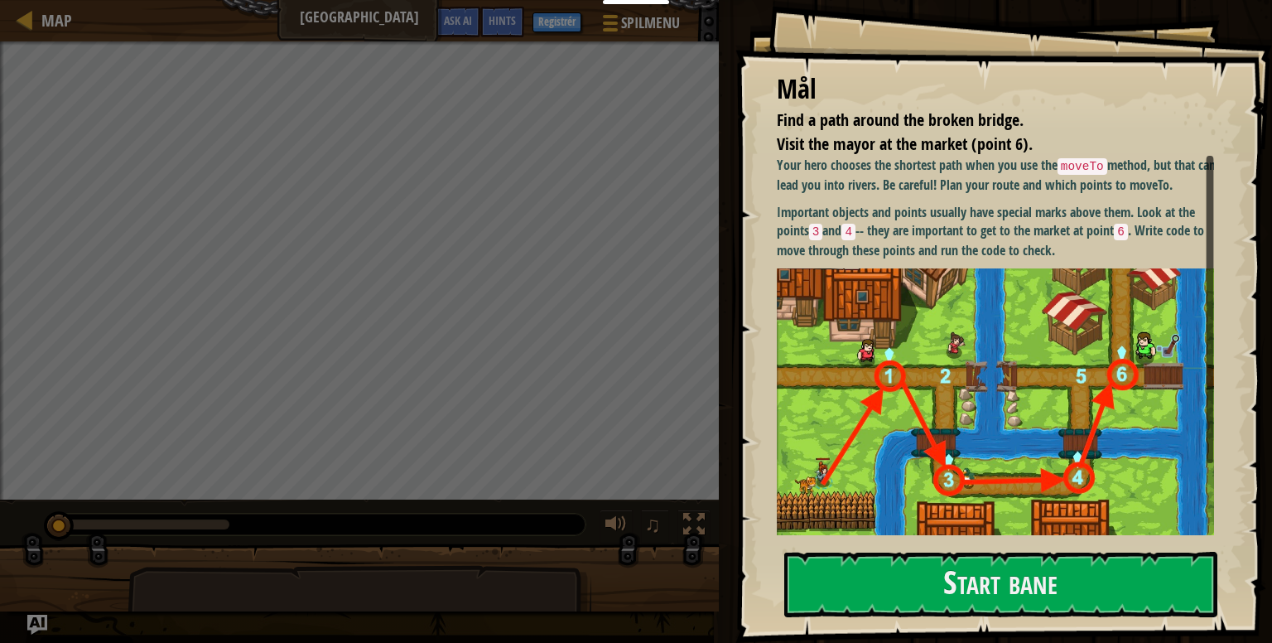
select select "da"
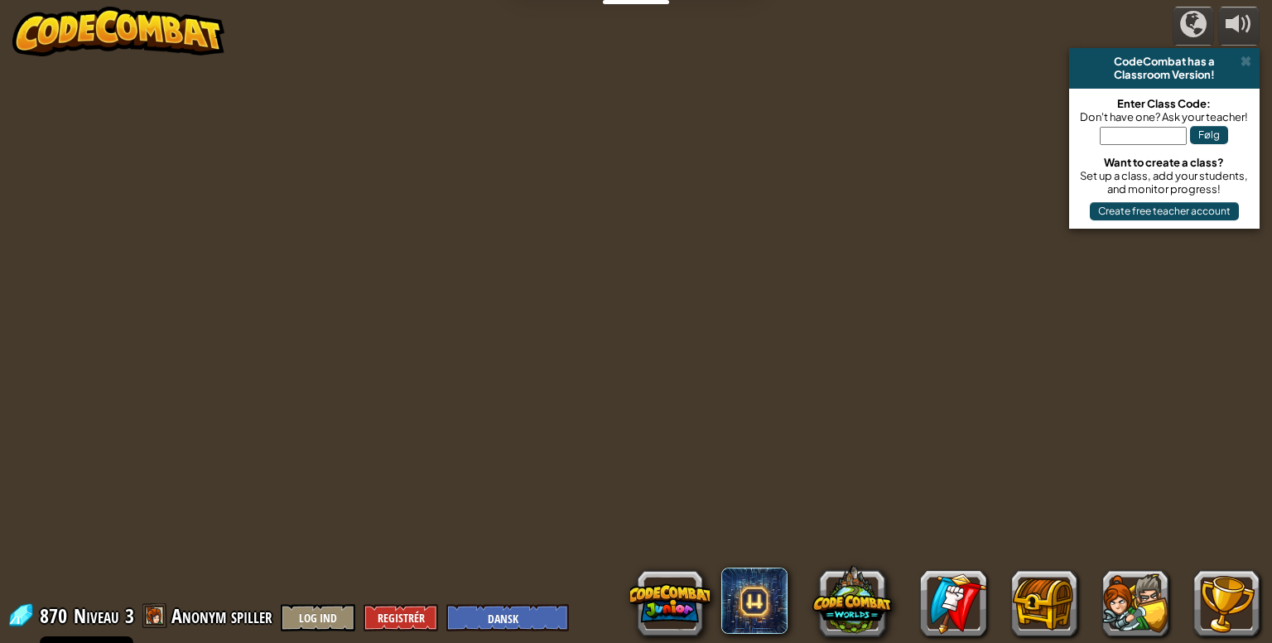
select select "da"
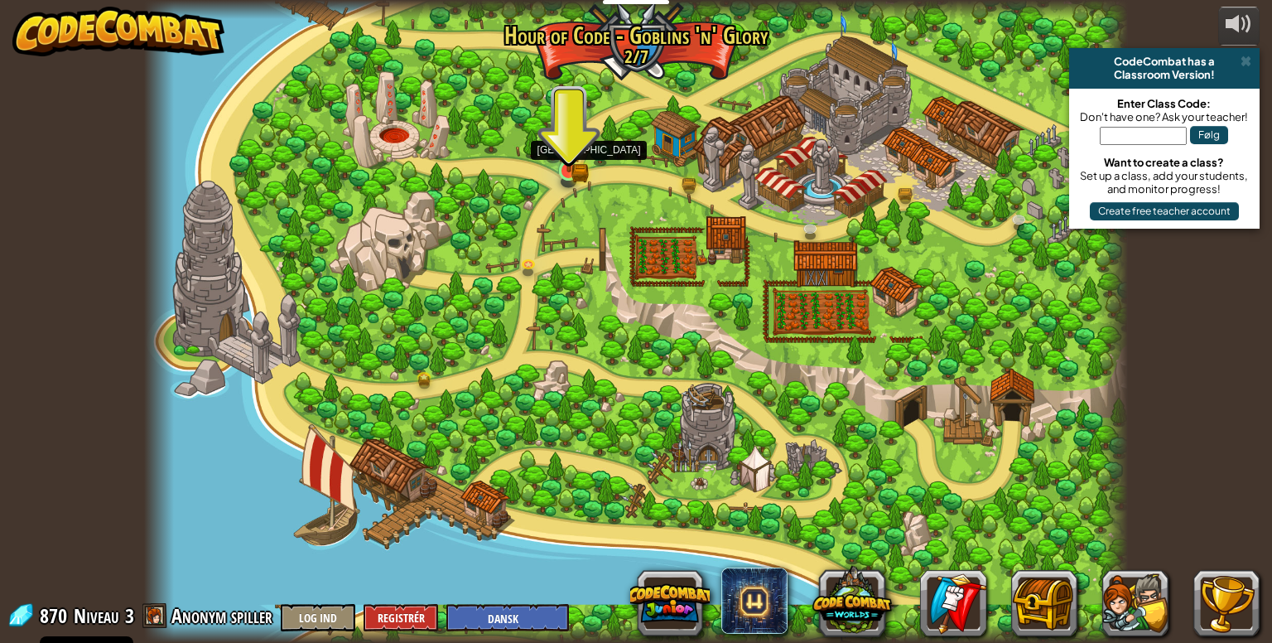
click at [566, 151] on img at bounding box center [568, 145] width 15 height 15
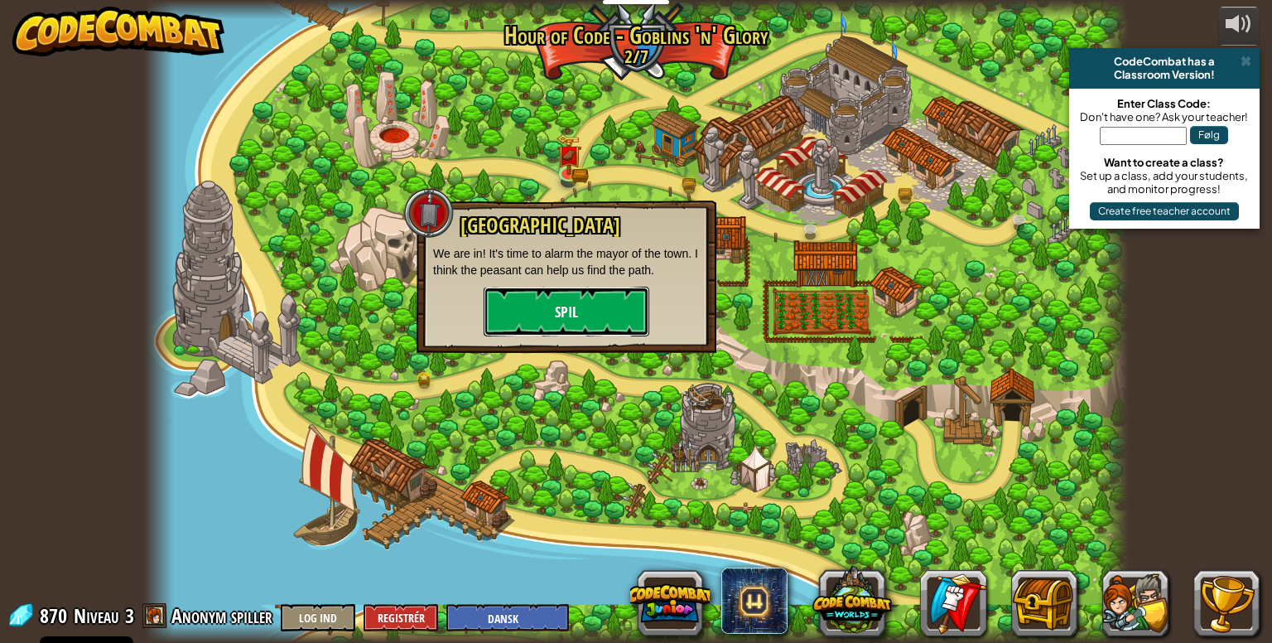
click at [628, 323] on button "Spil" at bounding box center [567, 312] width 166 height 50
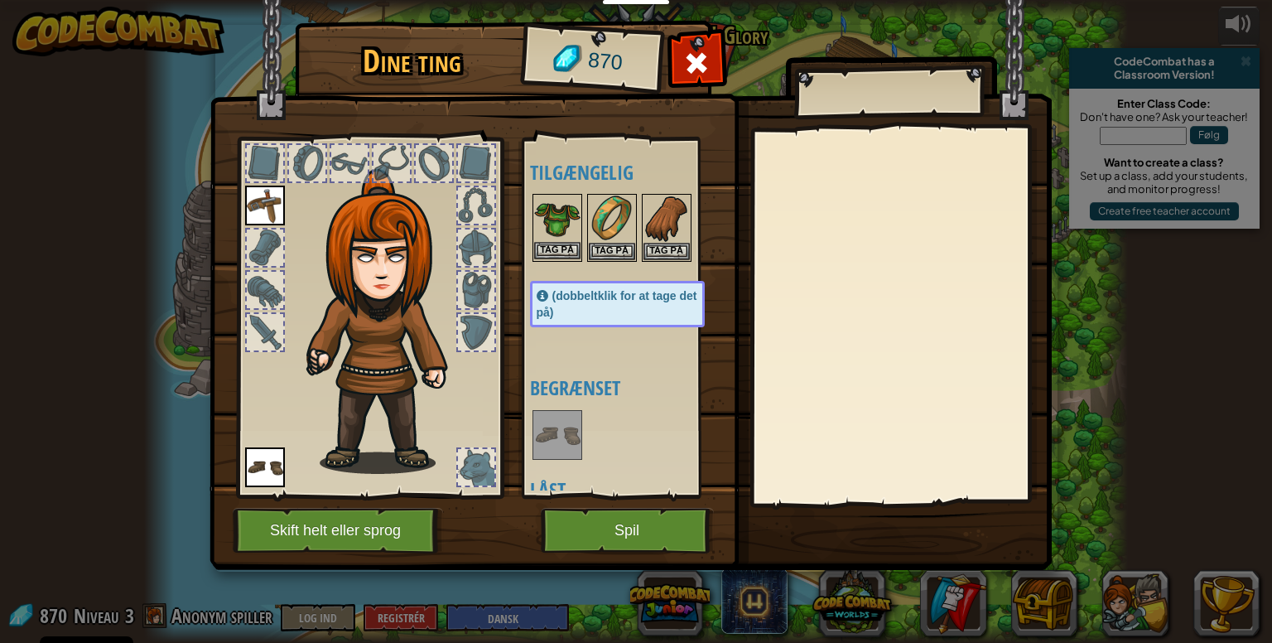
click at [564, 233] on img at bounding box center [557, 218] width 46 height 46
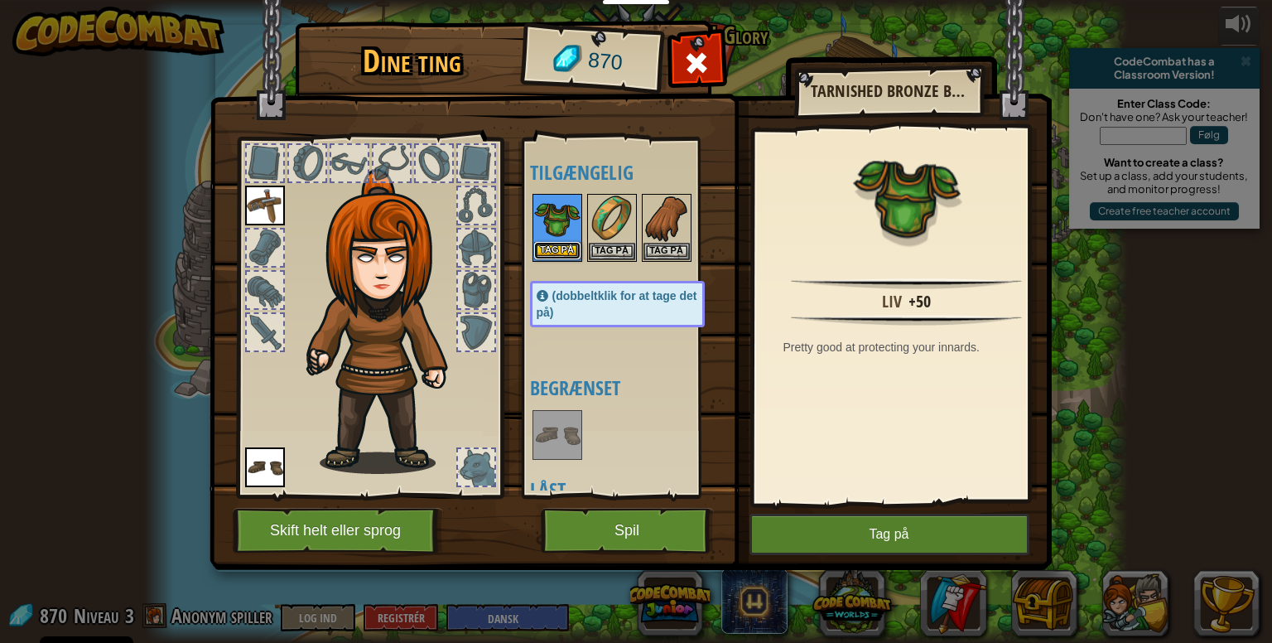
click at [564, 249] on button "Tag på" at bounding box center [557, 250] width 46 height 17
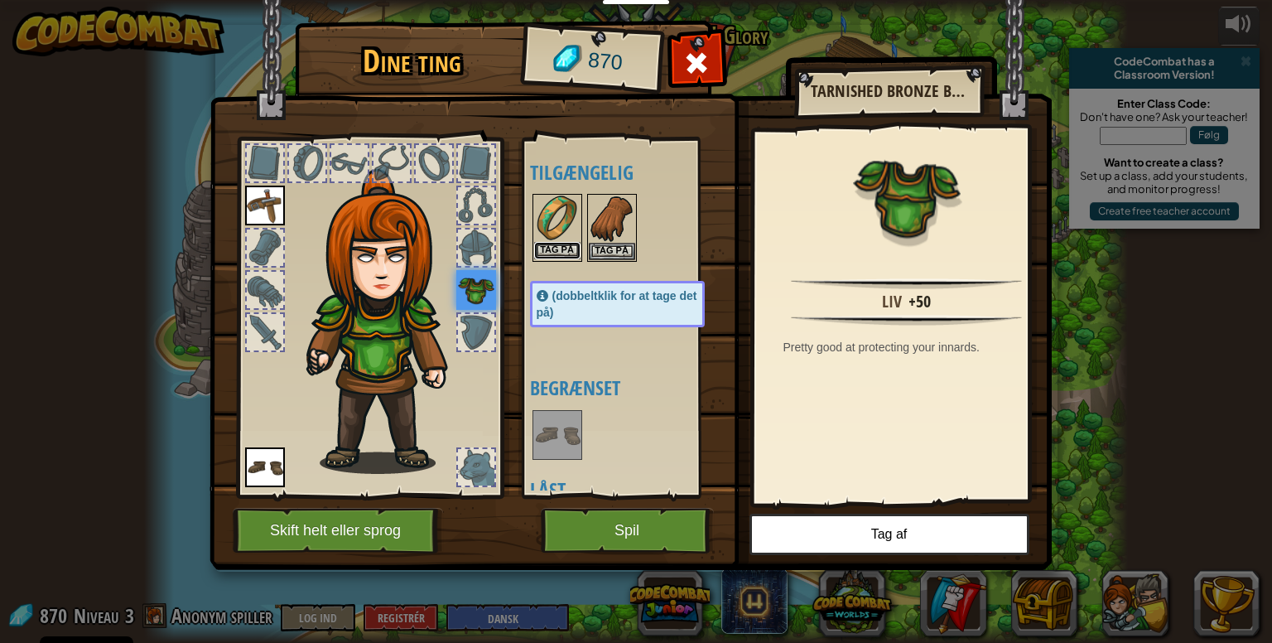
click at [552, 246] on button "Tag på" at bounding box center [557, 250] width 46 height 17
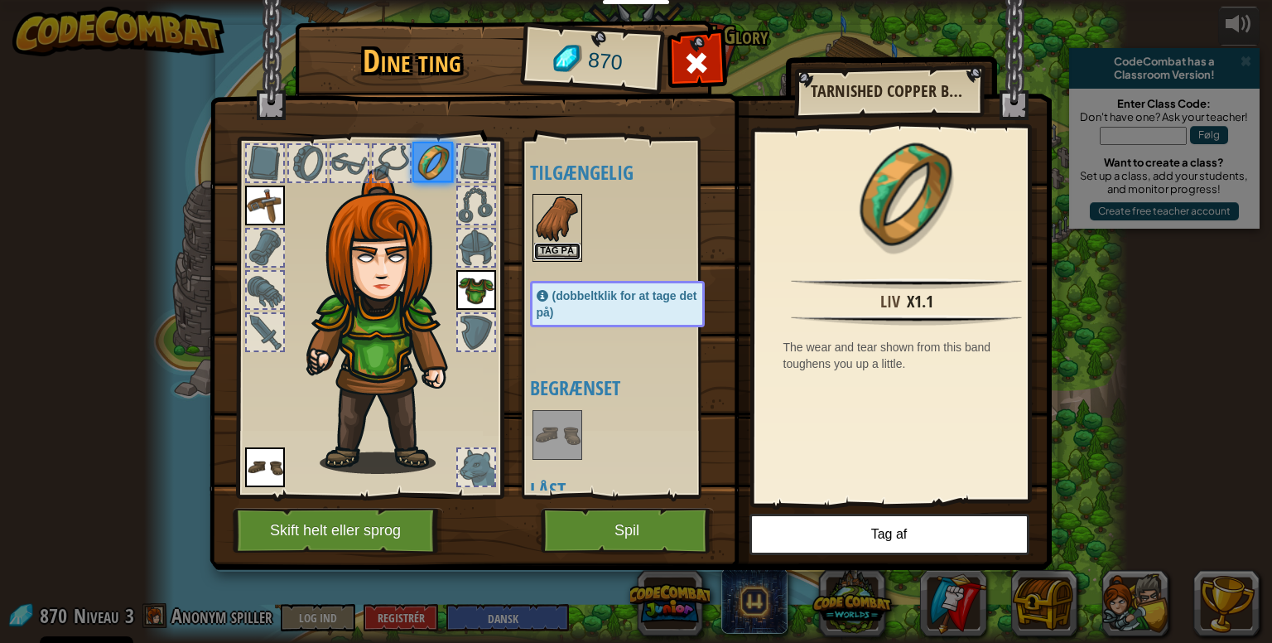
click at [552, 246] on button "Tag på" at bounding box center [557, 251] width 46 height 17
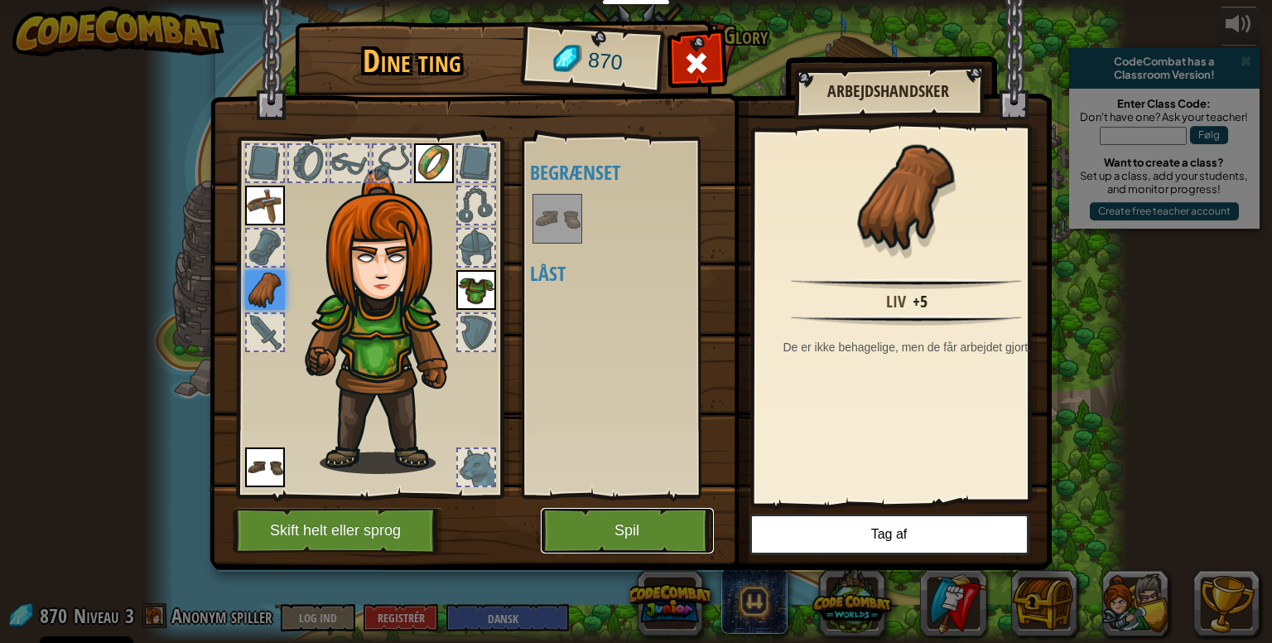
click at [646, 533] on button "Spil" at bounding box center [627, 531] width 173 height 46
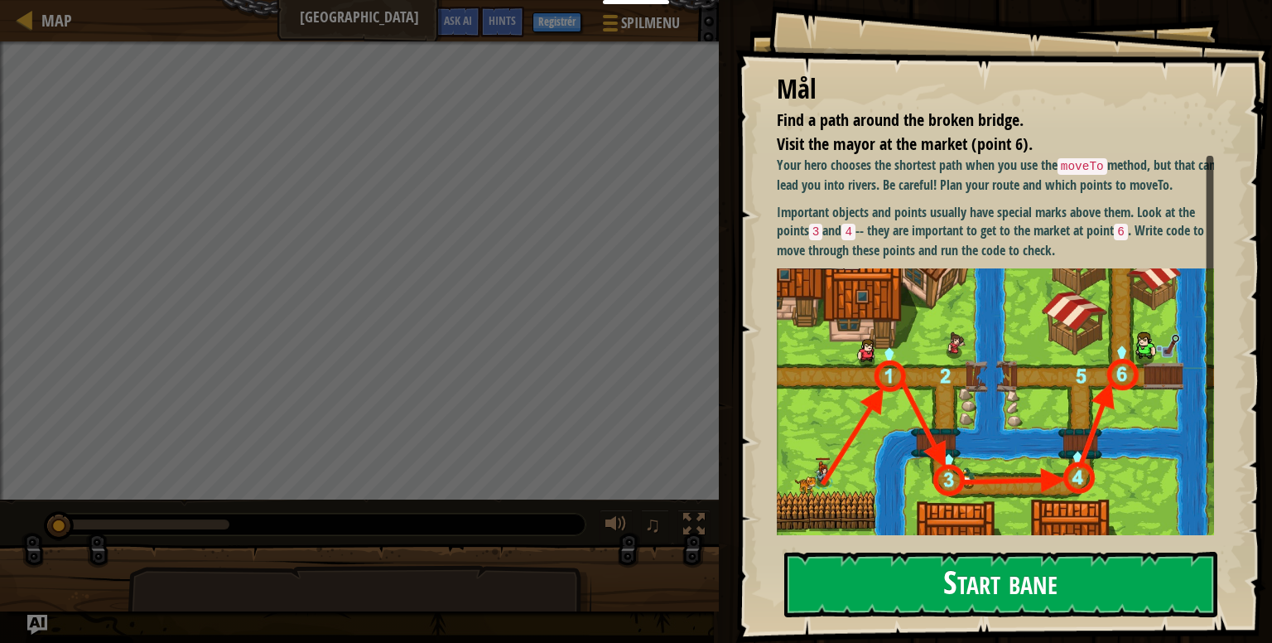
drag, startPoint x: 646, startPoint y: 533, endPoint x: 989, endPoint y: 574, distance: 345.2
click at [989, 574] on div "Educators Create Free Account School & District Solutions Teacher Toolkit Previ…" at bounding box center [636, 321] width 1272 height 643
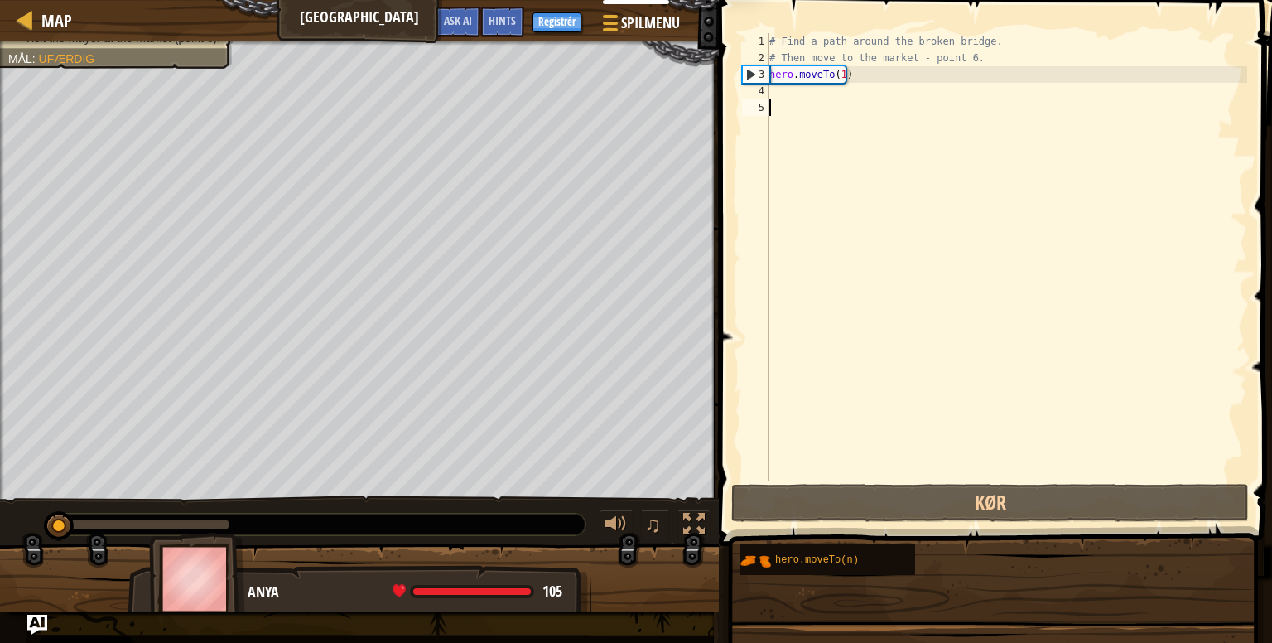
drag, startPoint x: 990, startPoint y: 574, endPoint x: 915, endPoint y: 577, distance: 74.6
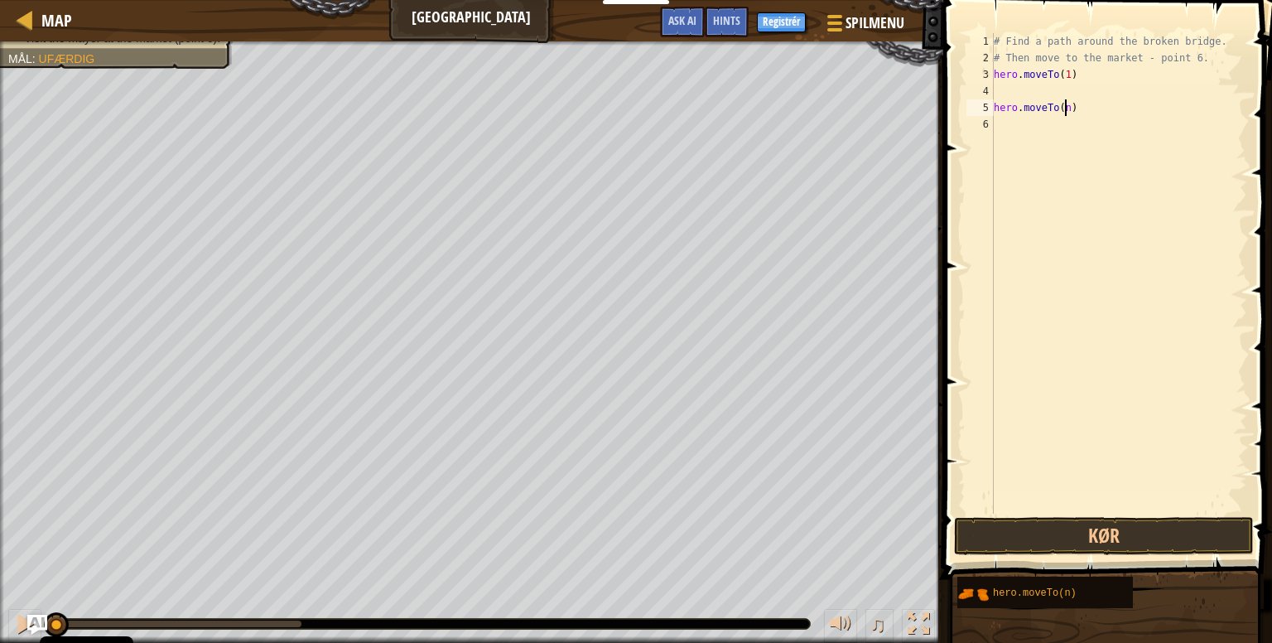
click at [1065, 105] on div "# Find a path around the broken bridge. # Then move to the market - point 6. he…" at bounding box center [1118, 289] width 257 height 513
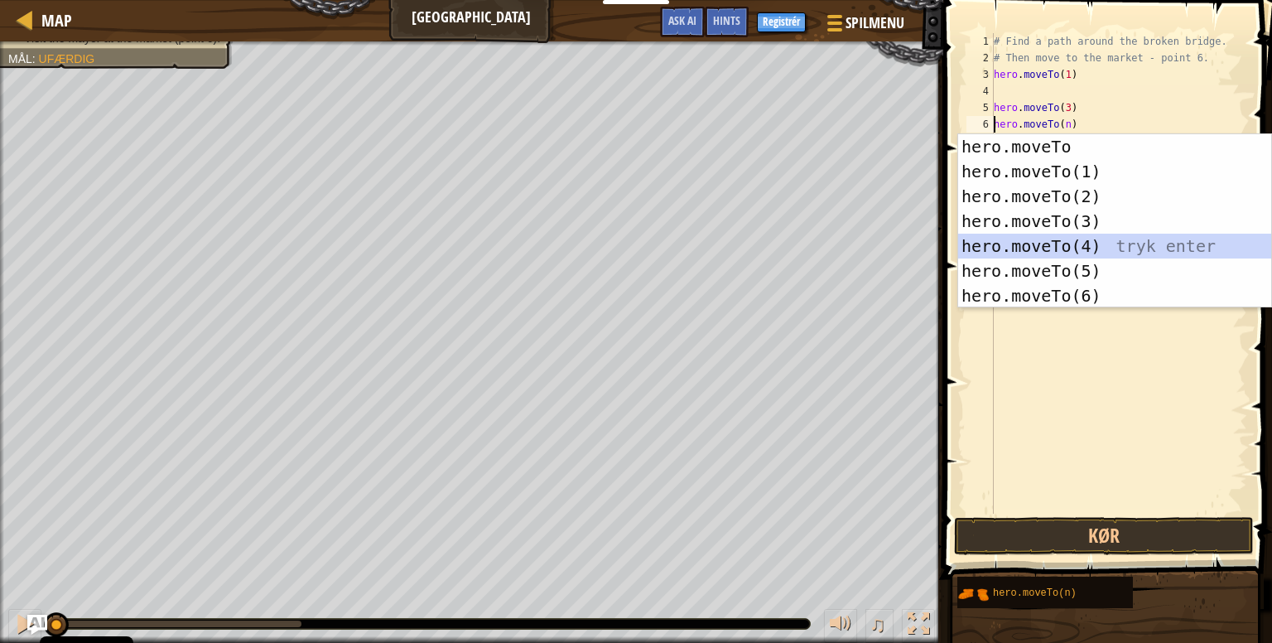
click at [1083, 243] on div "hero.moveTo tryk enter hero.moveTo(1) tryk enter hero.moveTo(2) tryk enter hero…" at bounding box center [1114, 246] width 313 height 224
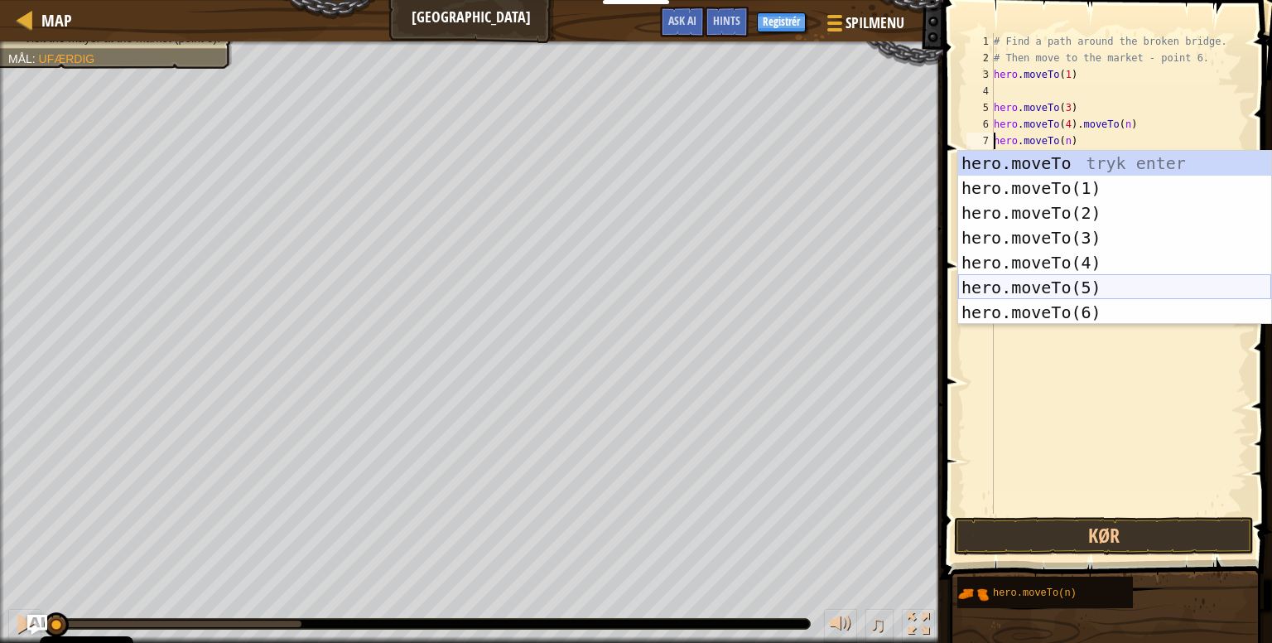
click at [1082, 288] on div "hero.moveTo tryk enter hero.moveTo(1) tryk enter hero.moveTo(2) tryk enter hero…" at bounding box center [1114, 263] width 313 height 224
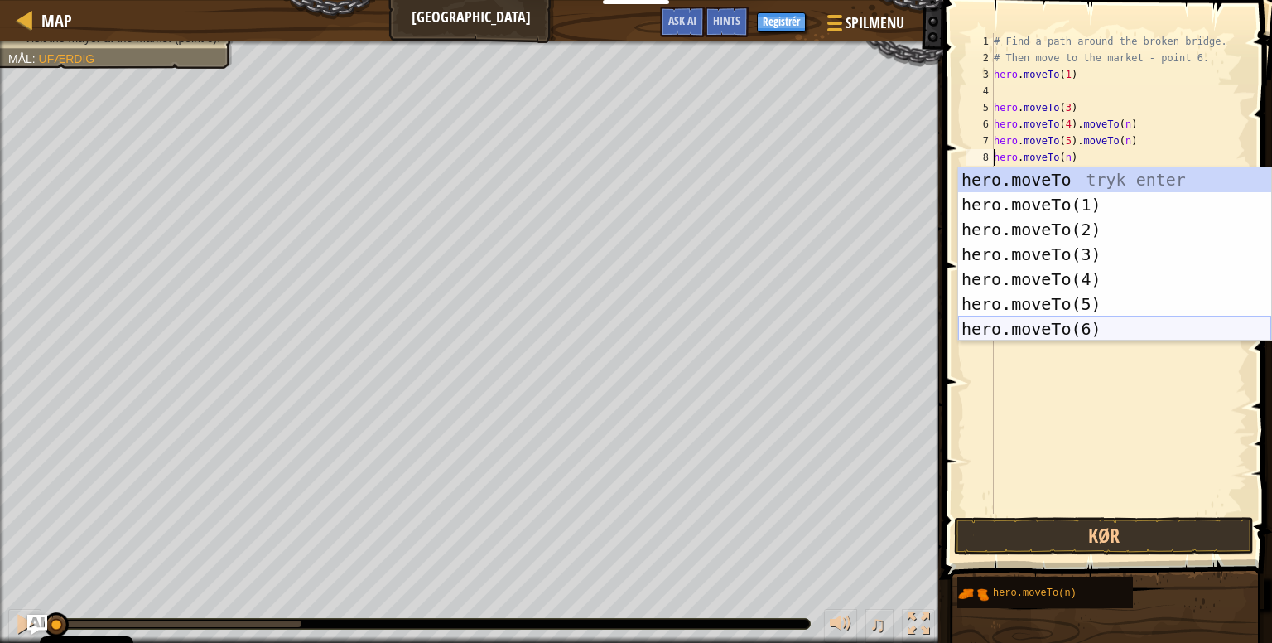
click at [1049, 327] on div "hero.moveTo tryk enter hero.moveTo(1) tryk enter hero.moveTo(2) tryk enter hero…" at bounding box center [1114, 279] width 313 height 224
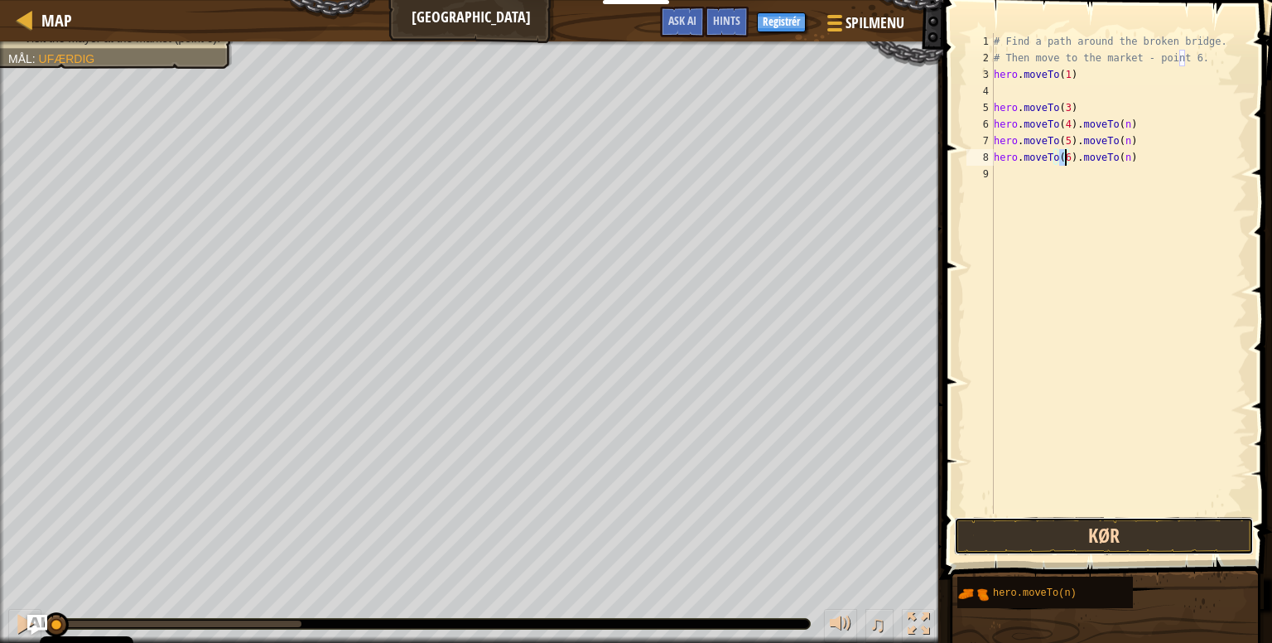
click at [1080, 532] on button "Kør" at bounding box center [1104, 536] width 300 height 38
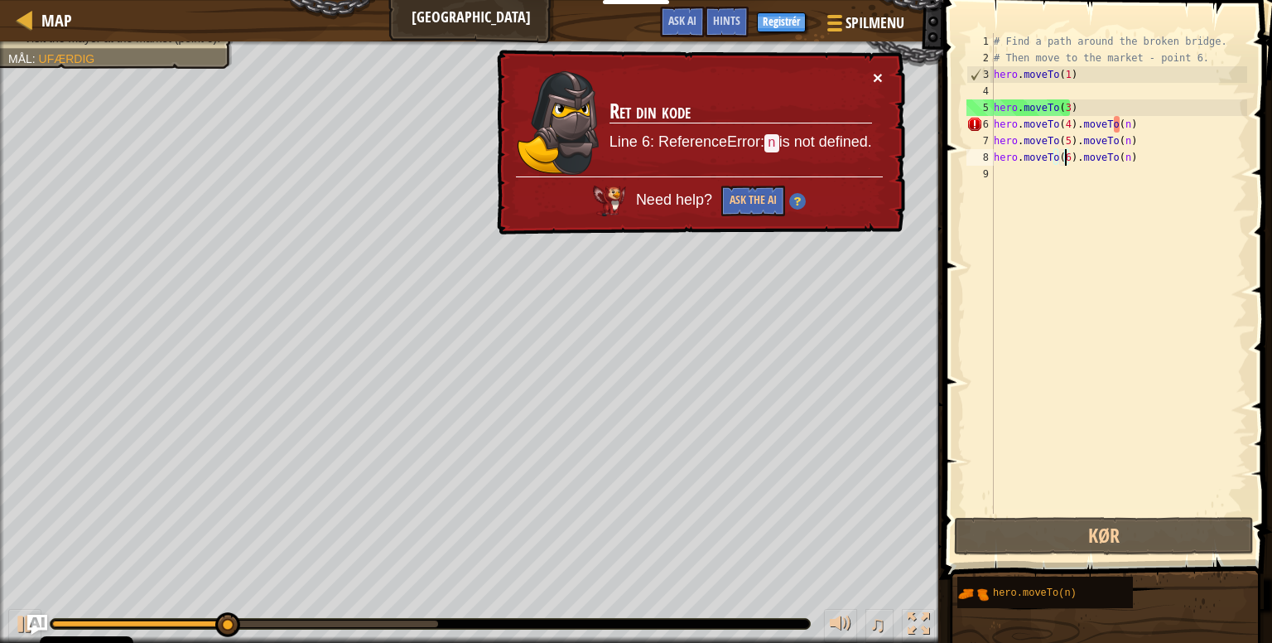
click at [882, 77] on button "×" at bounding box center [878, 77] width 10 height 17
click at [1126, 130] on div "# Find a path around the broken bridge. # Then move to the market - point 6. he…" at bounding box center [1118, 289] width 257 height 513
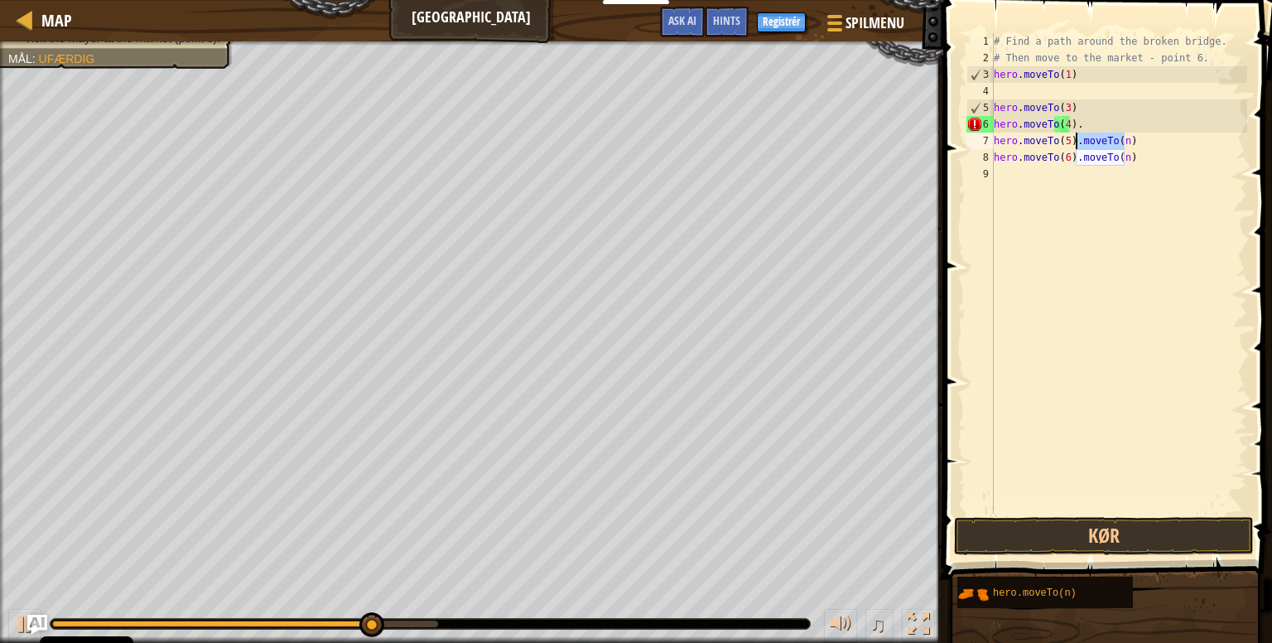
drag, startPoint x: 1131, startPoint y: 143, endPoint x: 1073, endPoint y: 143, distance: 58.0
click at [1073, 143] on div "# Find a path around the broken bridge. # Then move to the market - point 6. he…" at bounding box center [1118, 289] width 257 height 513
click at [1133, 157] on div "# Find a path around the broken bridge. # Then move to the market - point 6. he…" at bounding box center [1118, 289] width 257 height 513
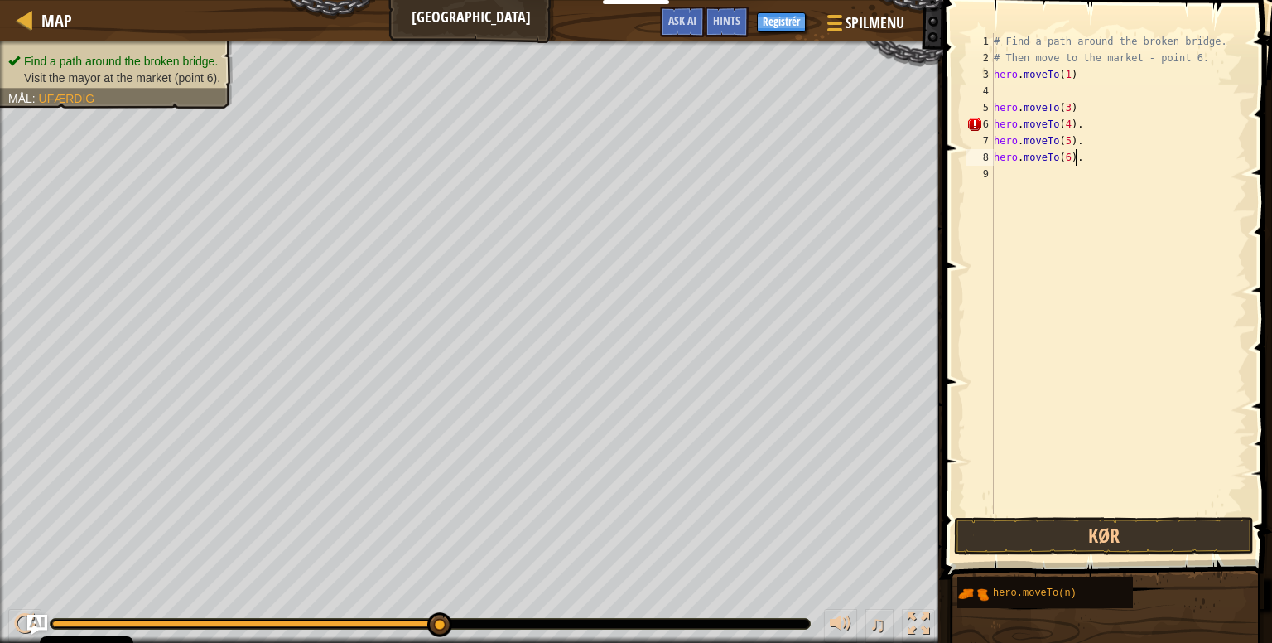
click at [1093, 131] on div "# Find a path around the broken bridge. # Then move to the market - point 6. he…" at bounding box center [1118, 289] width 257 height 513
click at [1085, 139] on div "# Find a path around the broken bridge. # Then move to the market - point 6. he…" at bounding box center [1118, 289] width 257 height 513
click at [1093, 163] on div "# Find a path around the broken bridge. # Then move to the market - point 6. he…" at bounding box center [1118, 289] width 257 height 513
type textarea "hero.moveTo(6)"
click at [1117, 537] on button "Kør" at bounding box center [1104, 536] width 300 height 38
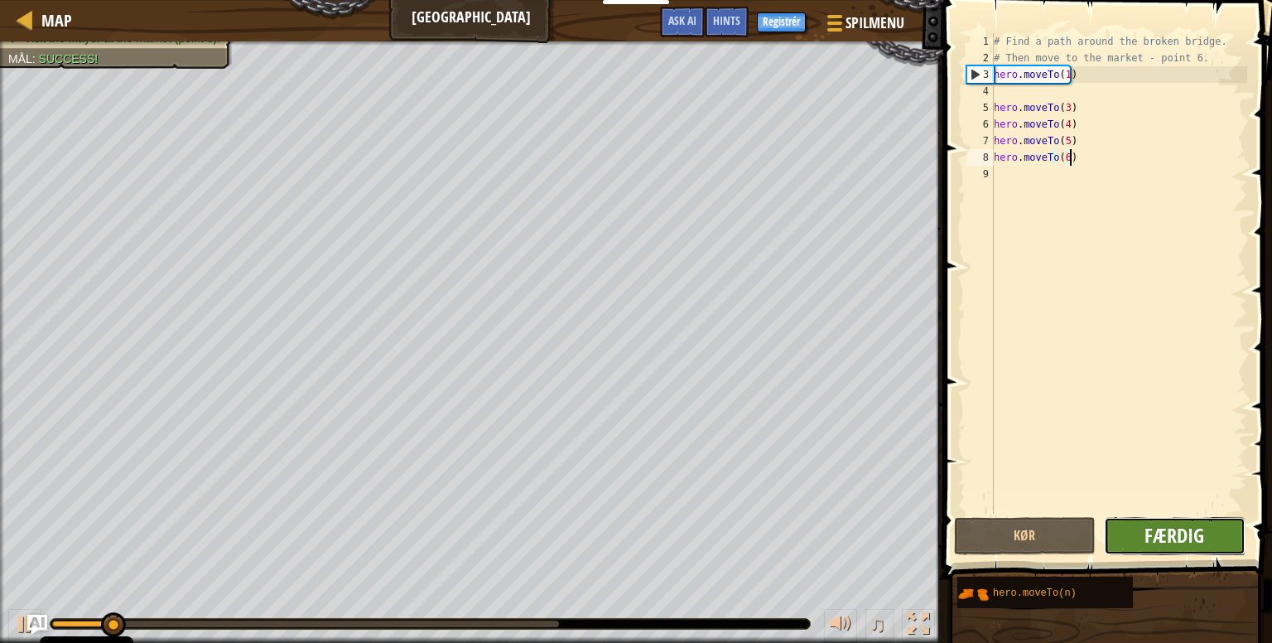
click at [1162, 528] on span "Færdig" at bounding box center [1174, 535] width 60 height 26
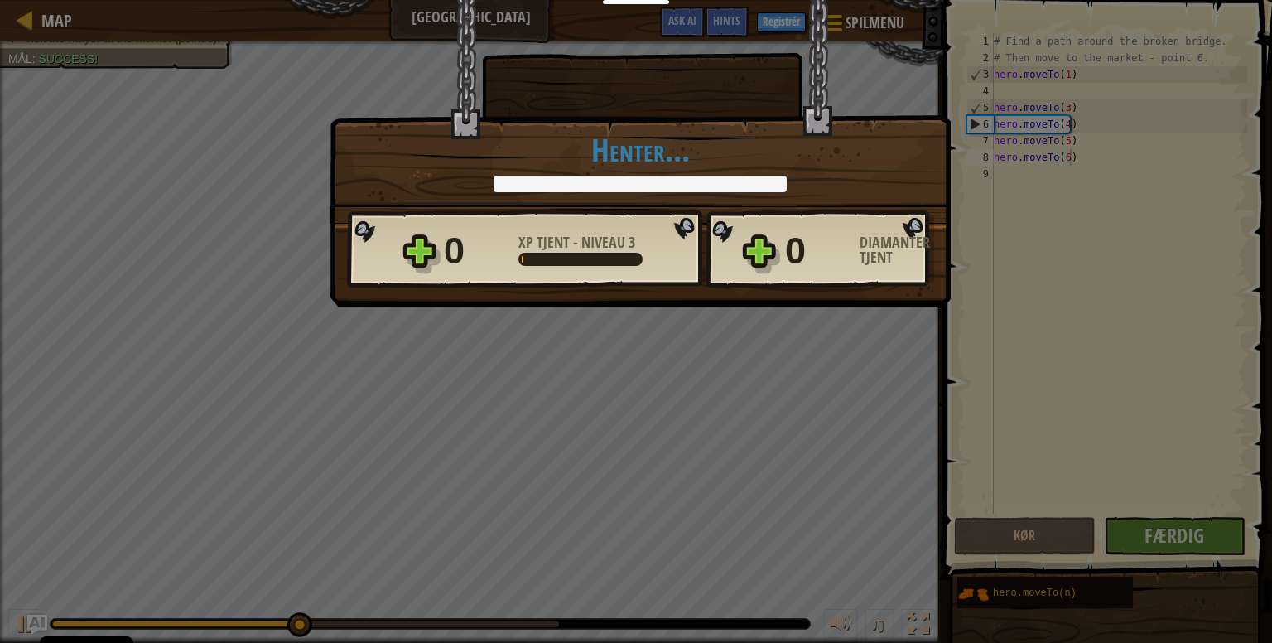
click at [831, 441] on div "Sejr × Bridges are like friendship that connect people. Bedøm denne bane: Hente…" at bounding box center [636, 321] width 1272 height 643
click at [788, 383] on div "Sejr × Bridges are like friendship that connect people. Bedøm denne bane: Hente…" at bounding box center [636, 321] width 1272 height 643
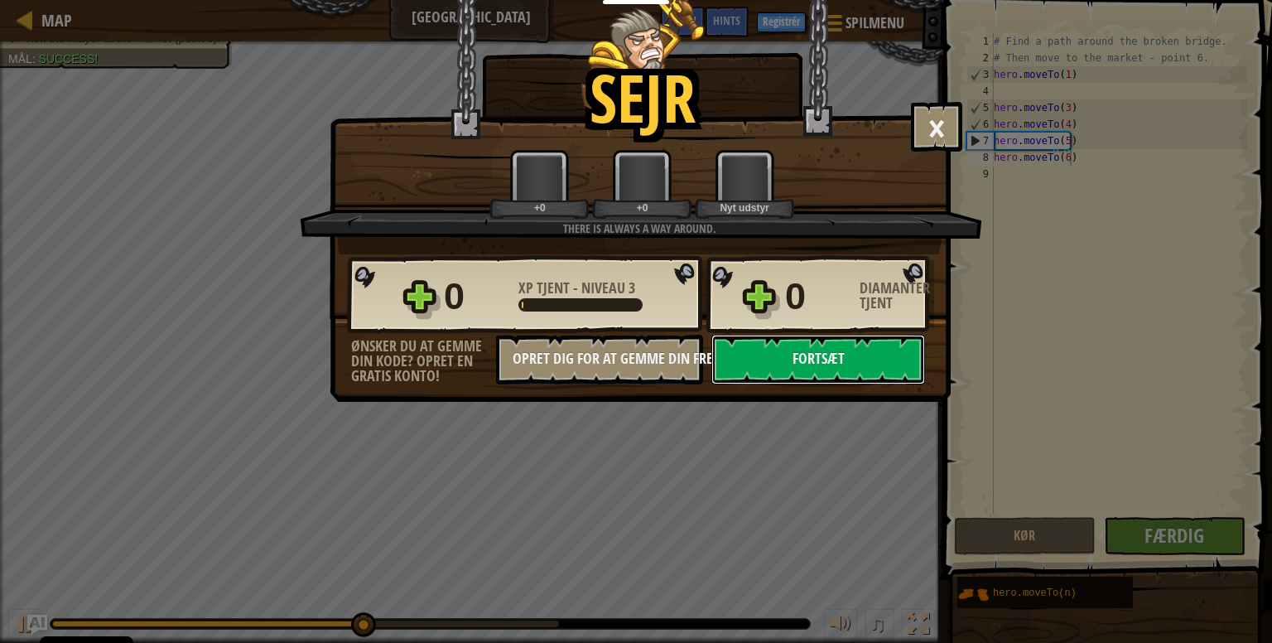
click at [798, 390] on div "Sejr × Bridges are like friendship that connect people. Bedøm denne bane: There…" at bounding box center [636, 321] width 1272 height 643
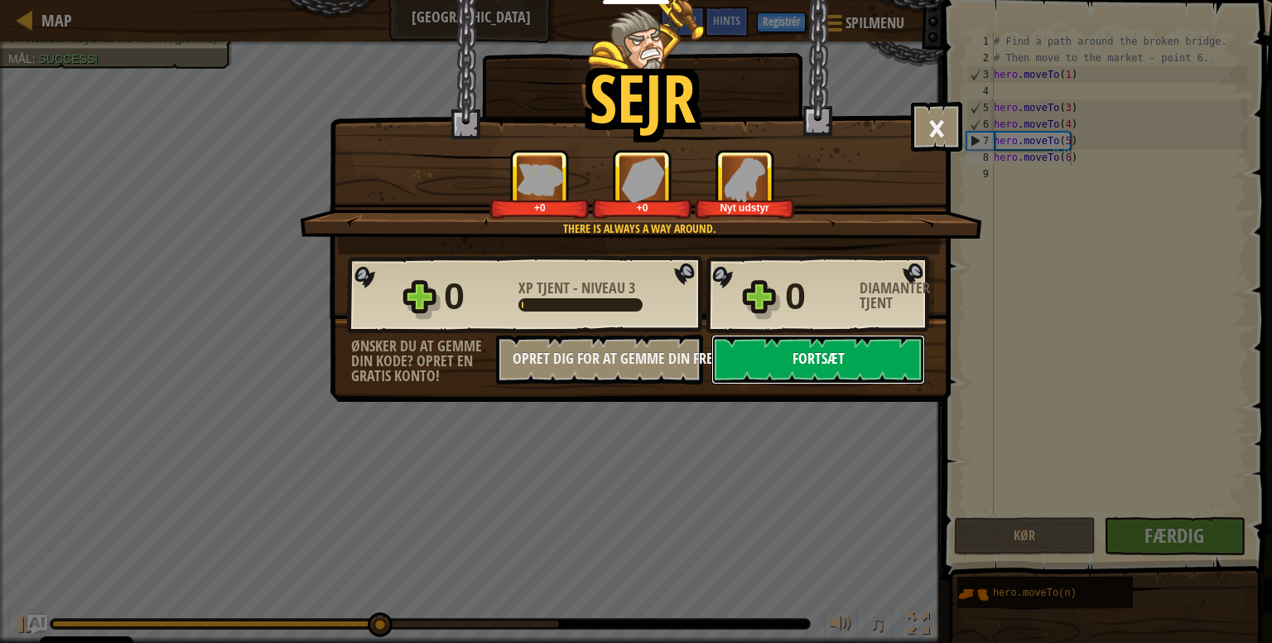
click at [828, 344] on button "Fortsæt" at bounding box center [818, 360] width 214 height 50
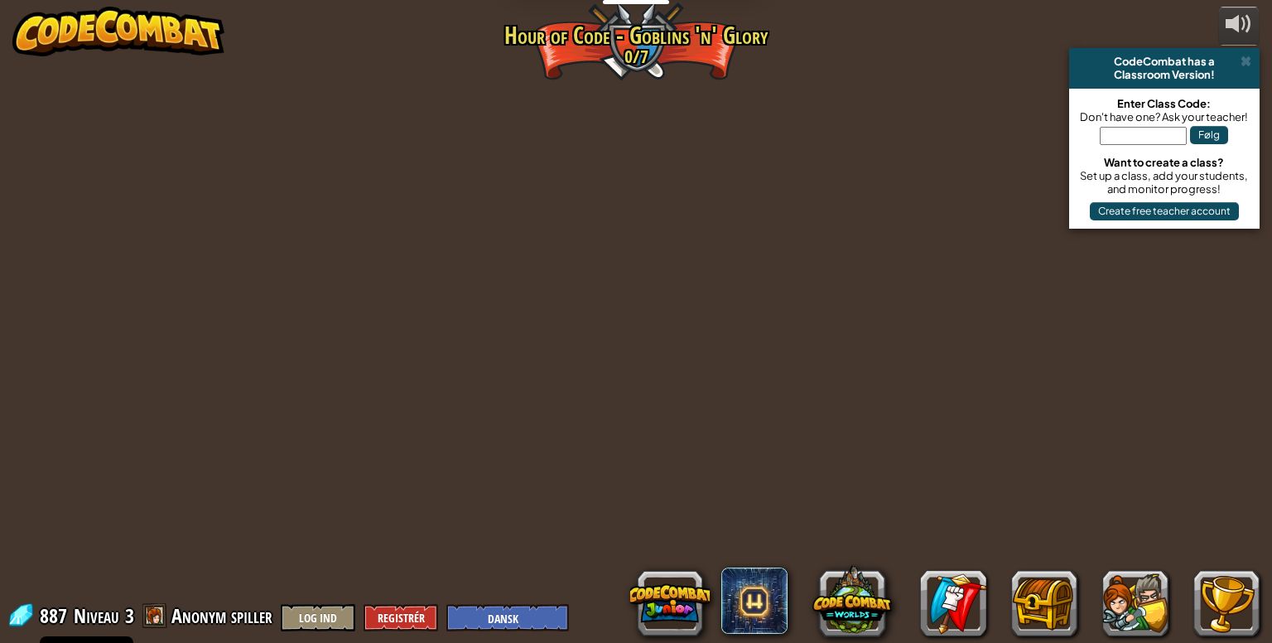
select select "da"
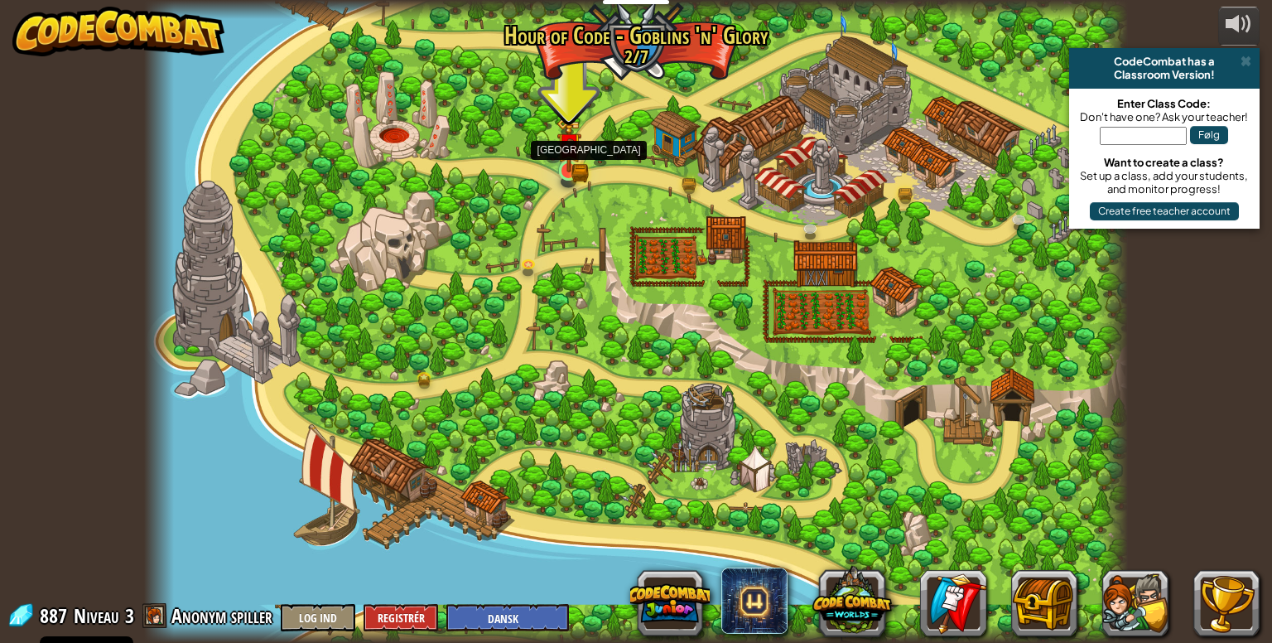
click at [561, 153] on img at bounding box center [568, 145] width 15 height 15
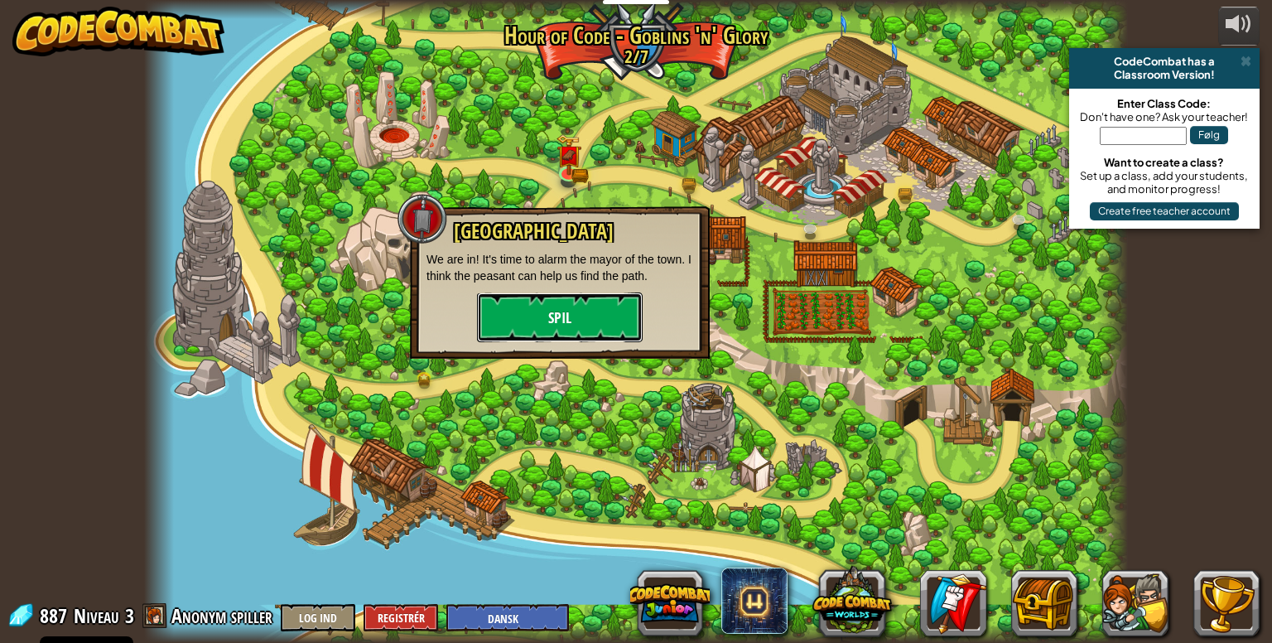
click at [595, 322] on button "Spil" at bounding box center [560, 317] width 166 height 50
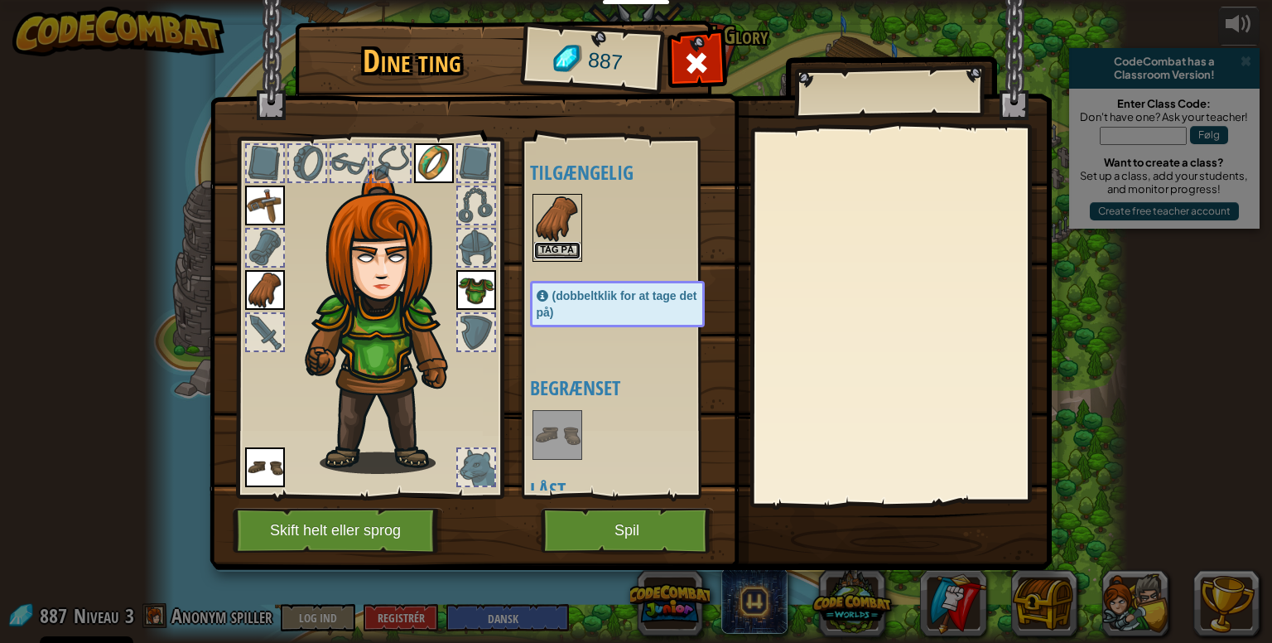
click at [561, 250] on button "Tag på" at bounding box center [557, 250] width 46 height 17
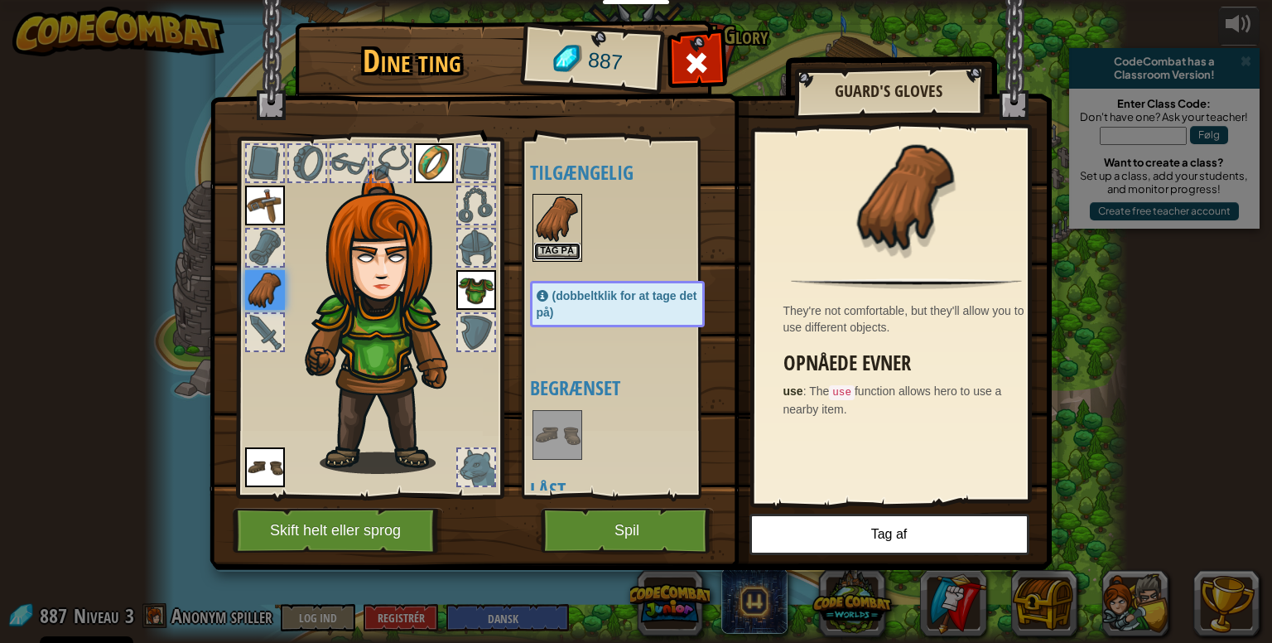
click at [561, 250] on button "Tag på" at bounding box center [557, 251] width 46 height 17
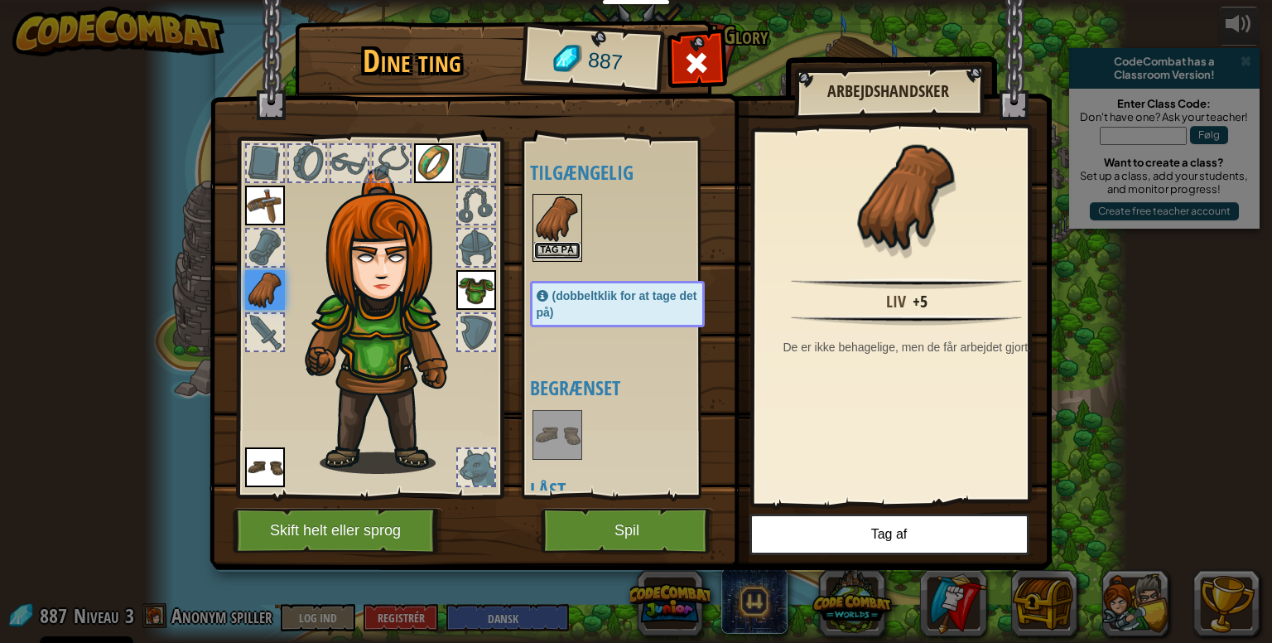
click at [561, 250] on button "Tag på" at bounding box center [557, 250] width 46 height 17
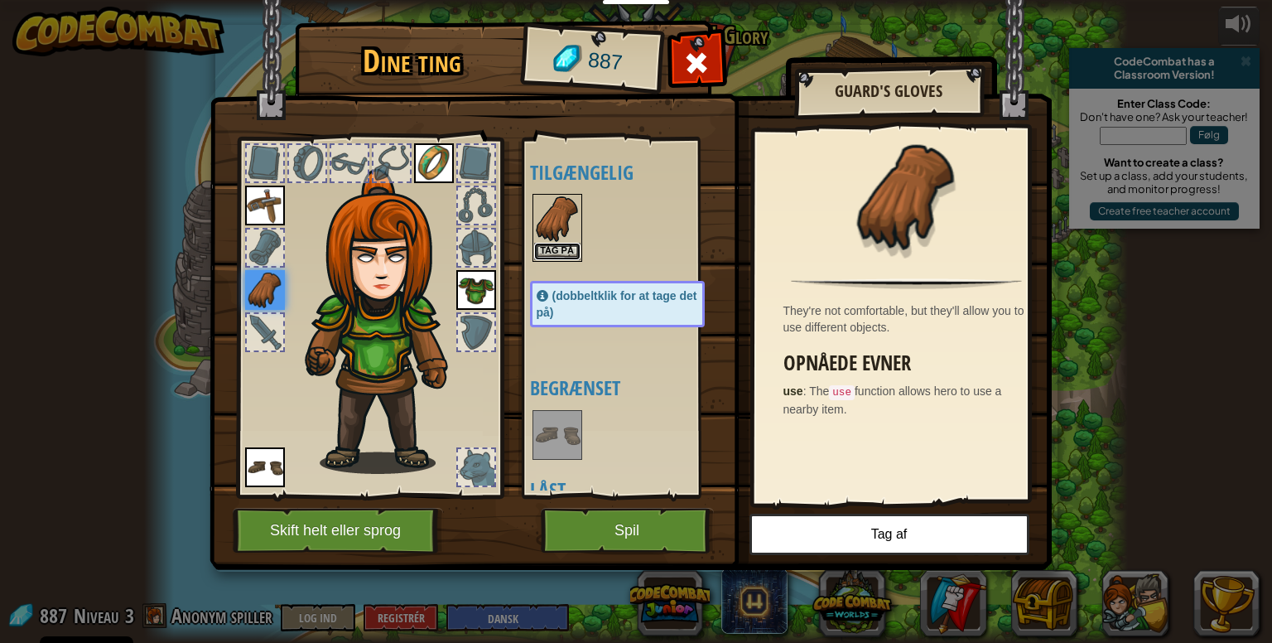
click at [561, 250] on button "Tag på" at bounding box center [557, 251] width 46 height 17
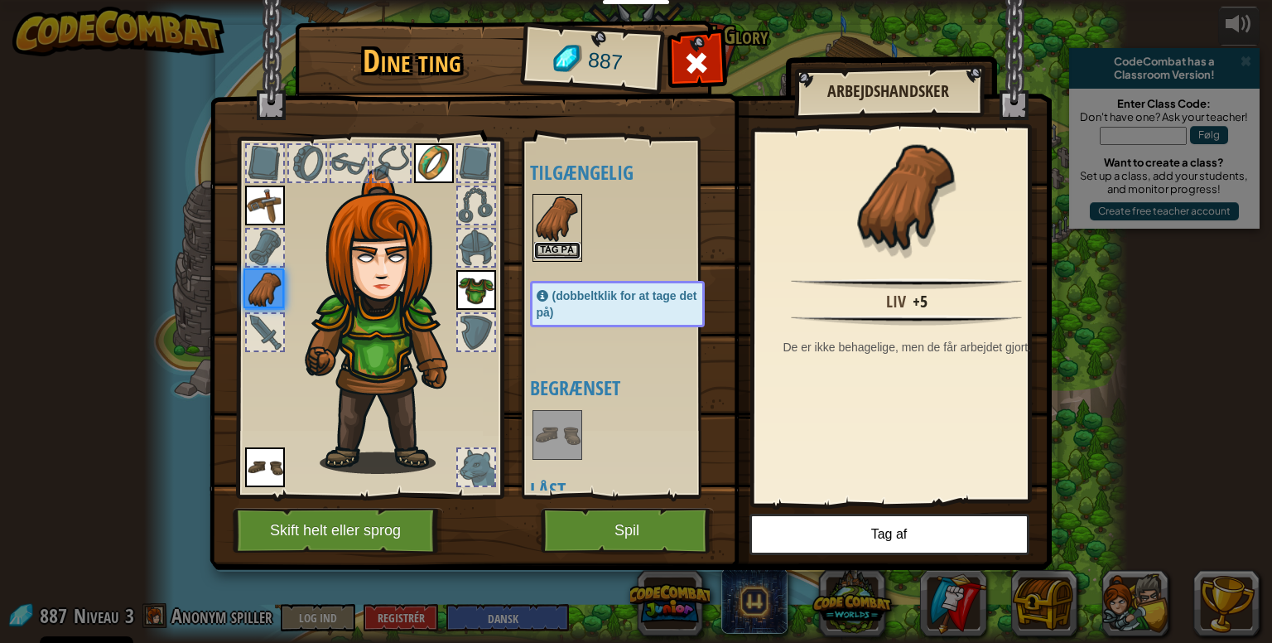
click at [561, 250] on button "Tag på" at bounding box center [557, 250] width 46 height 17
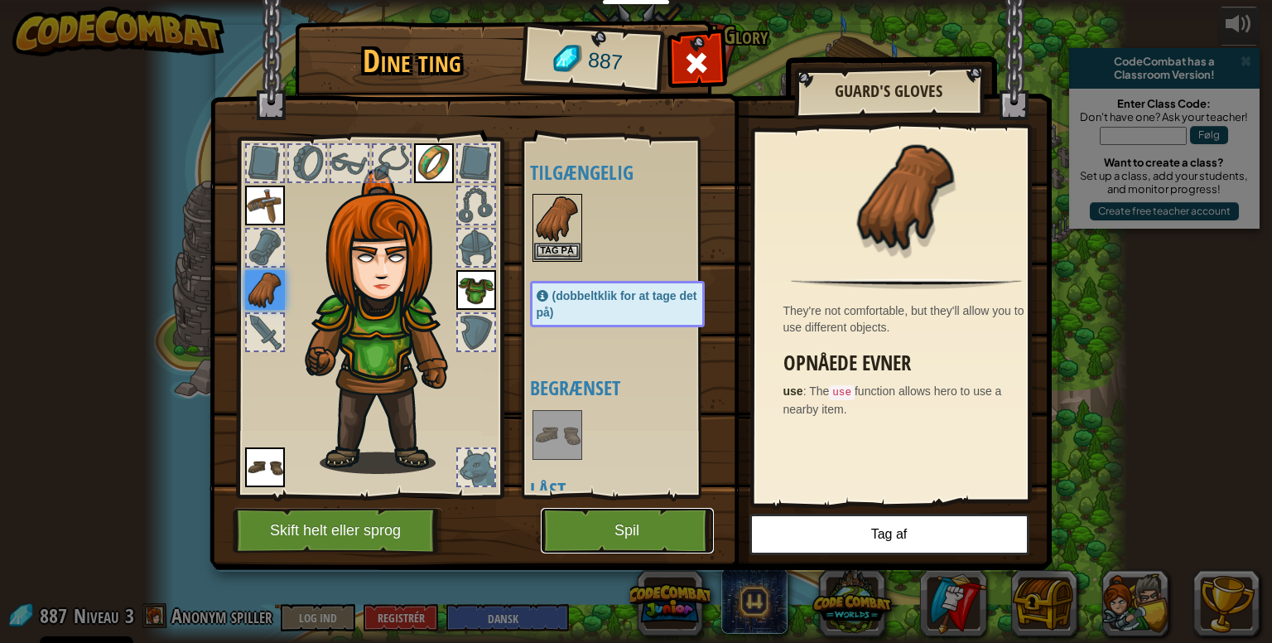
click at [648, 541] on button "Spil" at bounding box center [627, 531] width 173 height 46
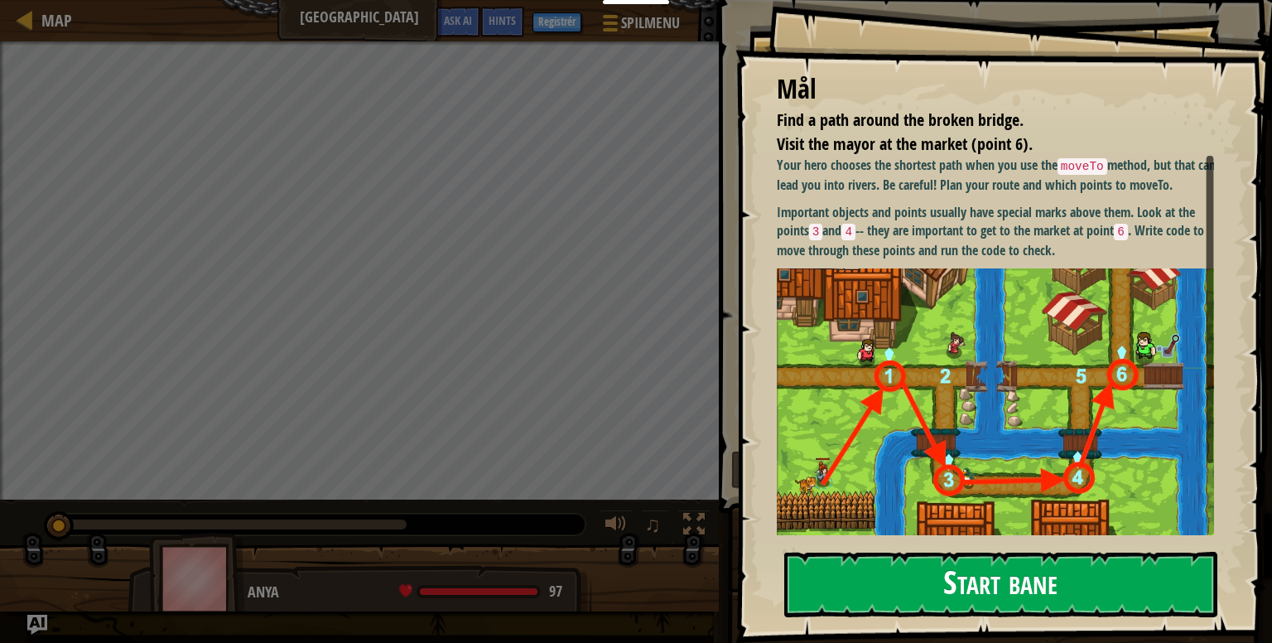
click at [966, 571] on button "Start bane" at bounding box center [1000, 584] width 433 height 65
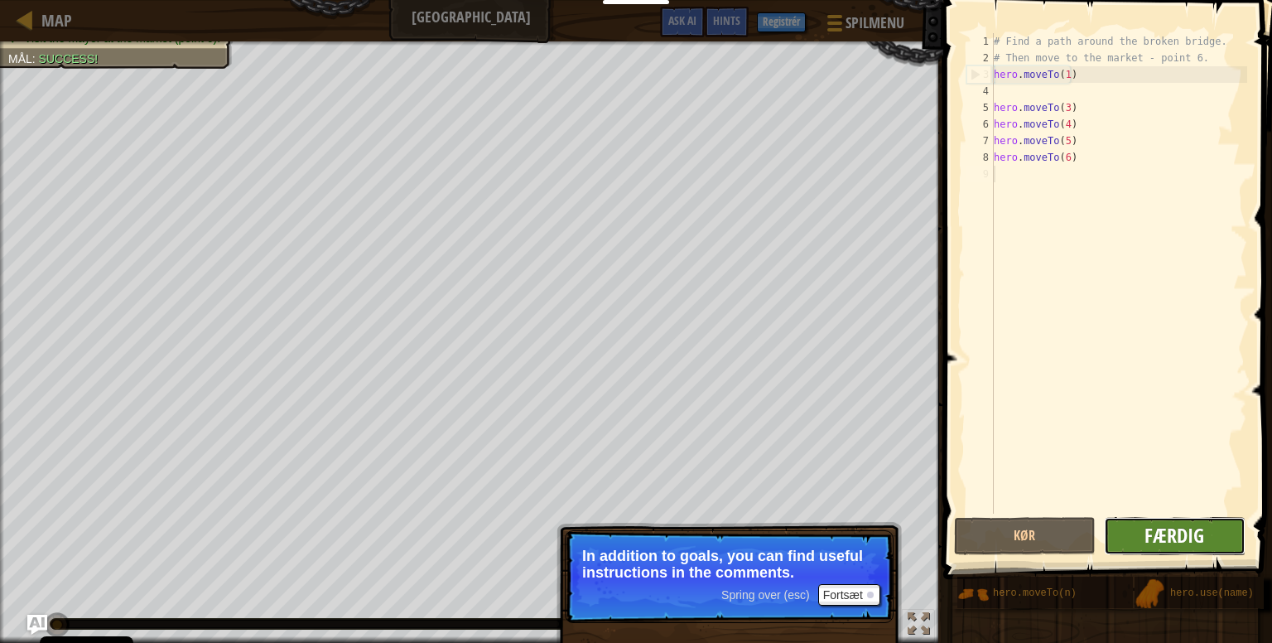
click at [1192, 536] on span "Færdig" at bounding box center [1174, 535] width 60 height 26
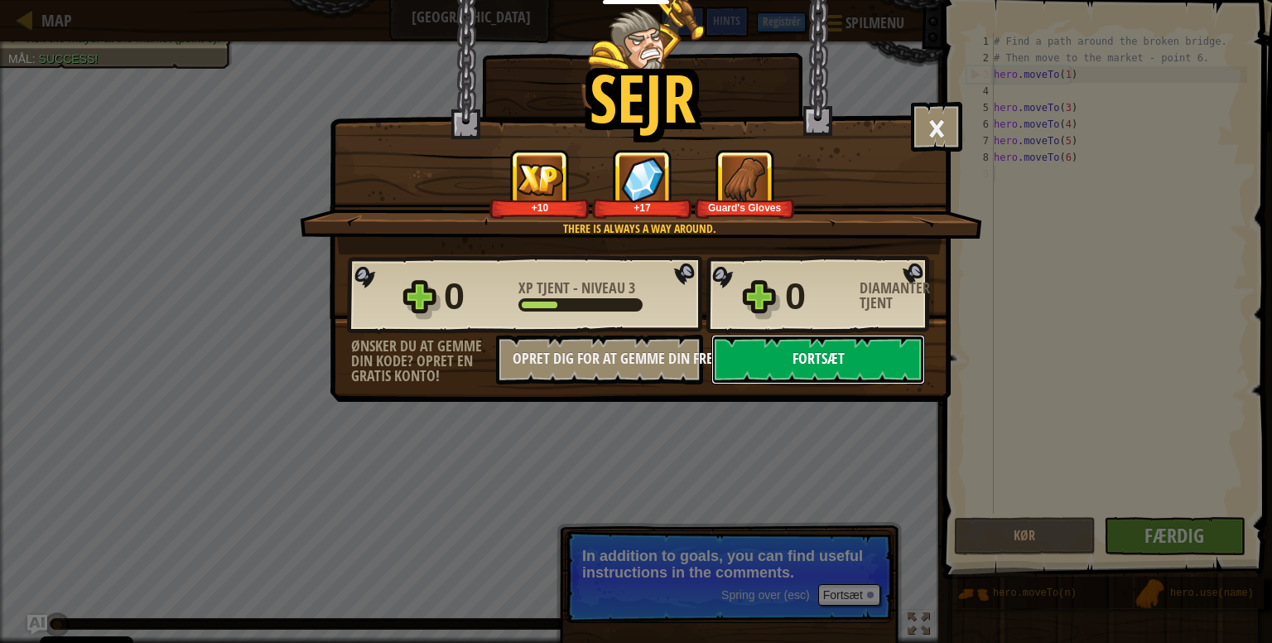
click at [861, 346] on button "Fortsæt" at bounding box center [818, 360] width 214 height 50
select select "da"
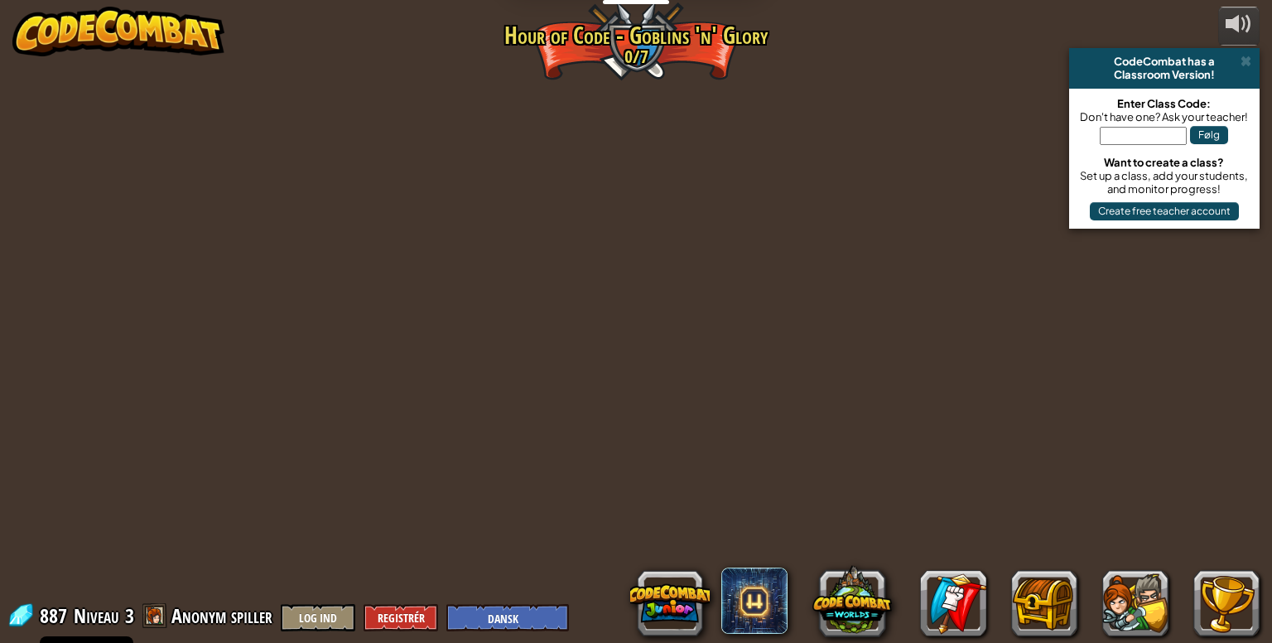
select select "da"
